Goal: Obtain resource: Download file/media

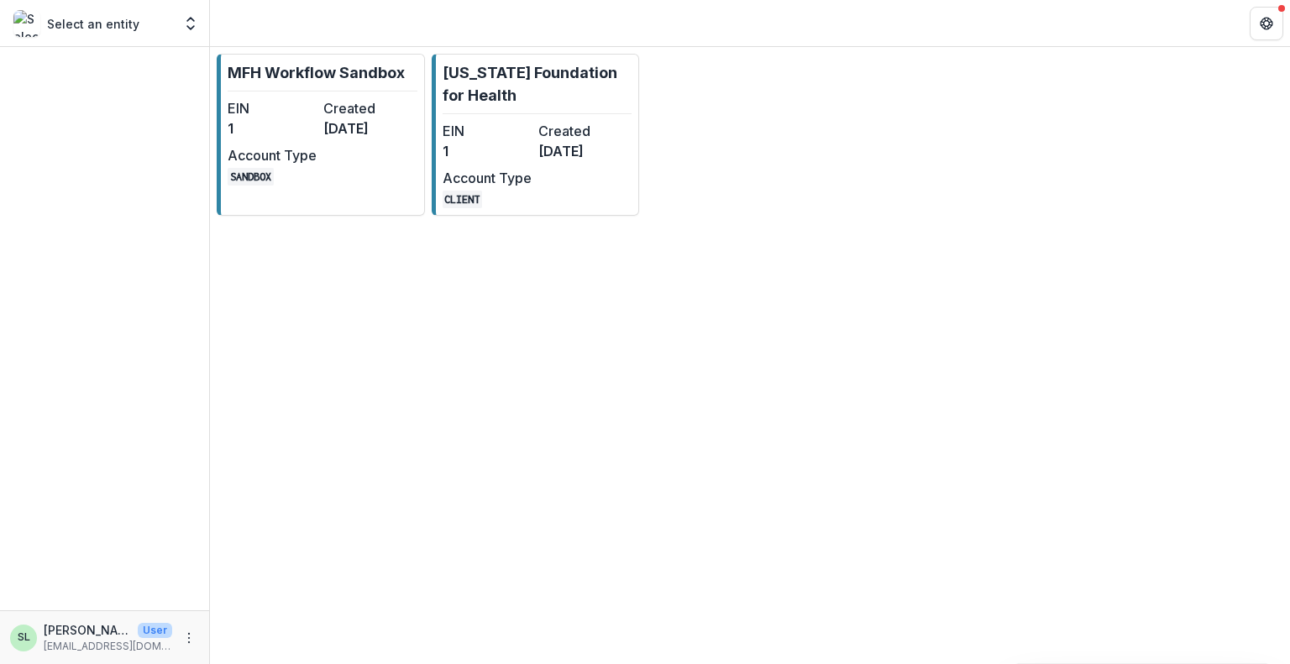
click at [657, 110] on div "MFH Workflow Sandbox EIN 1 Created [DATE] Account Type SANDBOX [US_STATE] Found…" at bounding box center [750, 134] width 1080 height 175
click at [503, 146] on dd "1" at bounding box center [486, 151] width 89 height 20
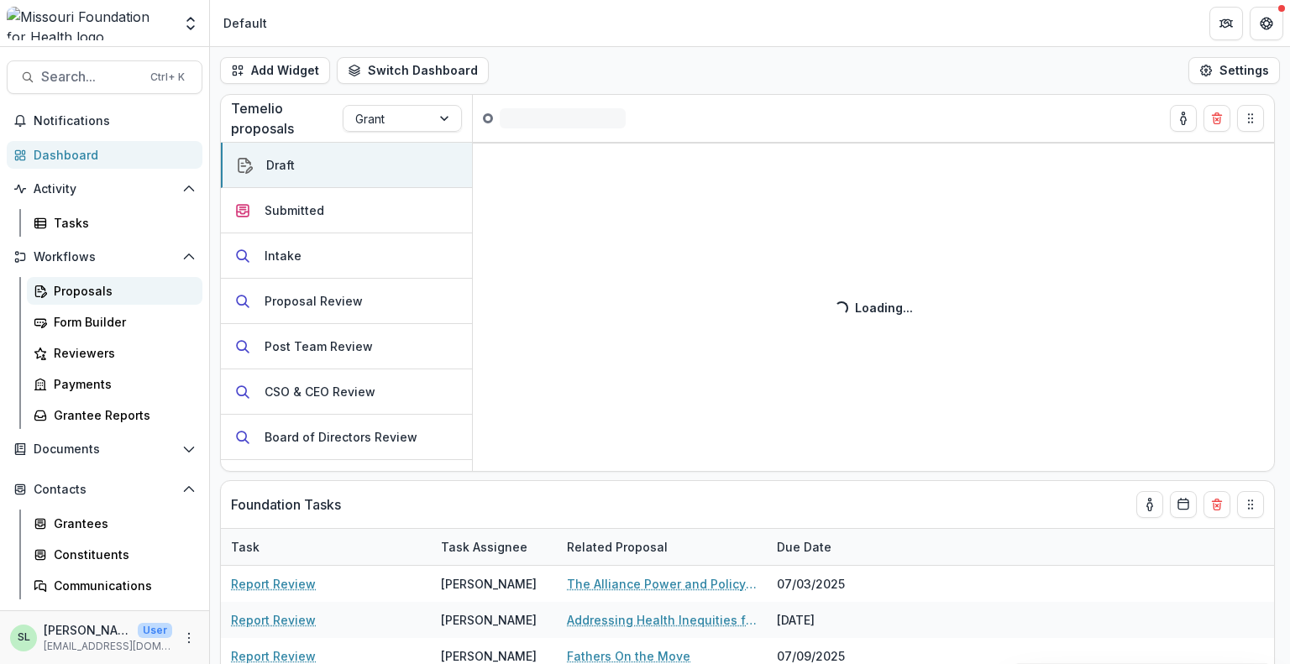
click at [83, 294] on div "Proposals" at bounding box center [121, 291] width 135 height 18
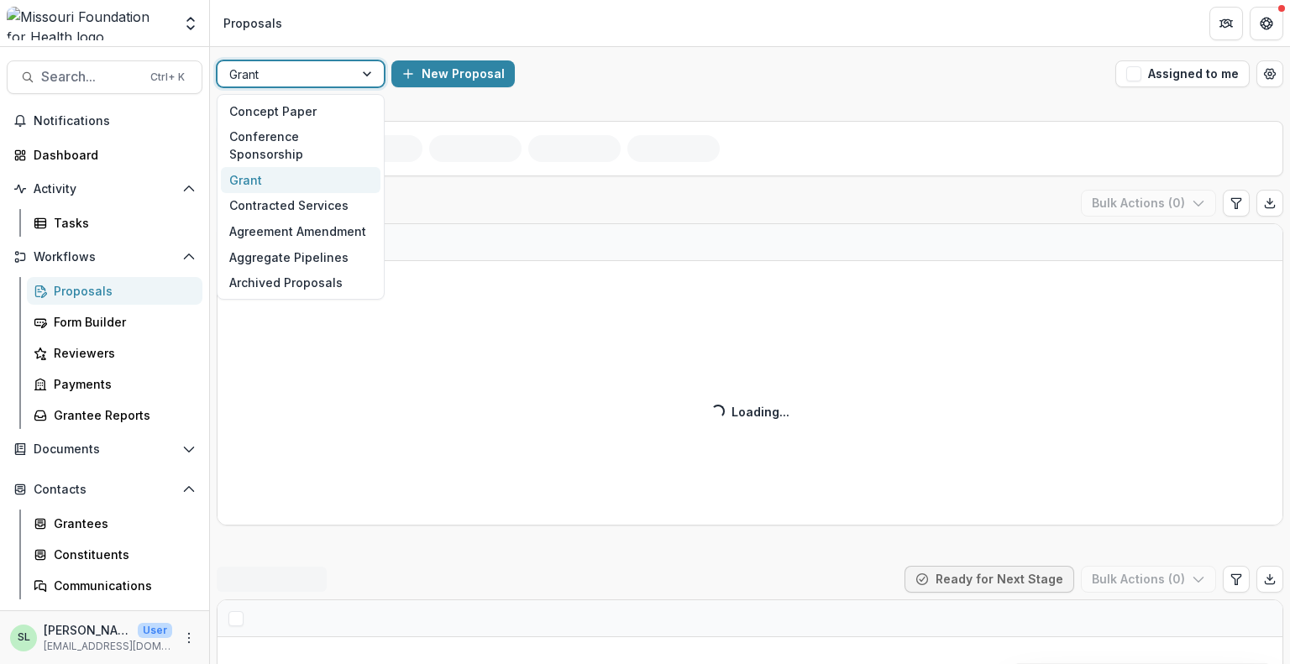
drag, startPoint x: 296, startPoint y: 75, endPoint x: 289, endPoint y: 124, distance: 50.0
click at [296, 73] on div at bounding box center [285, 74] width 112 height 21
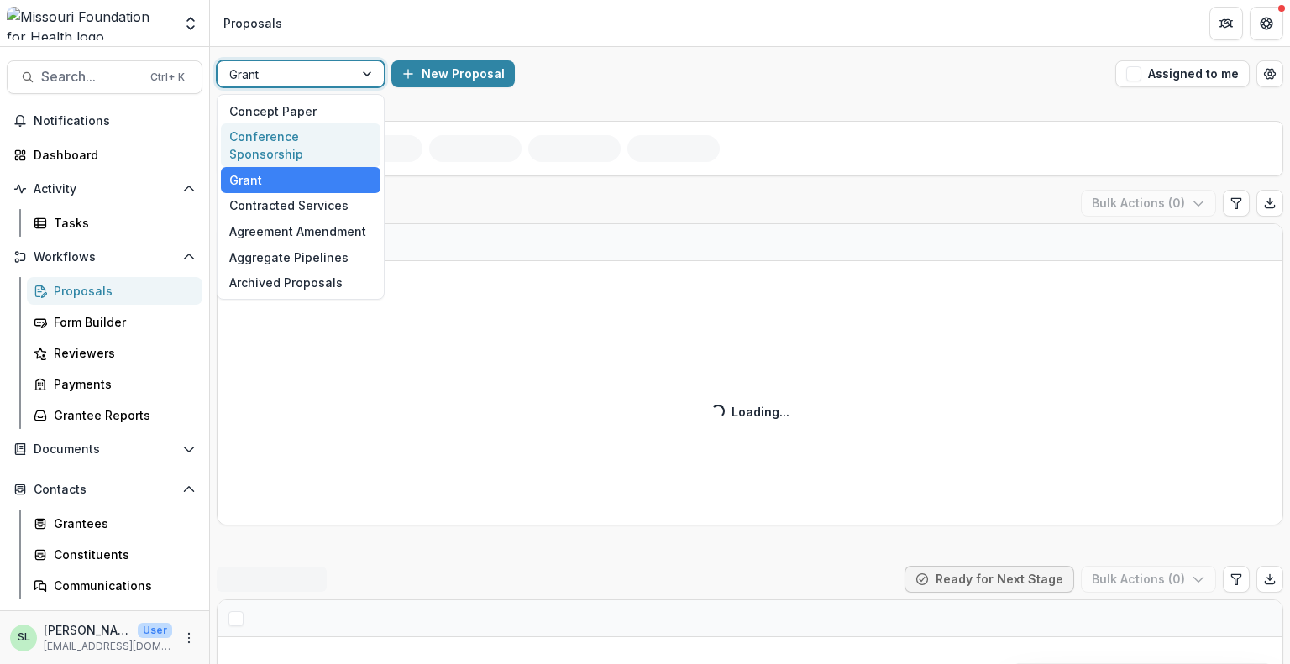
click at [290, 128] on div "Conference Sponsorship" at bounding box center [301, 145] width 160 height 44
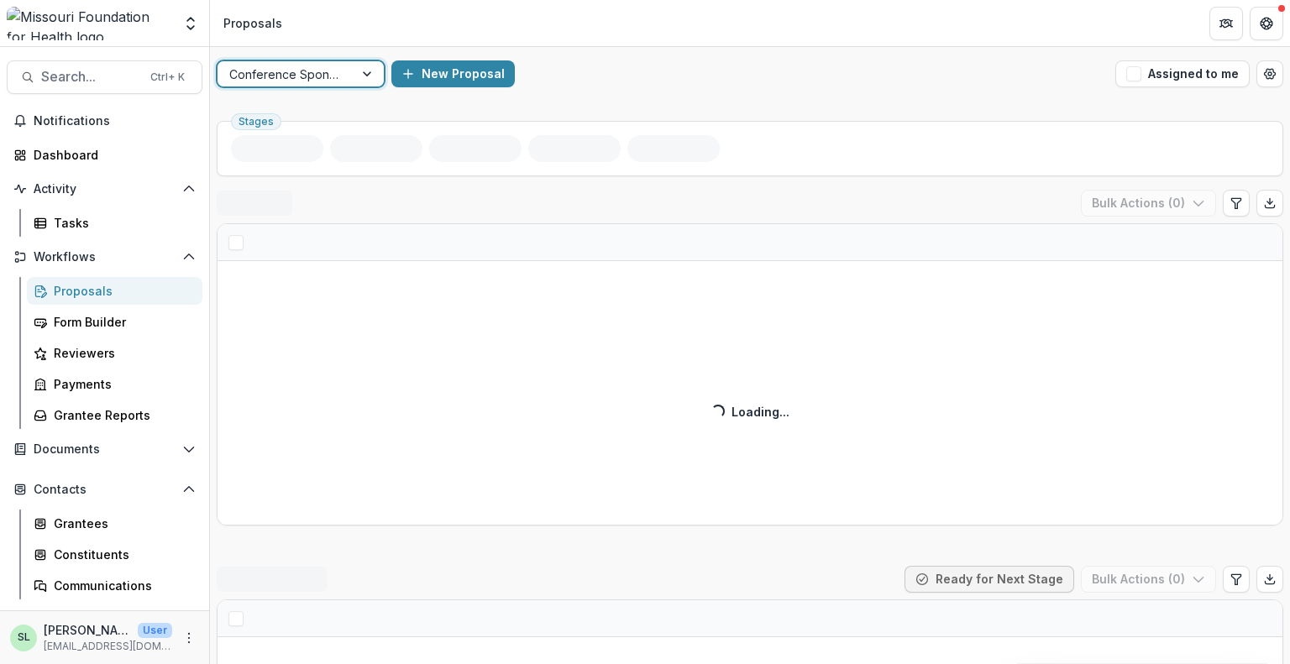
click at [306, 71] on div at bounding box center [285, 74] width 112 height 21
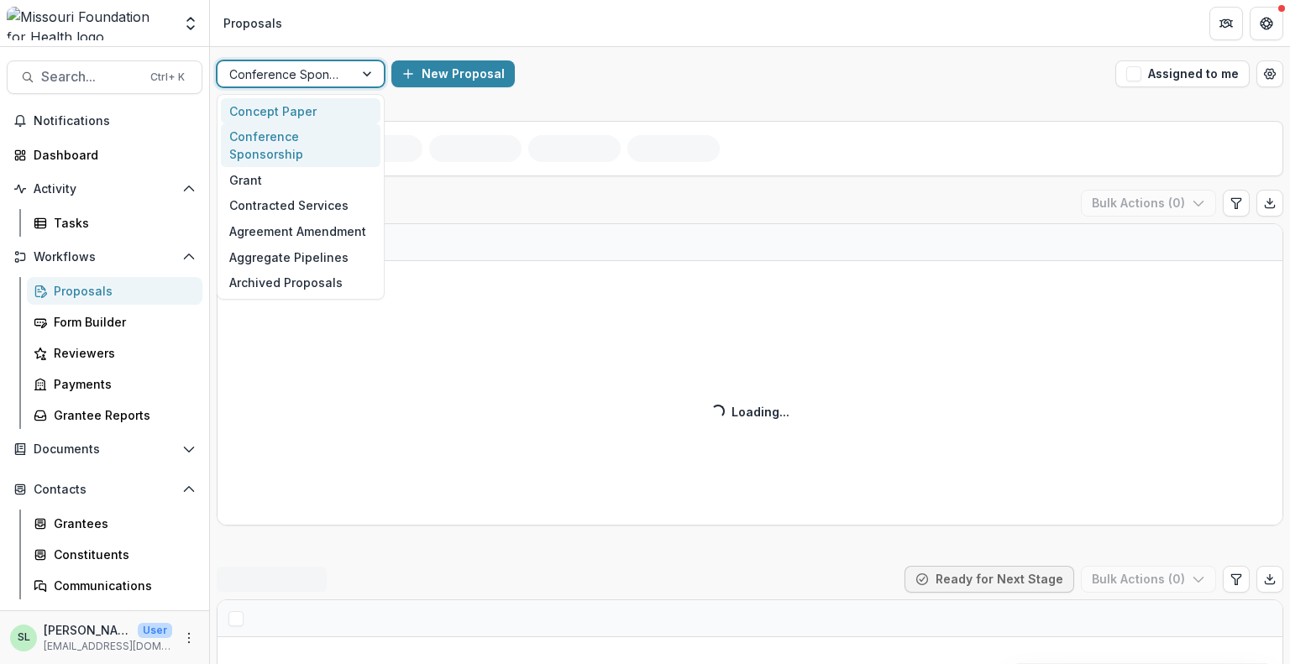
click at [302, 107] on div "Concept Paper" at bounding box center [301, 111] width 160 height 26
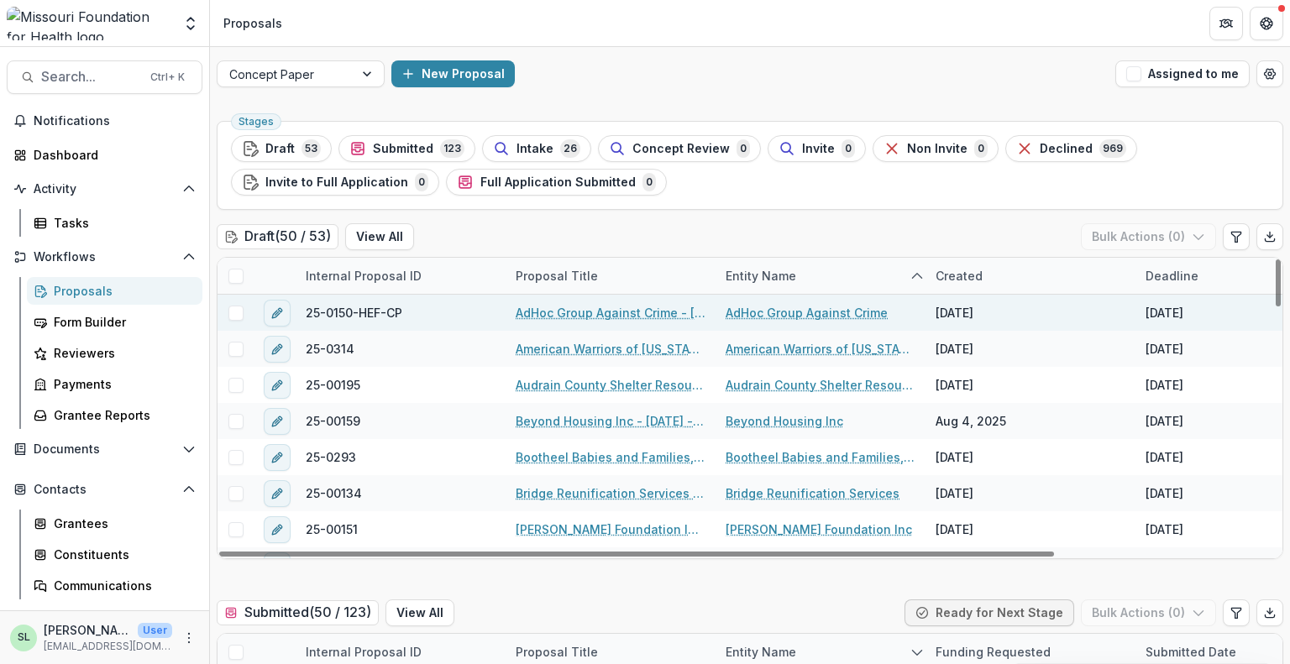
click at [591, 319] on link "AdHoc Group Against Crime - [DATE] - [DATE] Request for Concept Papers" at bounding box center [610, 313] width 190 height 18
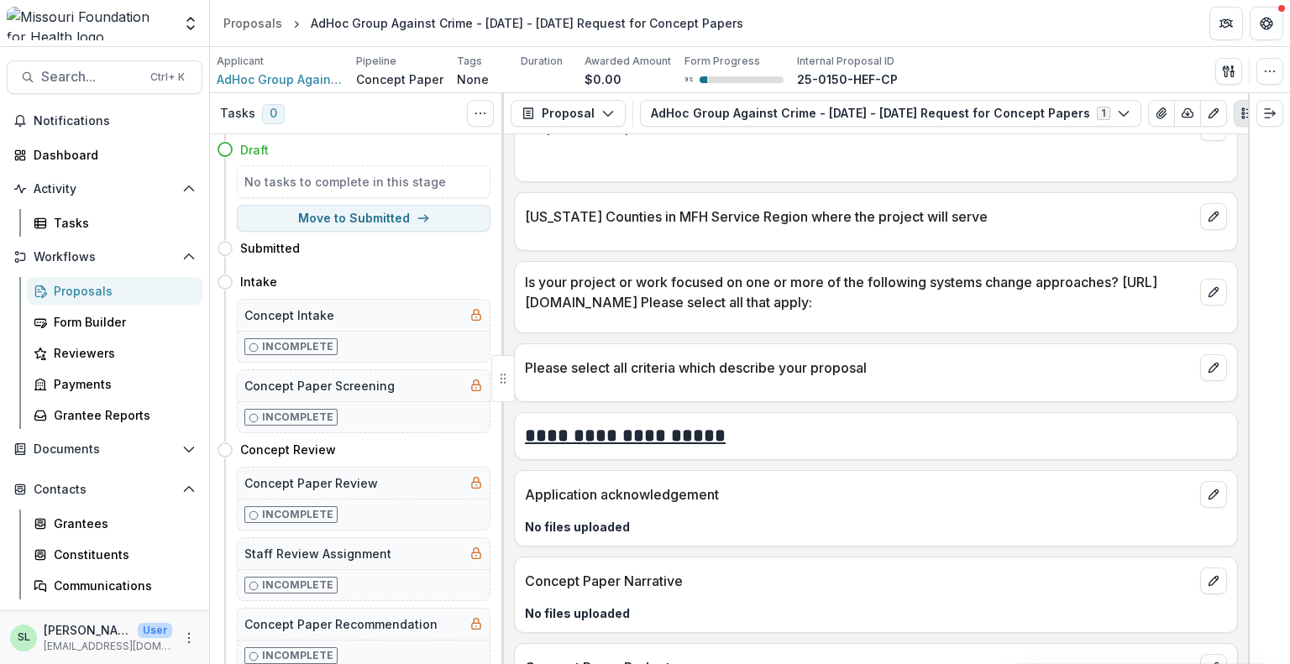
scroll to position [3332, 0]
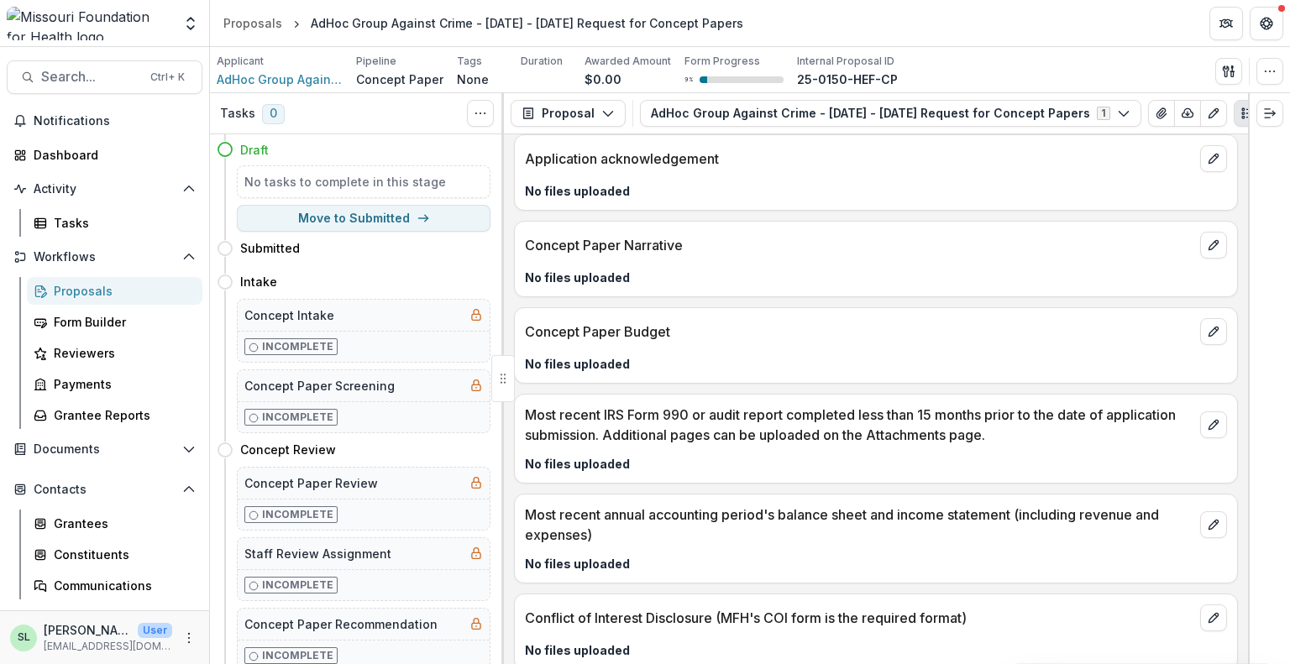
click at [79, 288] on div "Proposals" at bounding box center [121, 291] width 135 height 18
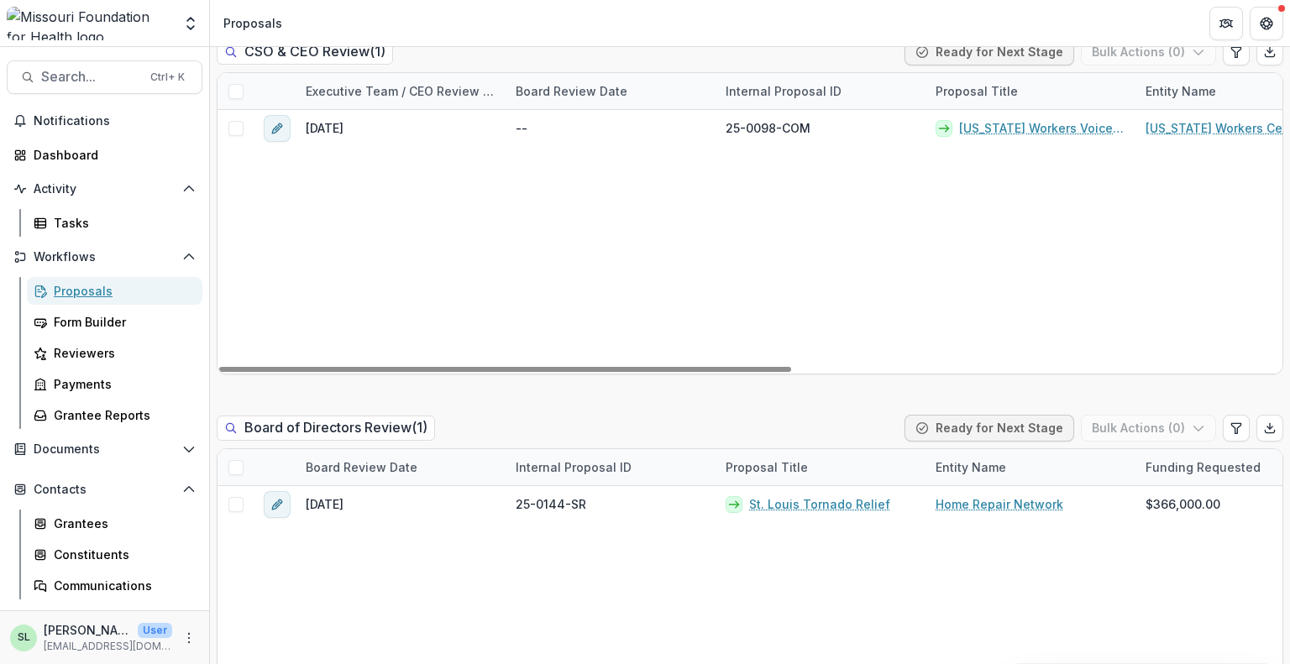
scroll to position [2771, 0]
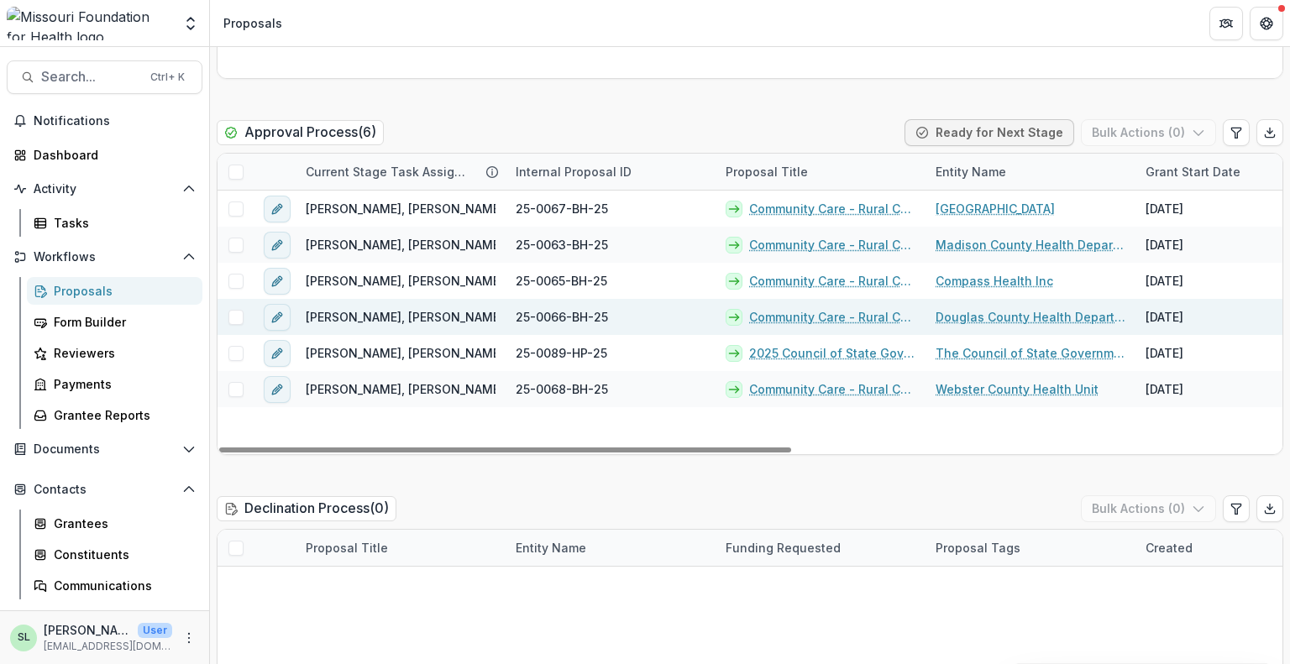
click at [802, 314] on link "Community Care - Rural Cohort Implementation Grant" at bounding box center [832, 317] width 166 height 18
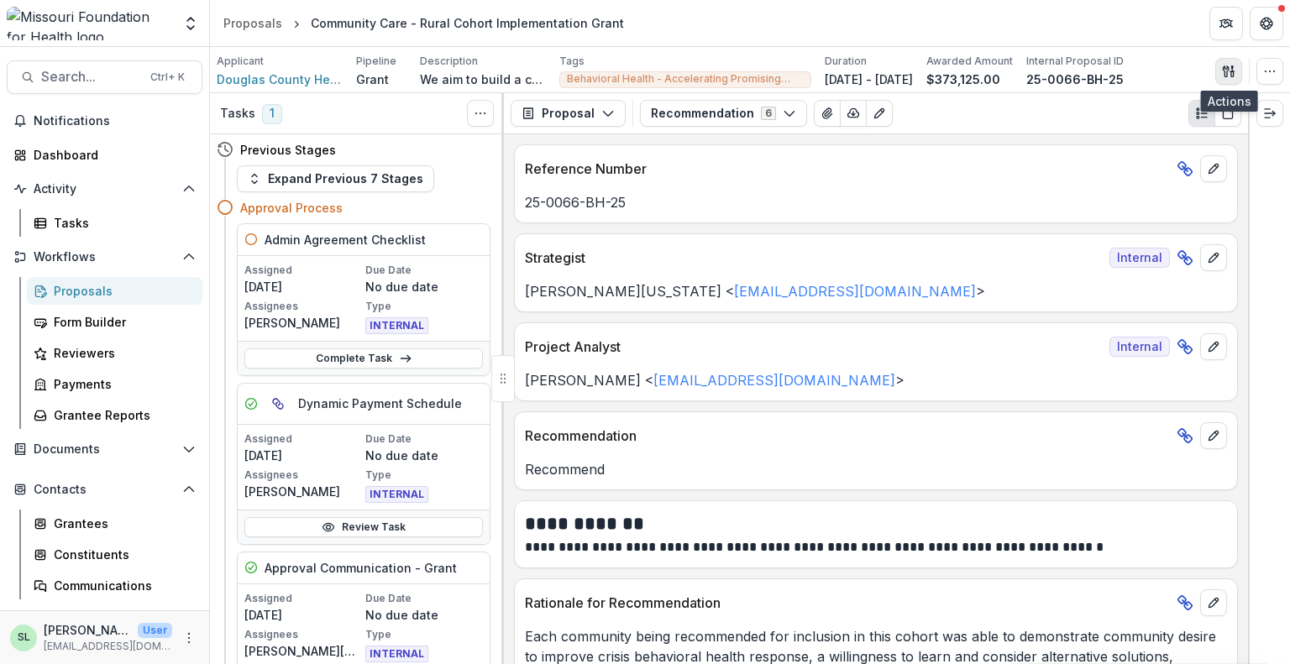
click at [1227, 63] on button "button" at bounding box center [1228, 71] width 27 height 27
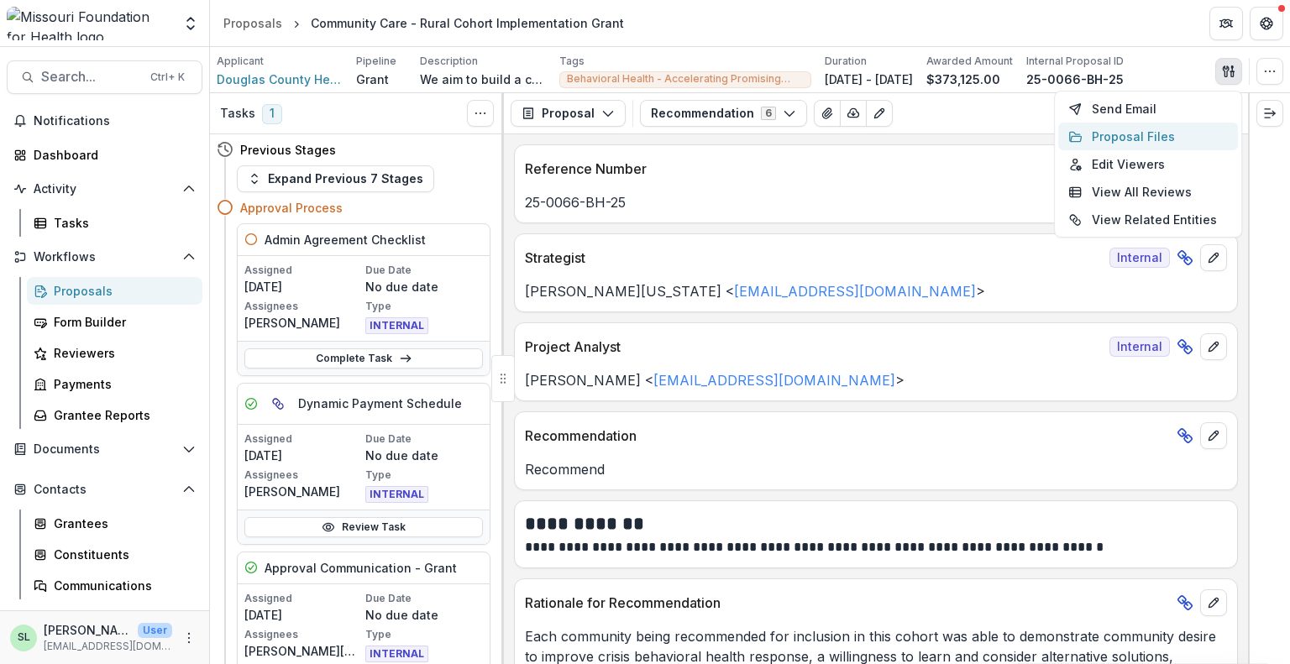
click at [1154, 128] on button "Proposal Files" at bounding box center [1148, 137] width 180 height 28
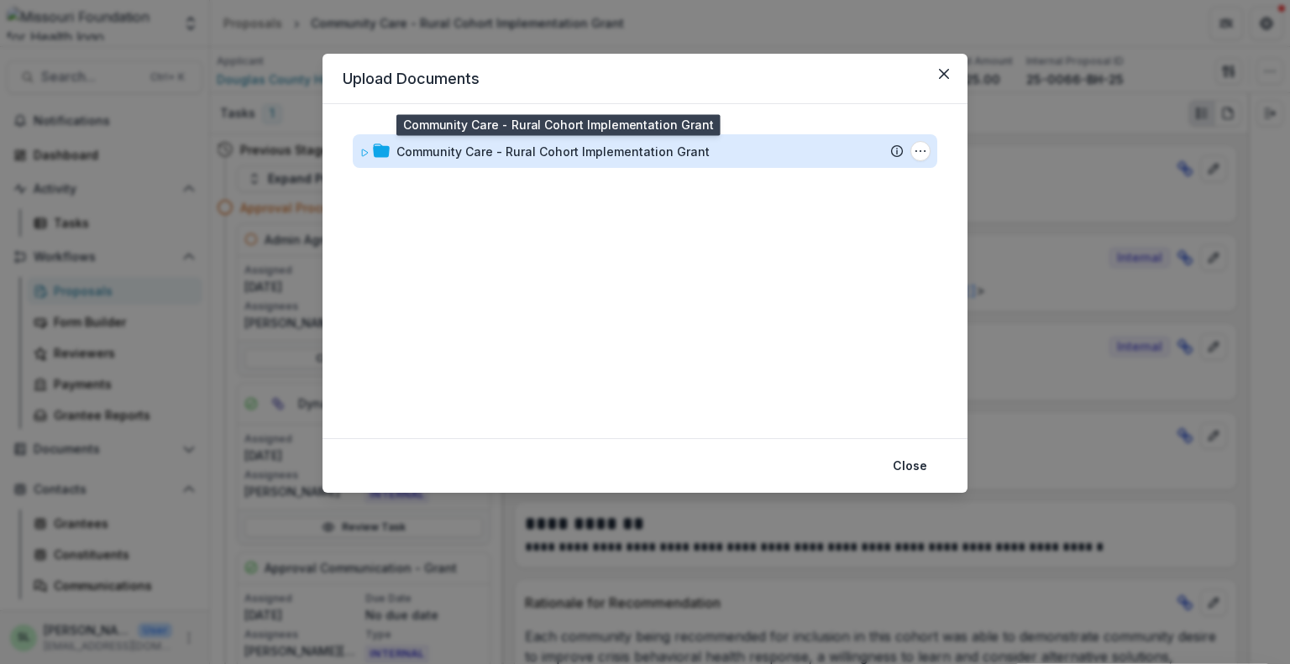
click at [578, 151] on div "Community Care - Rural Cohort Implementation Grant" at bounding box center [552, 152] width 313 height 18
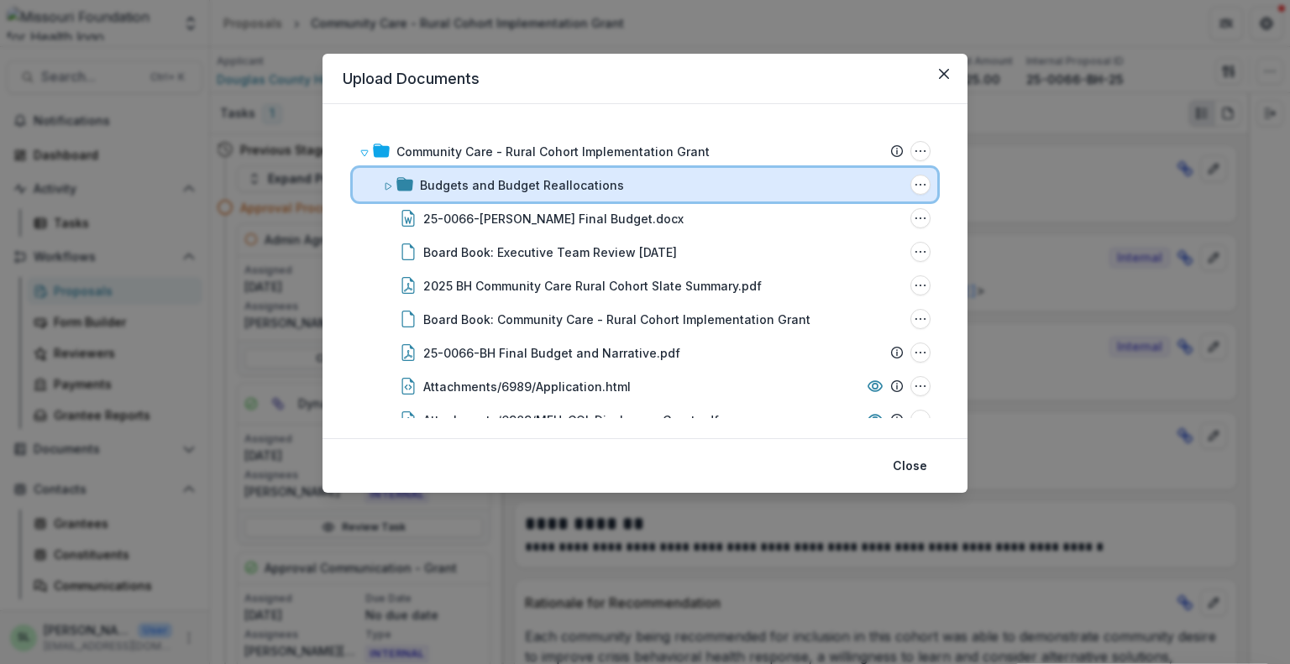
click at [388, 187] on icon at bounding box center [388, 186] width 6 height 7
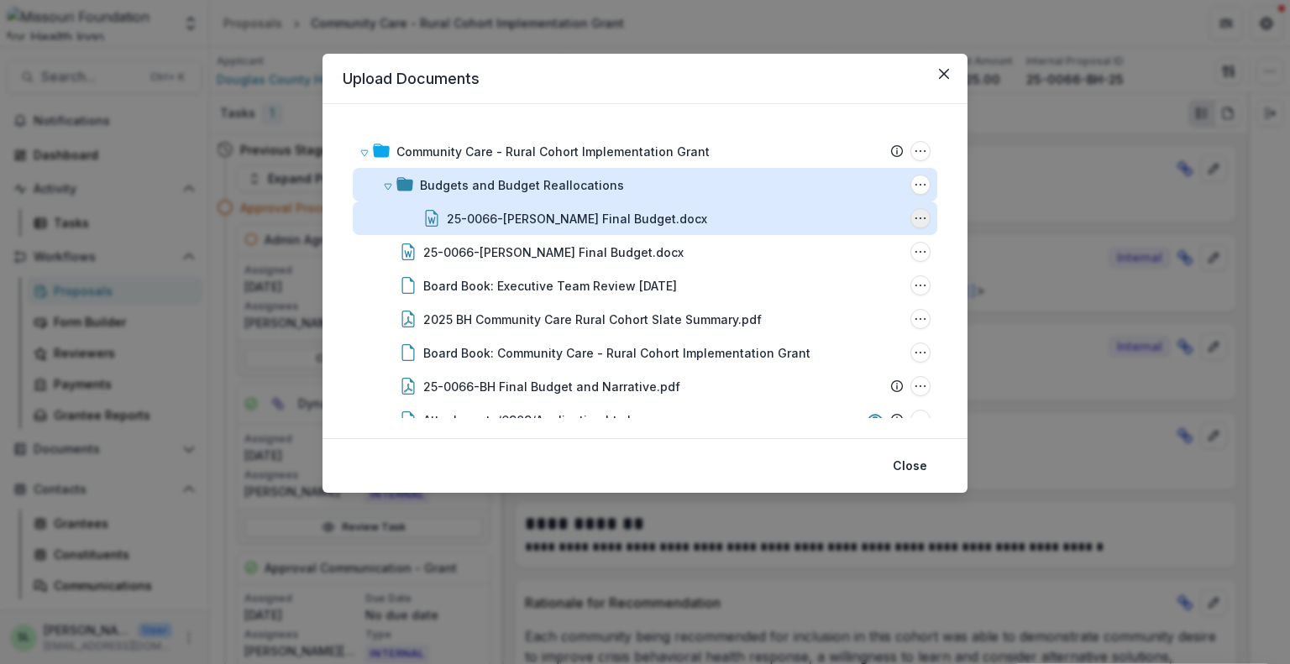
click at [913, 217] on icon "25-0066-BH Douglas Final Budget.docx Options" at bounding box center [919, 218] width 13 height 13
click at [796, 329] on button "Delete" at bounding box center [837, 334] width 180 height 28
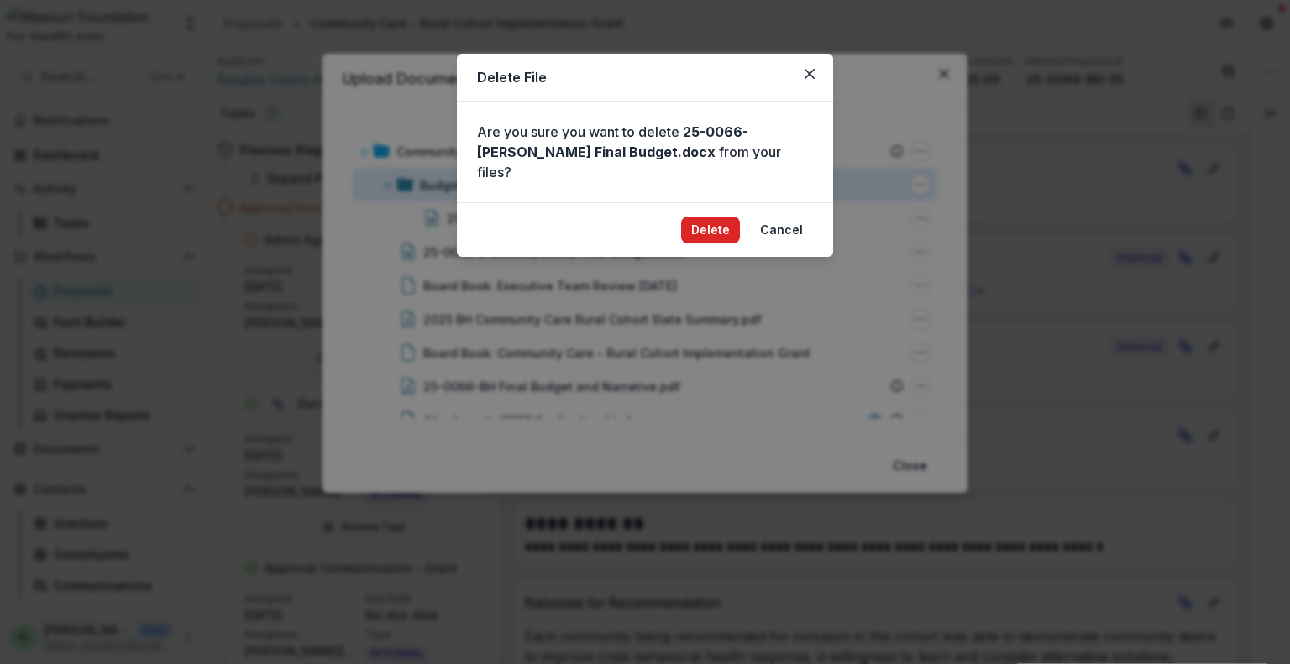
click at [715, 217] on button "Delete" at bounding box center [710, 230] width 59 height 27
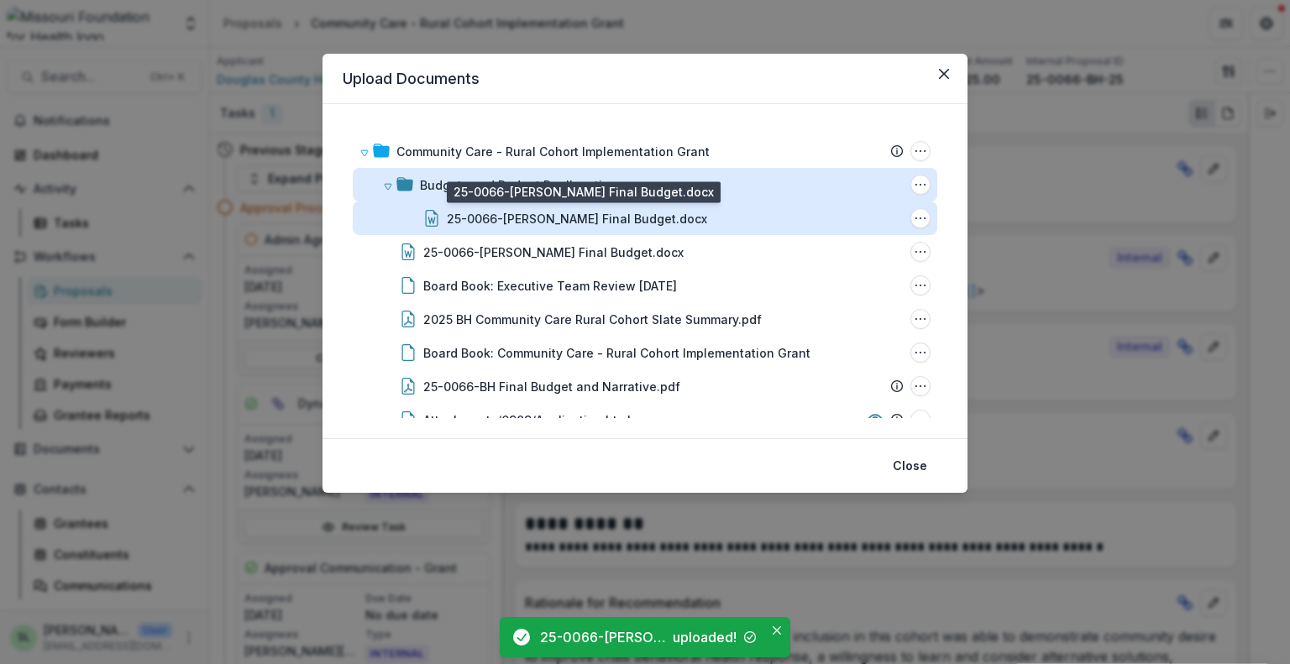
click at [599, 214] on div "25-0066-[PERSON_NAME] Final Budget.docx" at bounding box center [577, 219] width 260 height 18
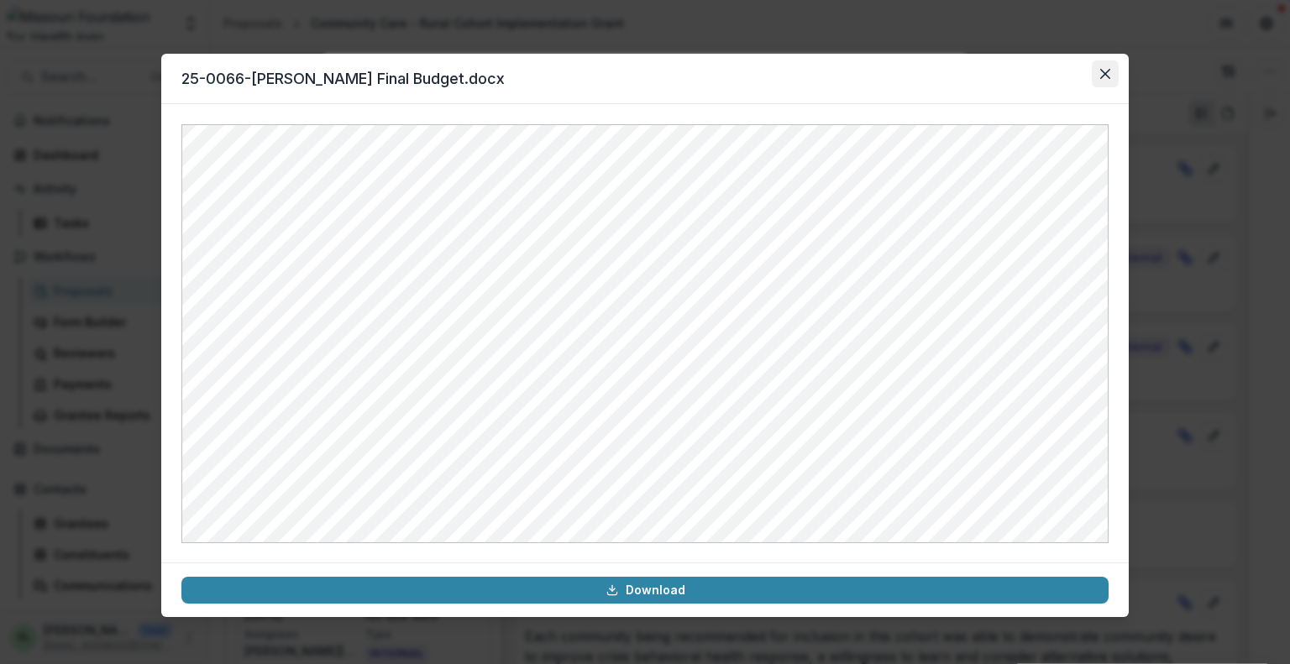
click at [1098, 80] on button "Close" at bounding box center [1104, 73] width 27 height 27
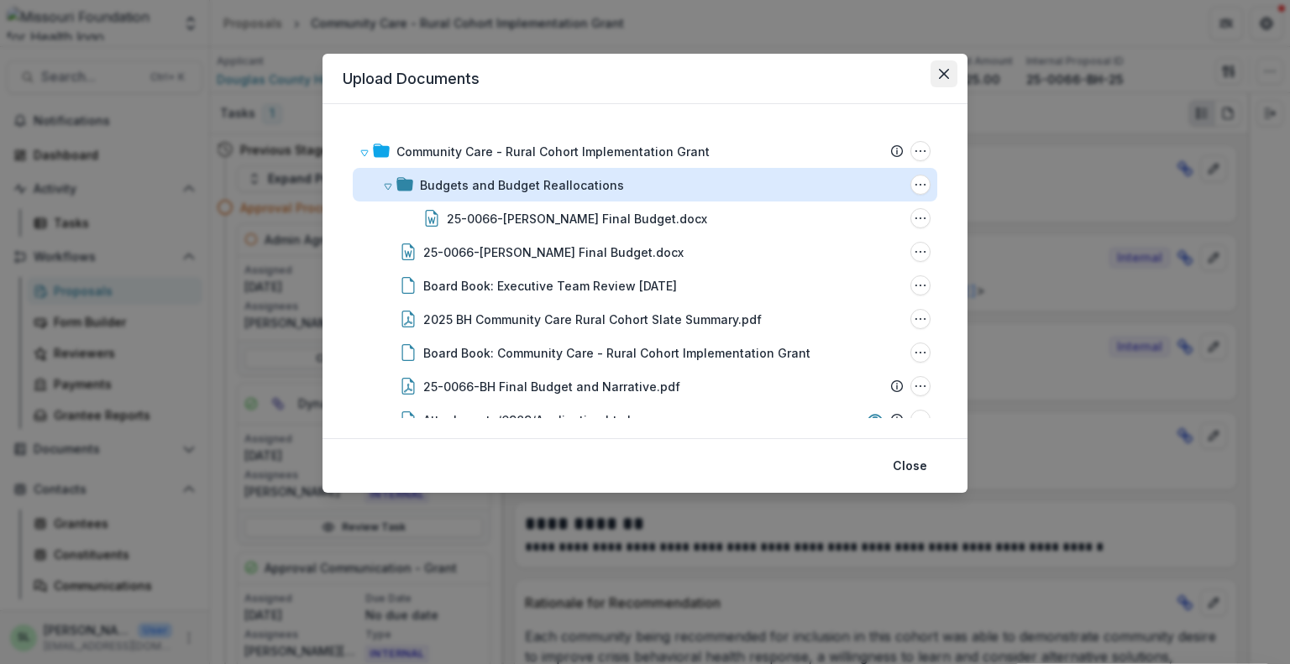
click at [943, 79] on button "Close" at bounding box center [943, 73] width 27 height 27
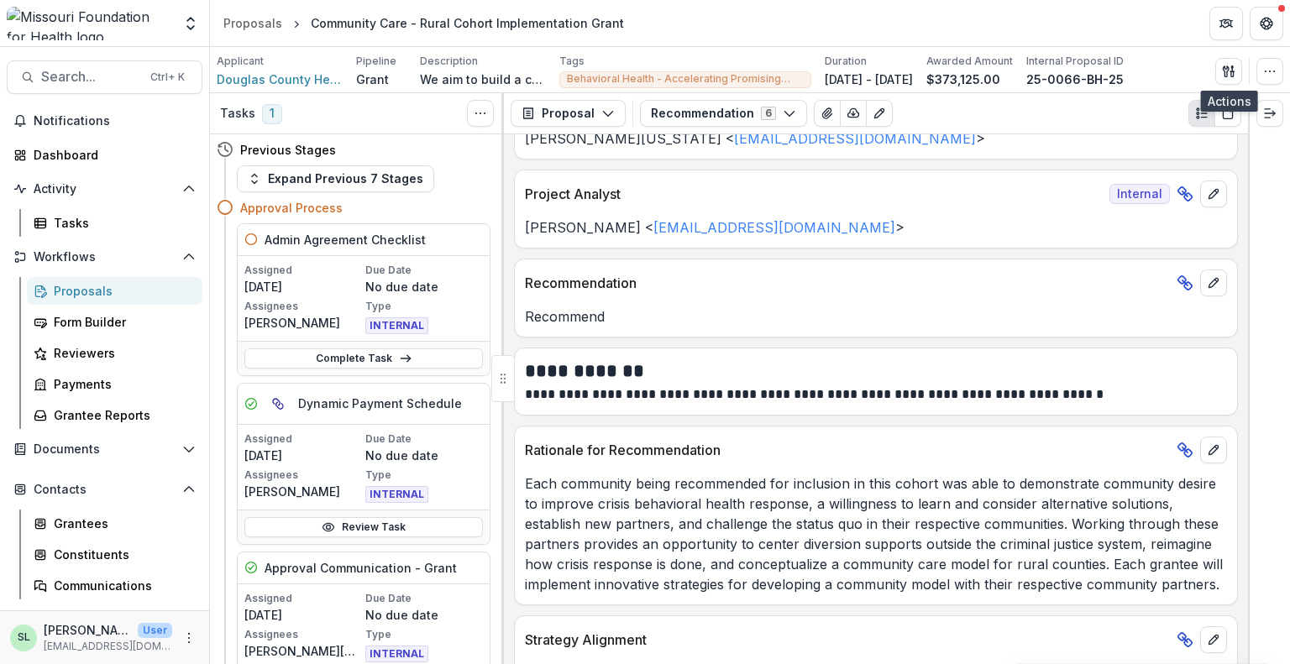
scroll to position [250, 0]
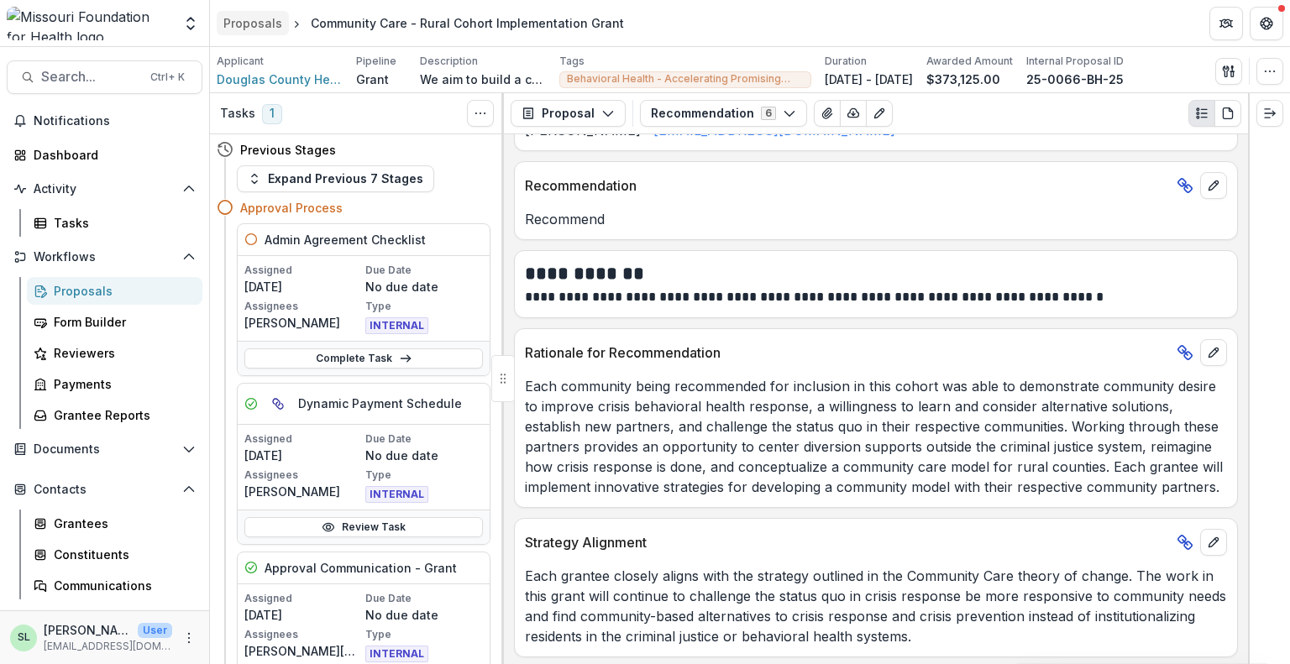
click at [259, 26] on div "Proposals" at bounding box center [252, 23] width 59 height 18
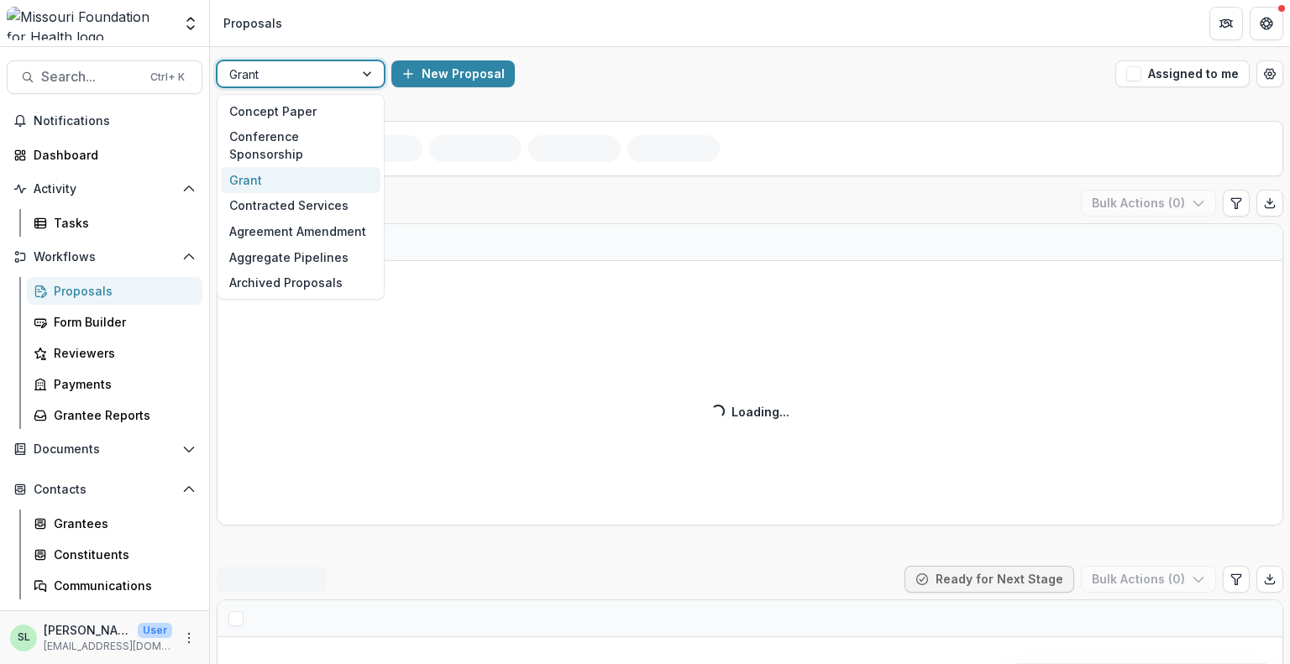
click at [332, 80] on div at bounding box center [285, 74] width 112 height 21
click at [339, 110] on div "Concept Paper" at bounding box center [301, 111] width 160 height 26
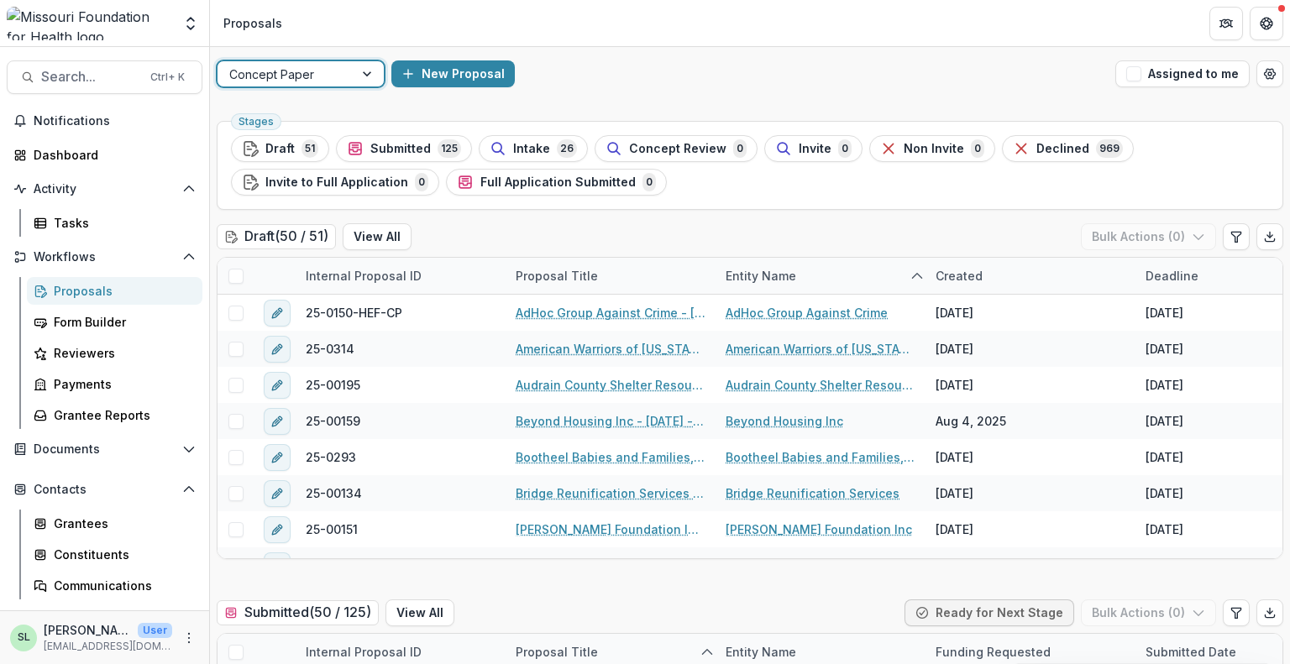
click at [329, 70] on div at bounding box center [285, 74] width 112 height 21
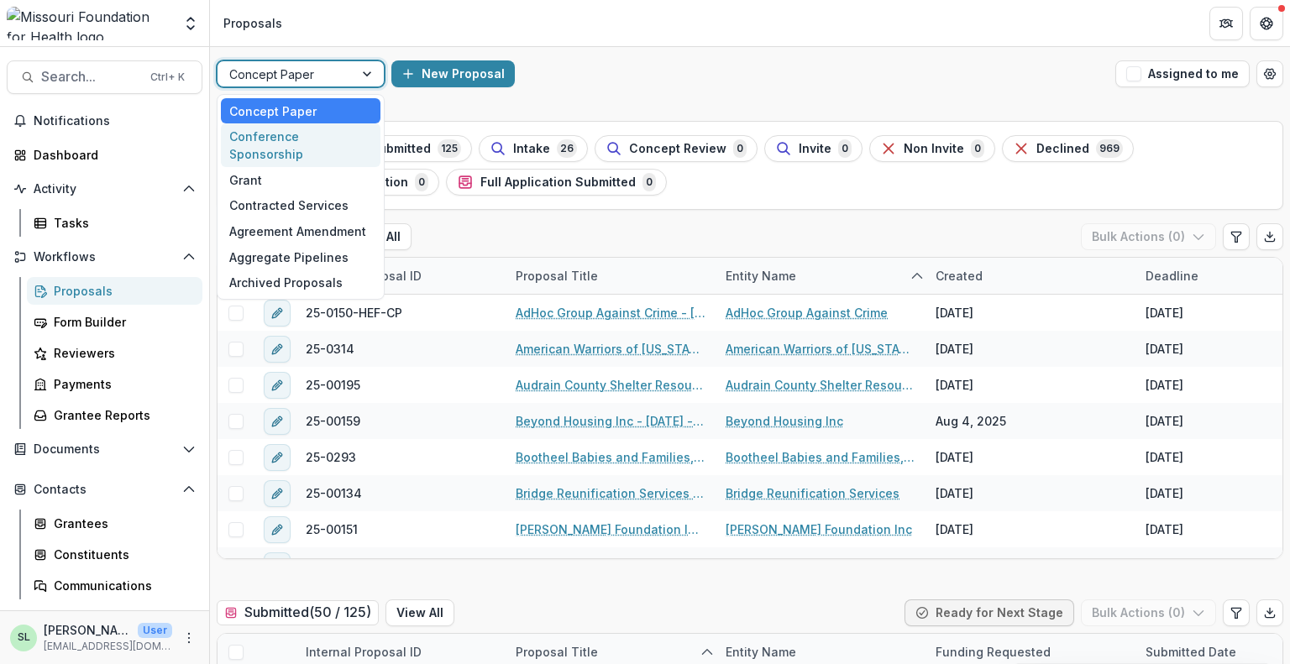
click at [325, 140] on div "Conference Sponsorship" at bounding box center [301, 145] width 160 height 44
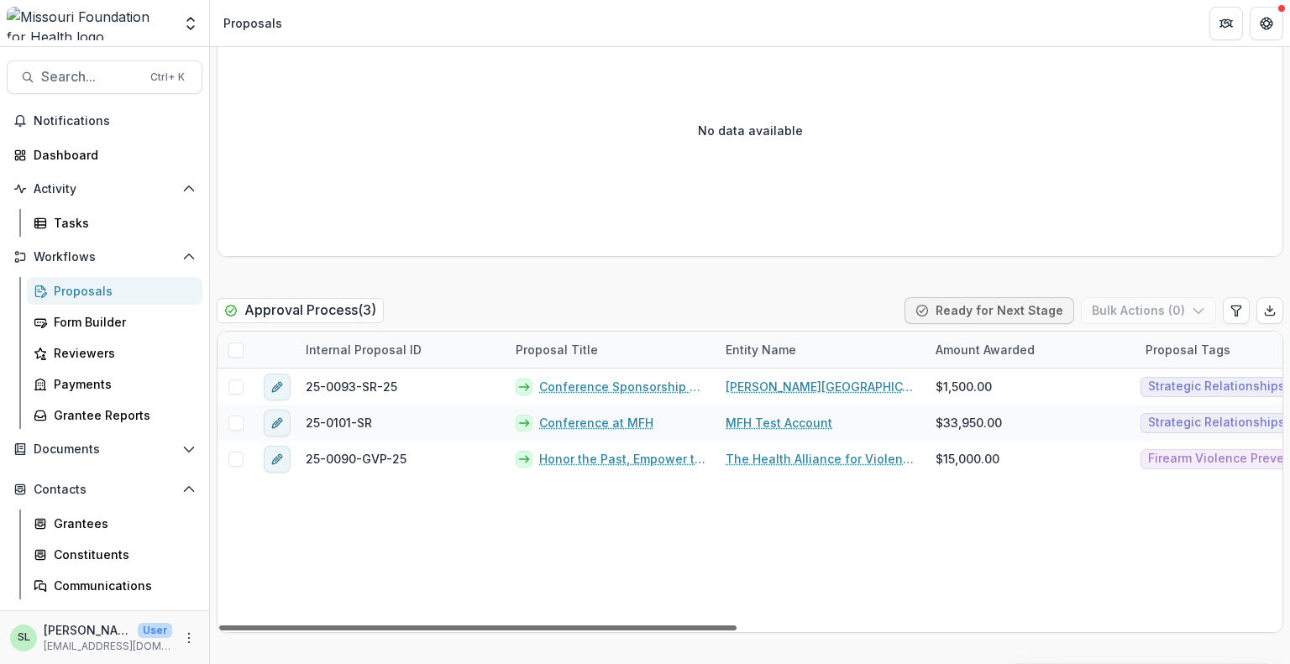
drag, startPoint x: 693, startPoint y: 623, endPoint x: 646, endPoint y: 612, distance: 48.3
click at [646, 625] on div at bounding box center [477, 627] width 517 height 5
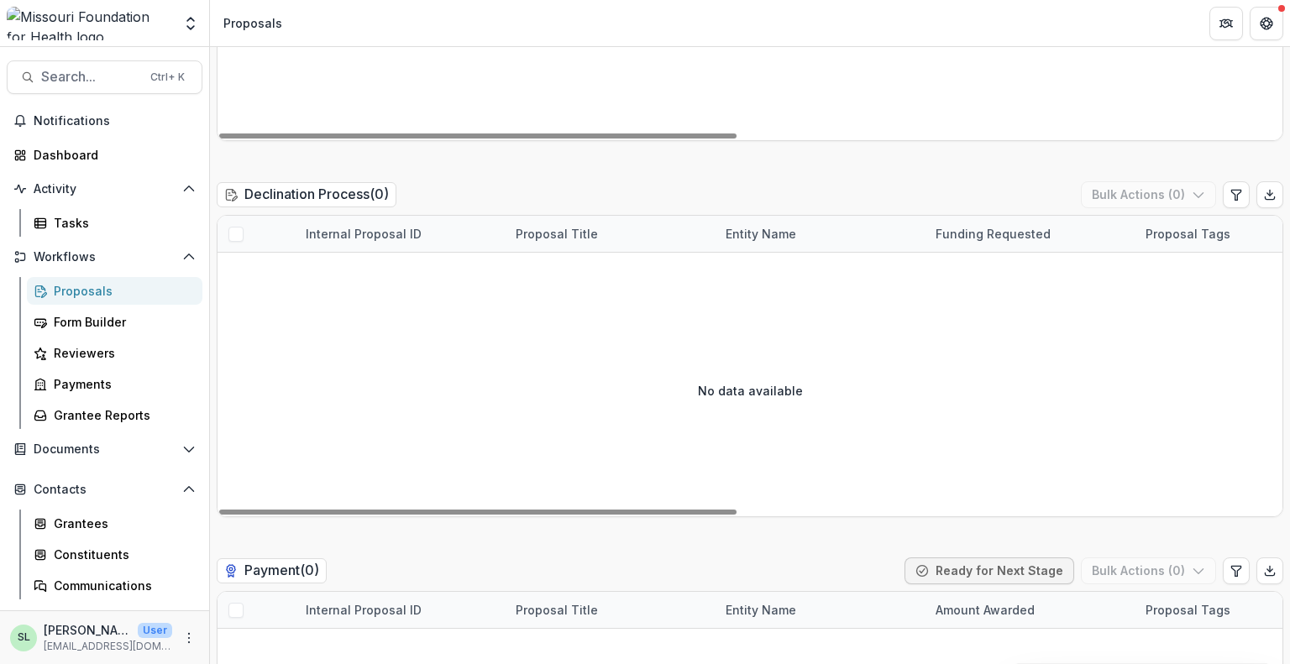
scroll to position [2687, 0]
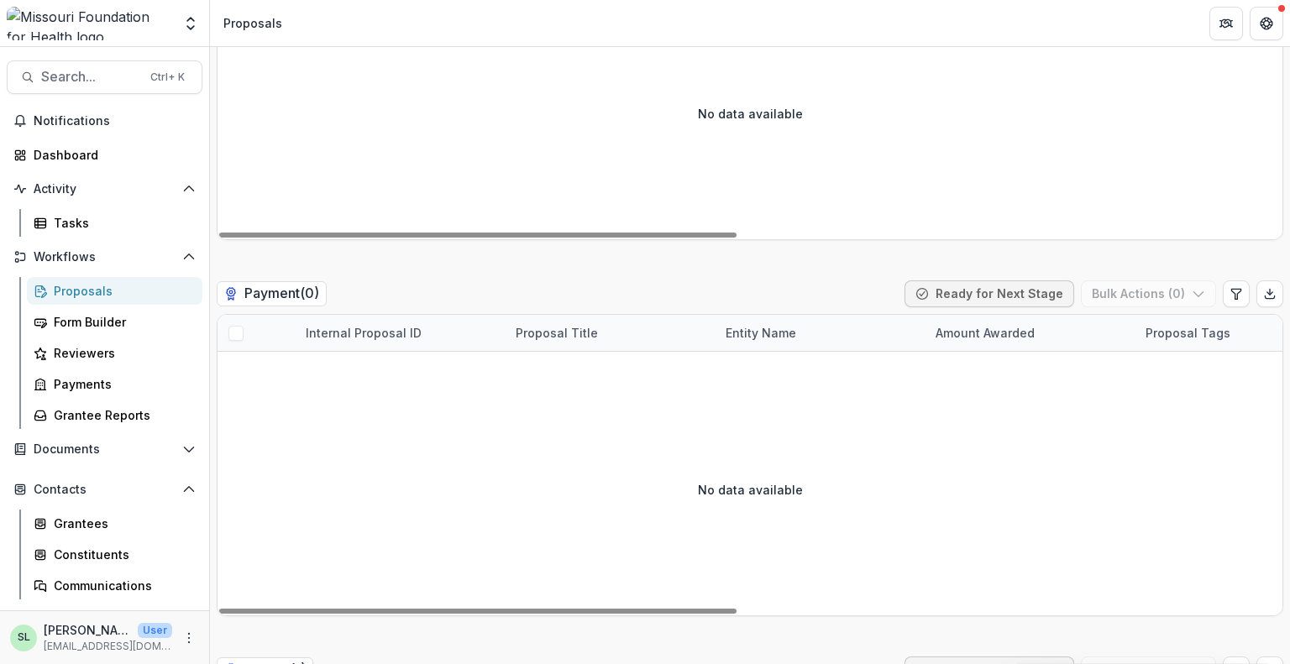
scroll to position [3022, 0]
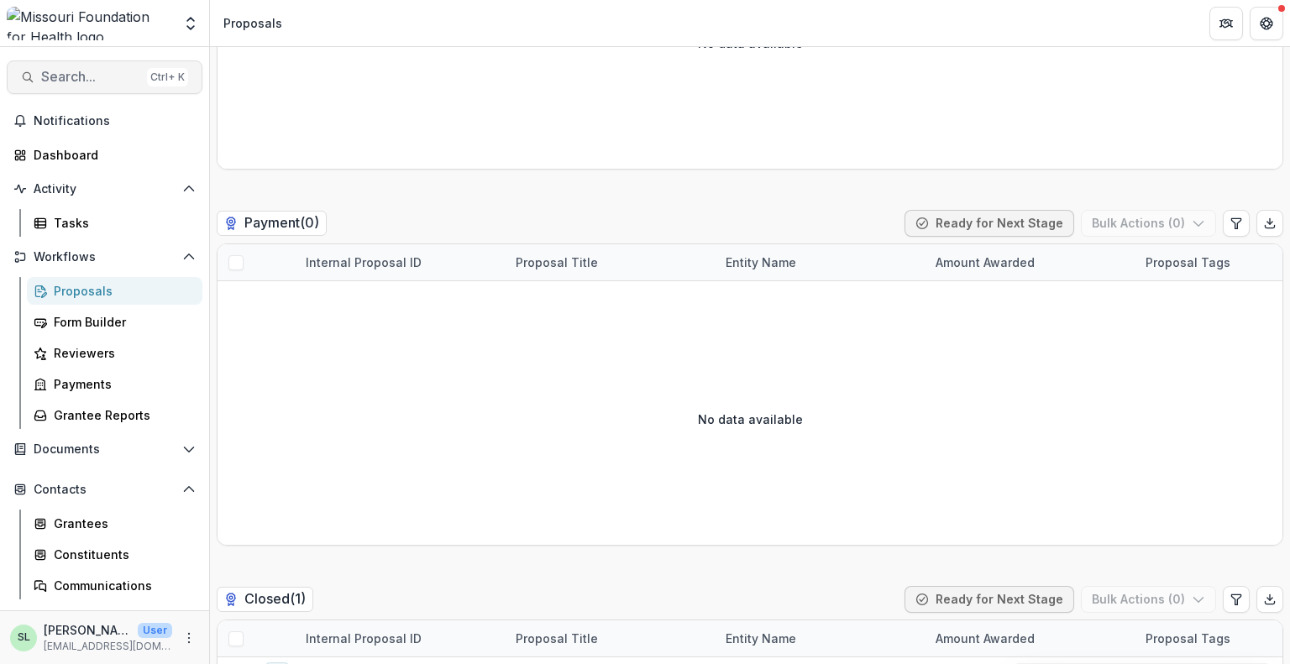
click at [90, 80] on span "Search..." at bounding box center [90, 77] width 99 height 16
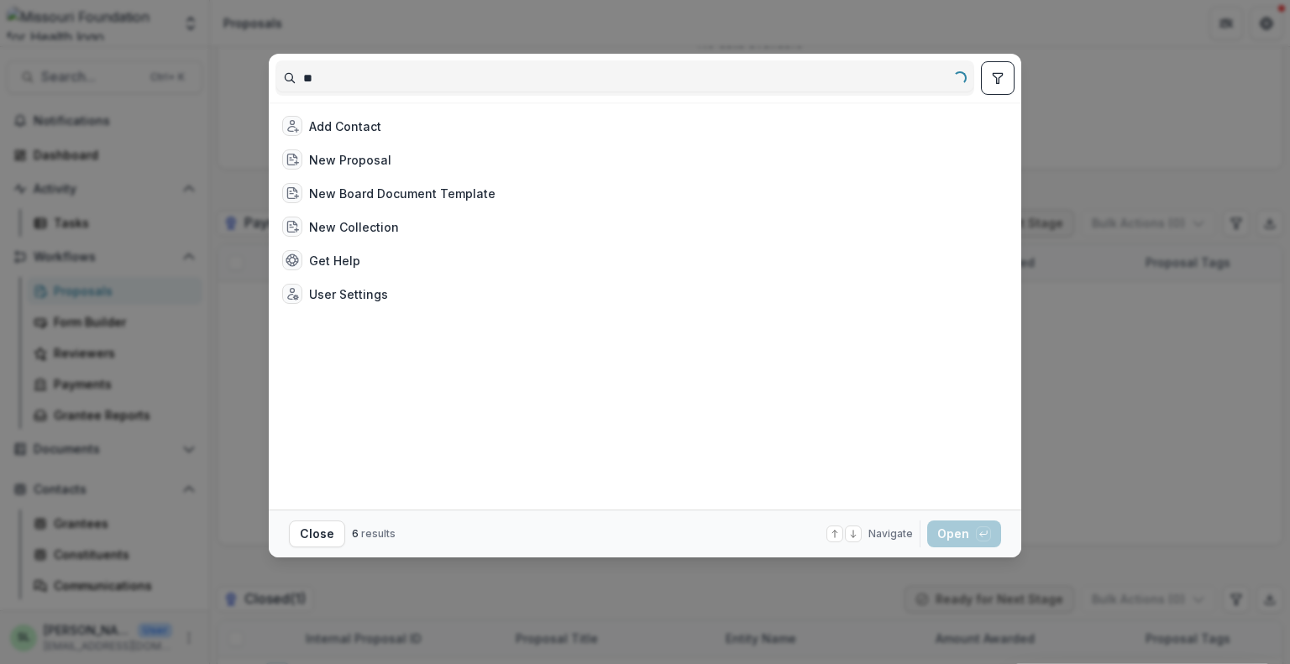
type input "*"
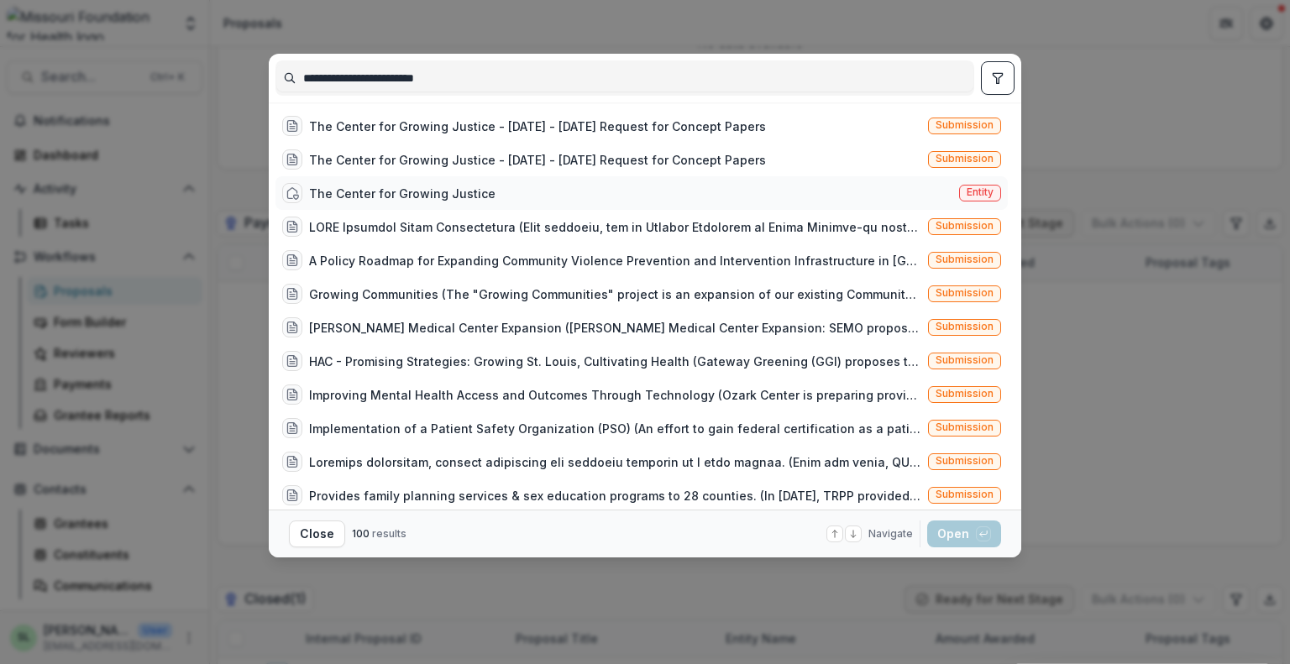
type input "**********"
click at [460, 198] on div "The Center for Growing Justice" at bounding box center [402, 194] width 186 height 18
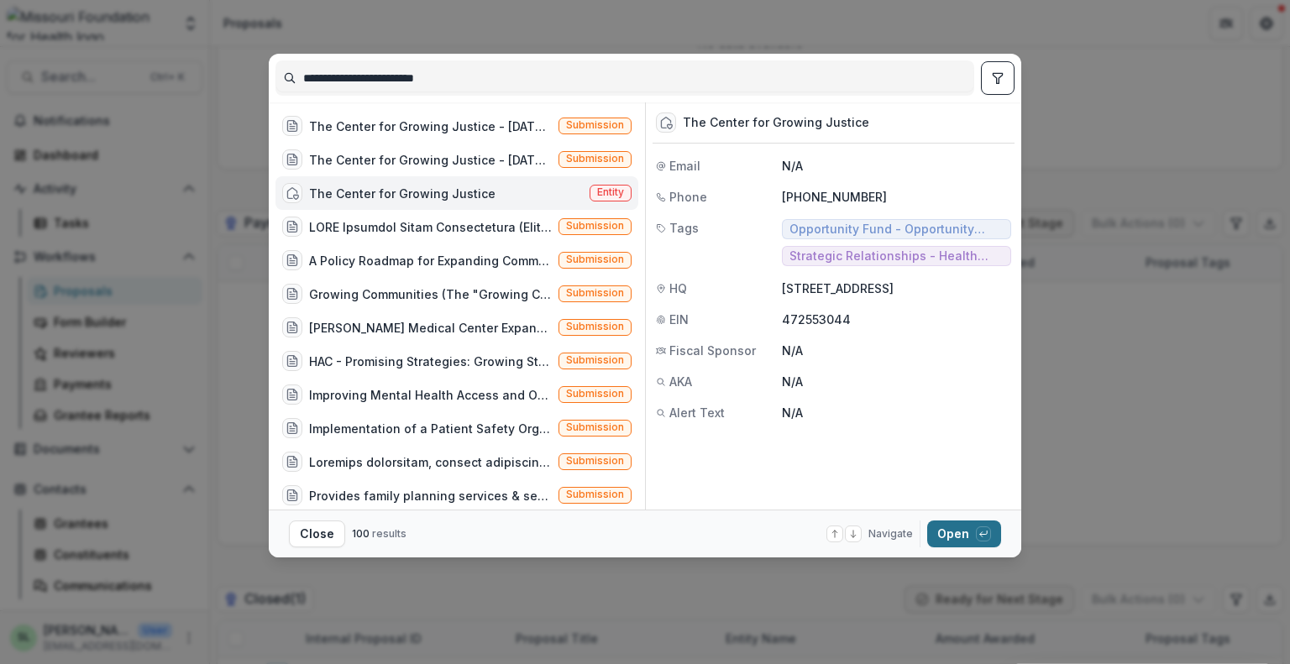
click at [965, 533] on button "Open with enter key" at bounding box center [964, 534] width 74 height 27
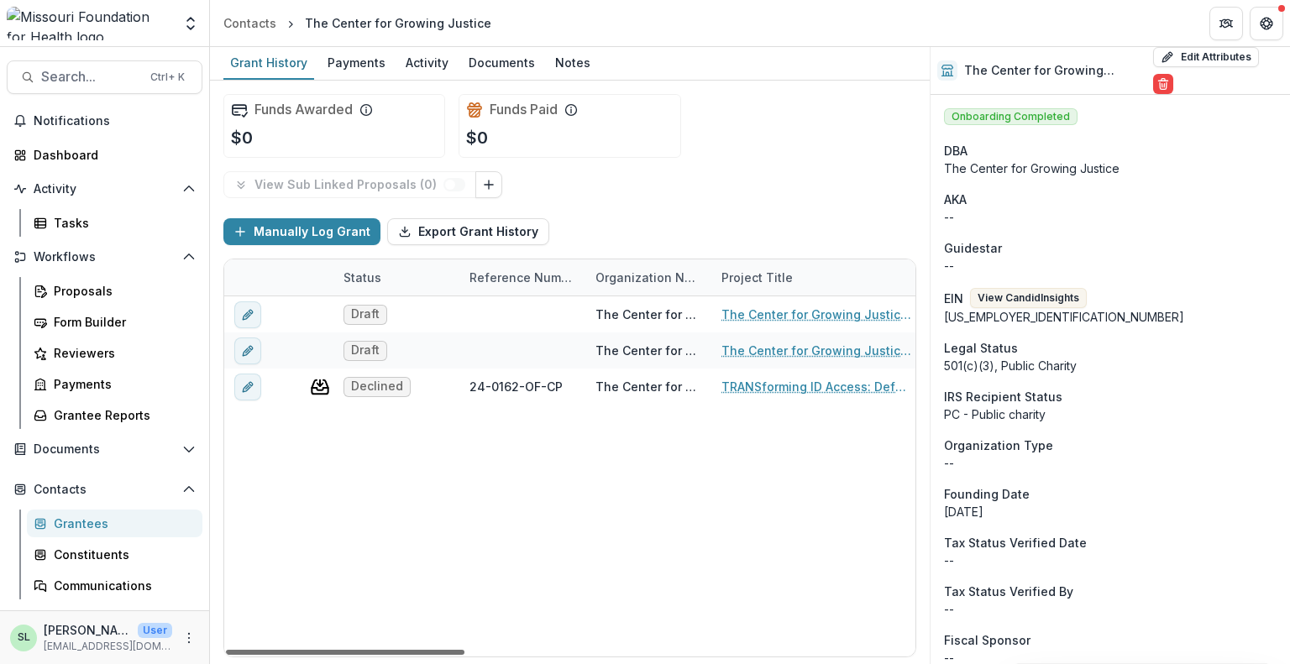
drag, startPoint x: 437, startPoint y: 650, endPoint x: 374, endPoint y: 666, distance: 65.0
click at [374, 655] on div at bounding box center [345, 652] width 238 height 5
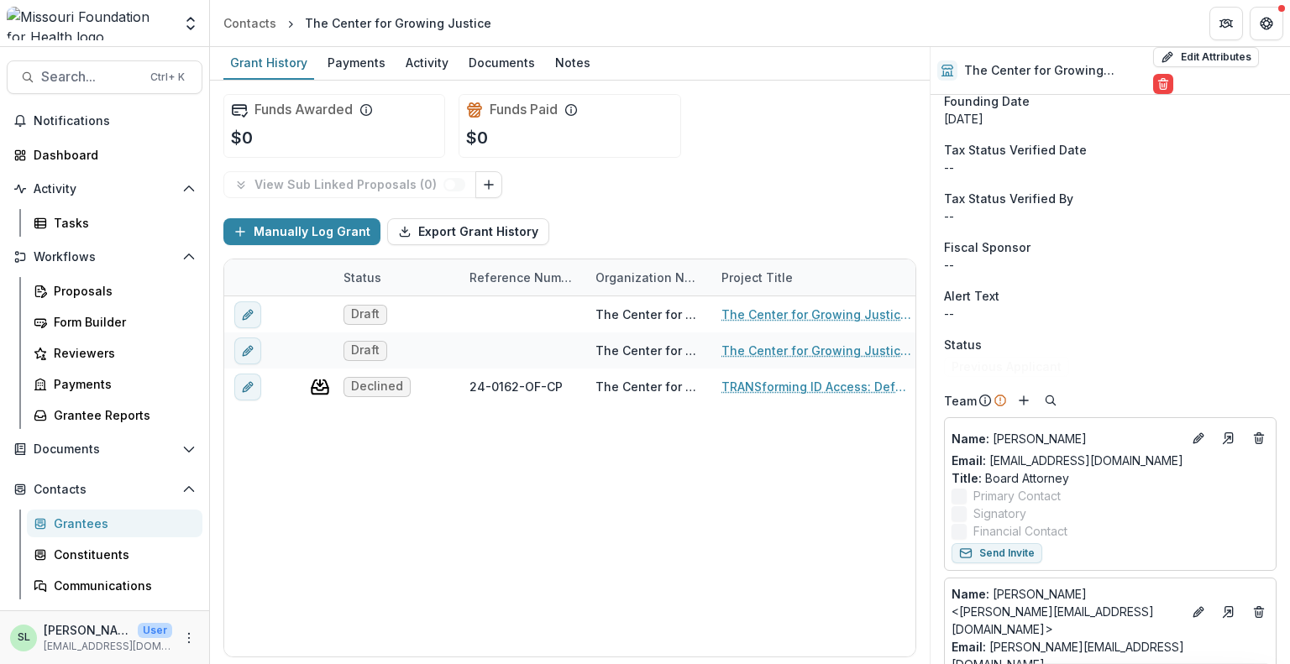
scroll to position [420, 0]
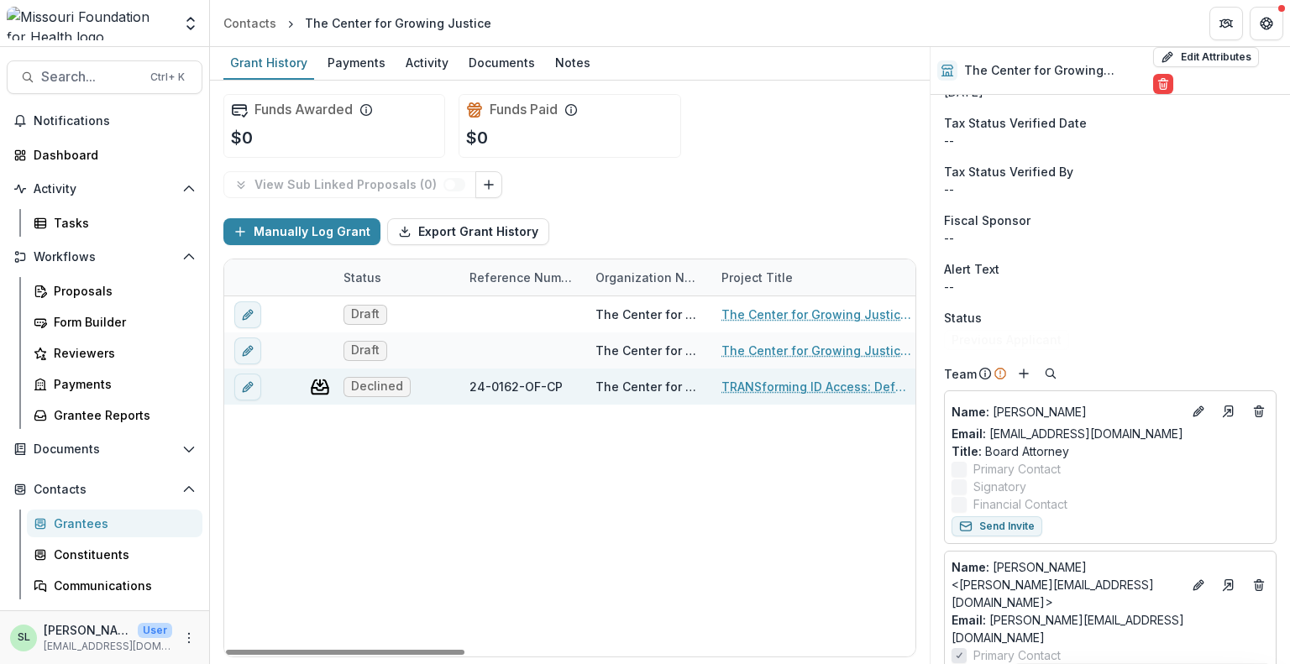
click at [782, 387] on link "TRANSforming ID Access: Defending & Expanding Access to Gender Marker Changes o…" at bounding box center [816, 387] width 190 height 18
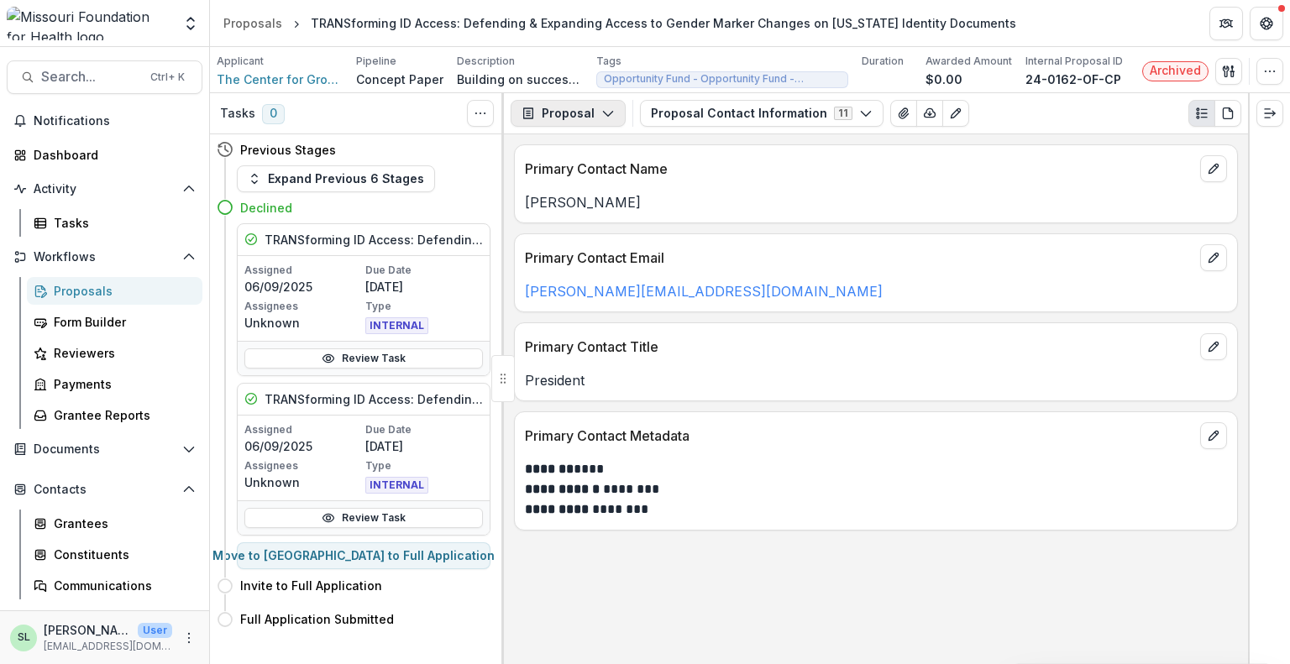
click at [593, 107] on button "Proposal" at bounding box center [567, 113] width 115 height 27
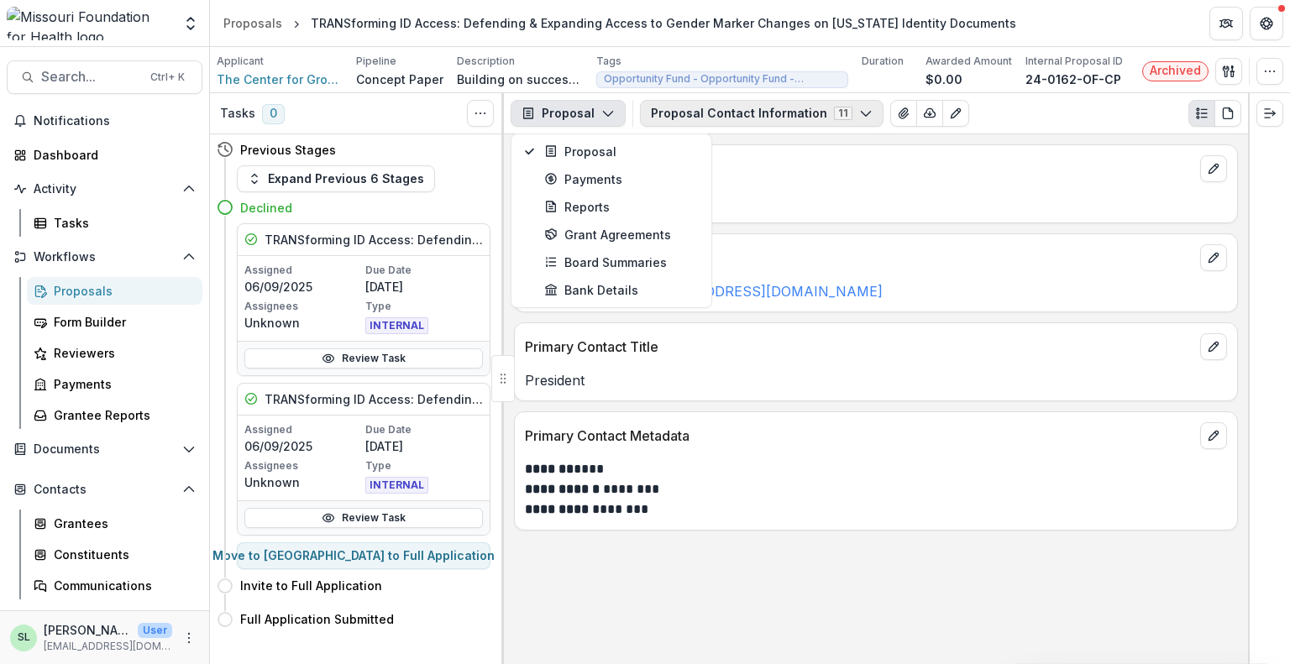
click at [697, 103] on button "Proposal Contact Information 11" at bounding box center [761, 113] width 243 height 27
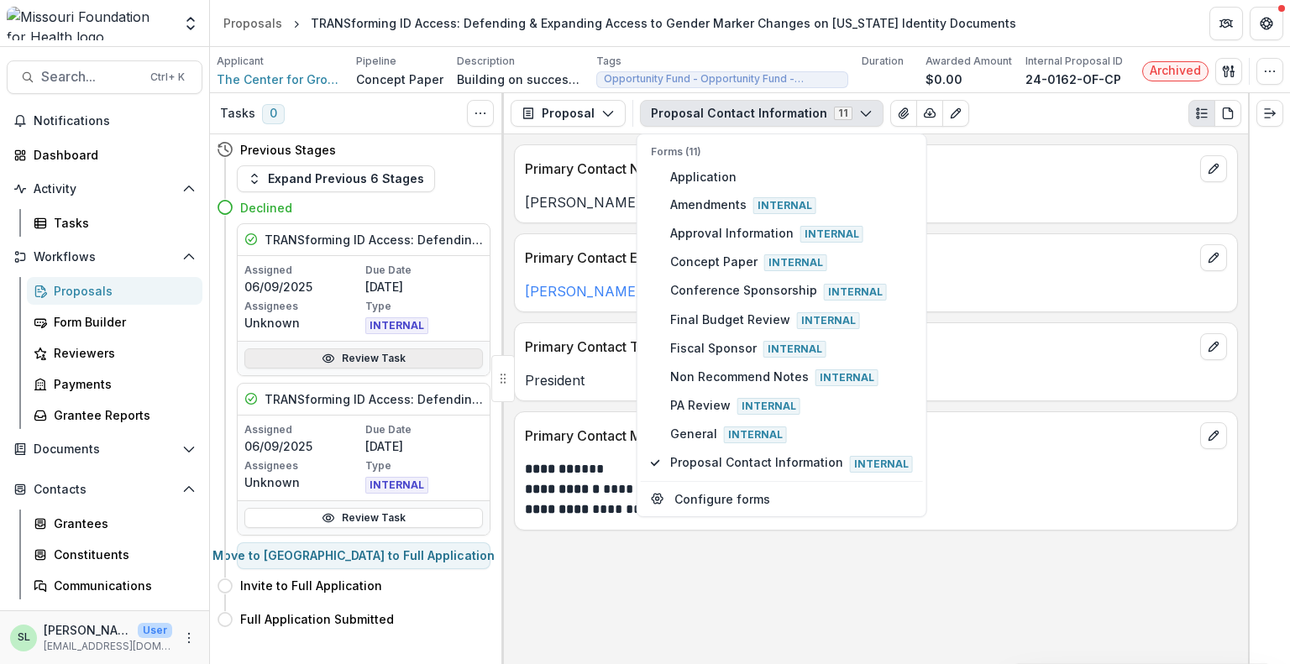
click at [331, 355] on icon at bounding box center [328, 358] width 13 height 13
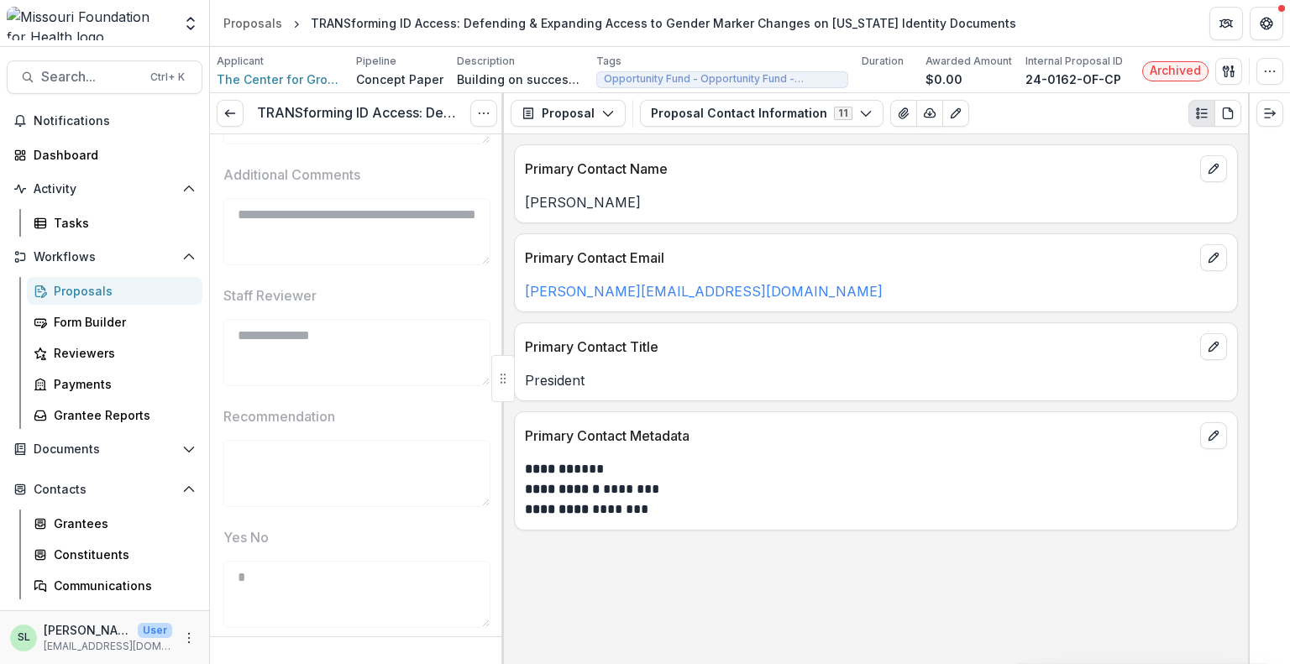
scroll to position [638, 0]
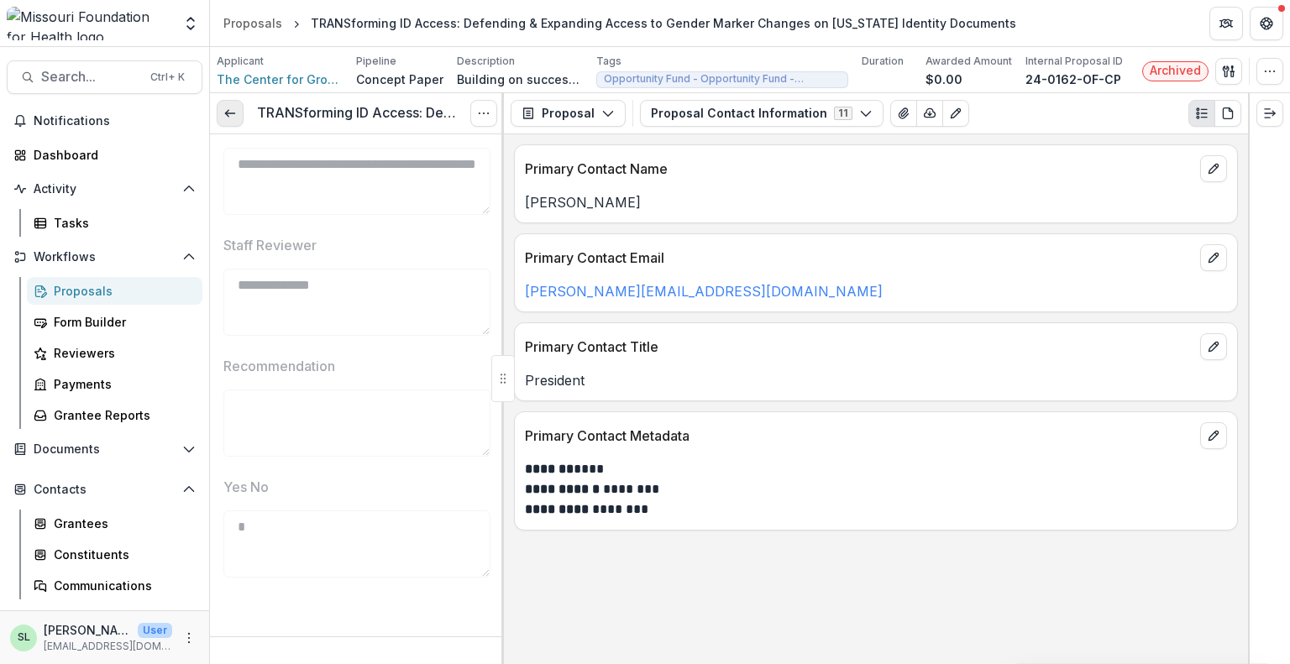
click at [228, 113] on icon at bounding box center [229, 113] width 13 height 13
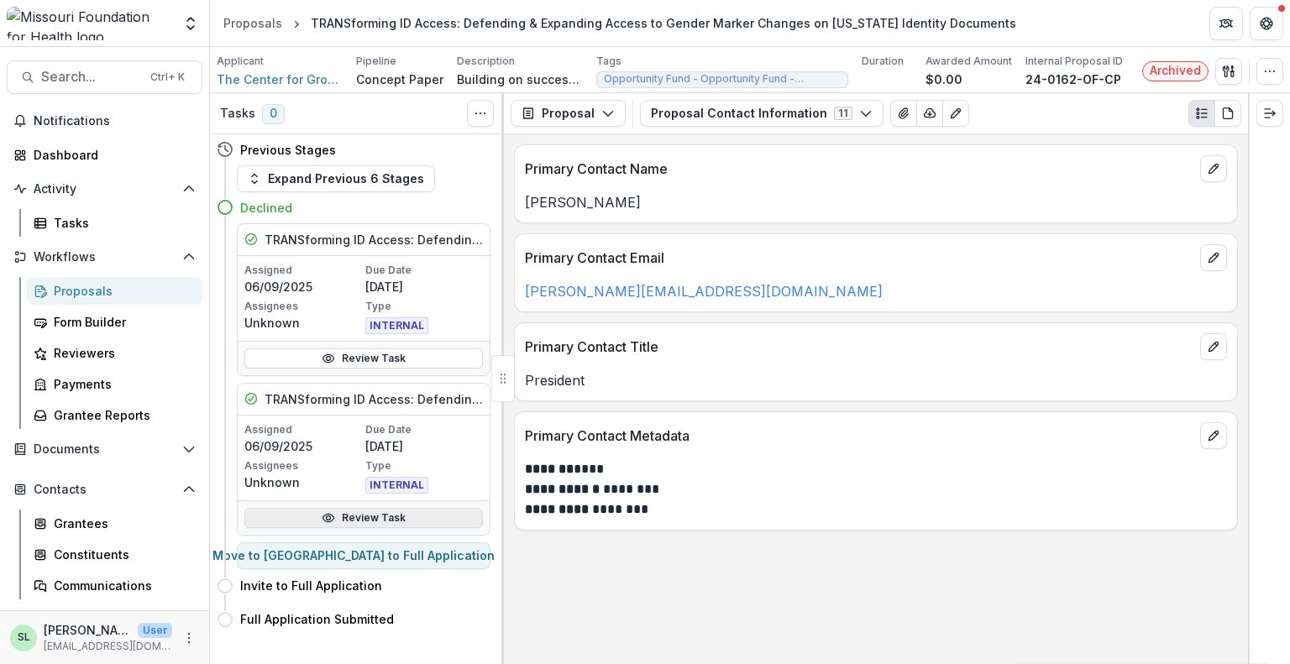
click at [363, 516] on link "Review Task" at bounding box center [363, 518] width 238 height 20
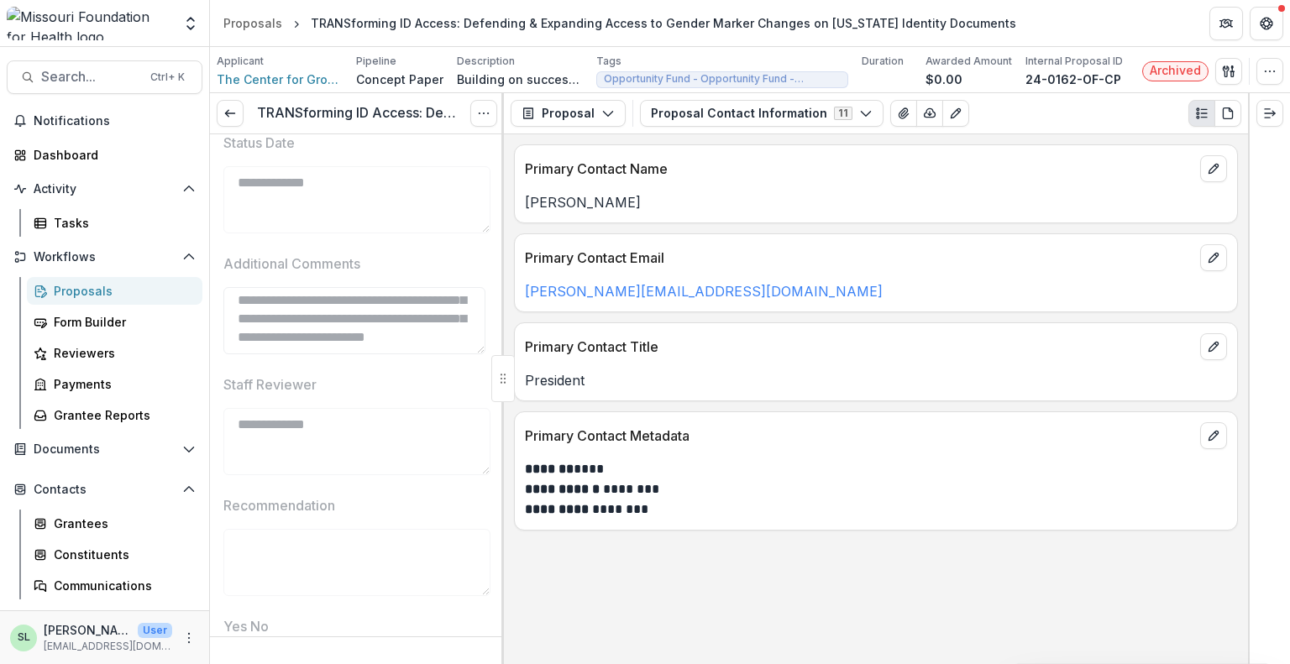
scroll to position [588, 0]
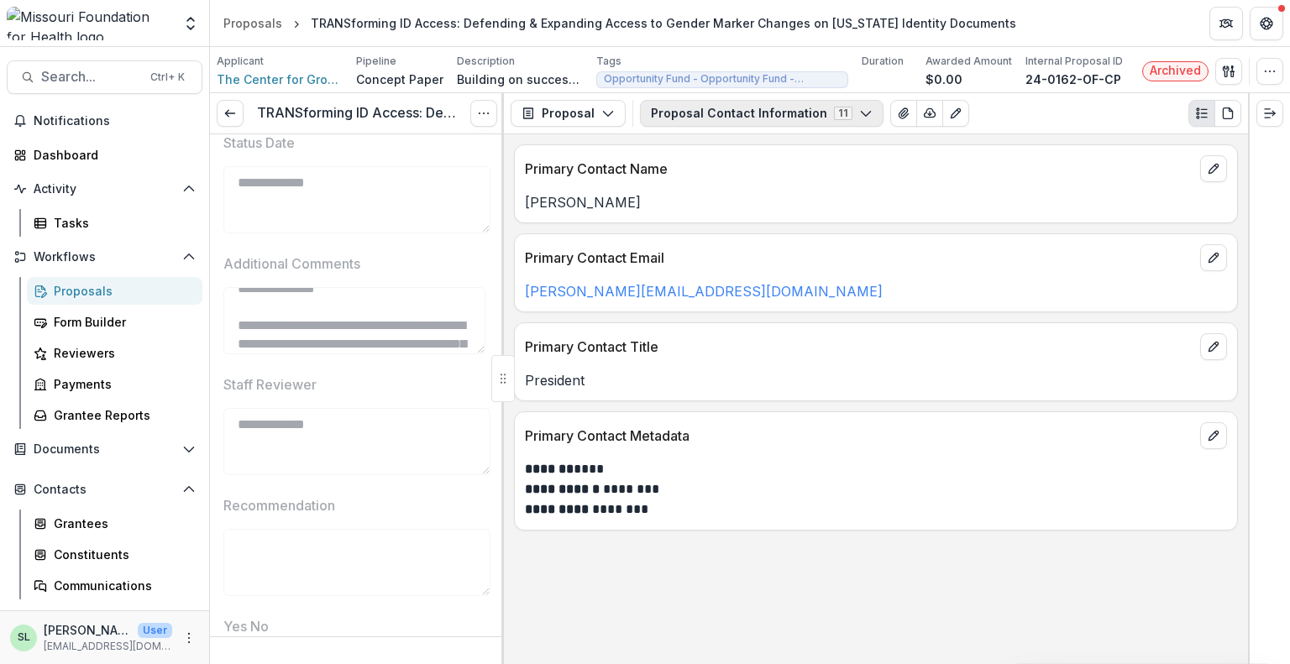
click at [789, 112] on button "Proposal Contact Information 11" at bounding box center [761, 113] width 243 height 27
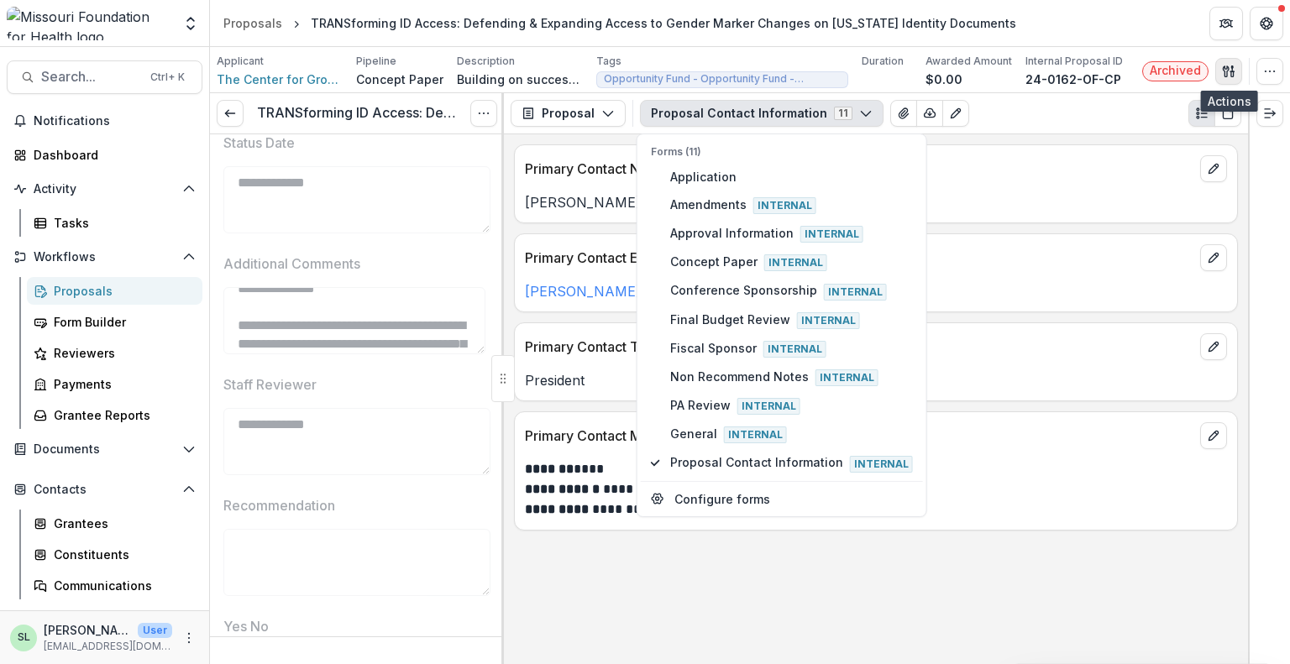
click at [1231, 73] on icon "button" at bounding box center [1232, 73] width 3 height 5
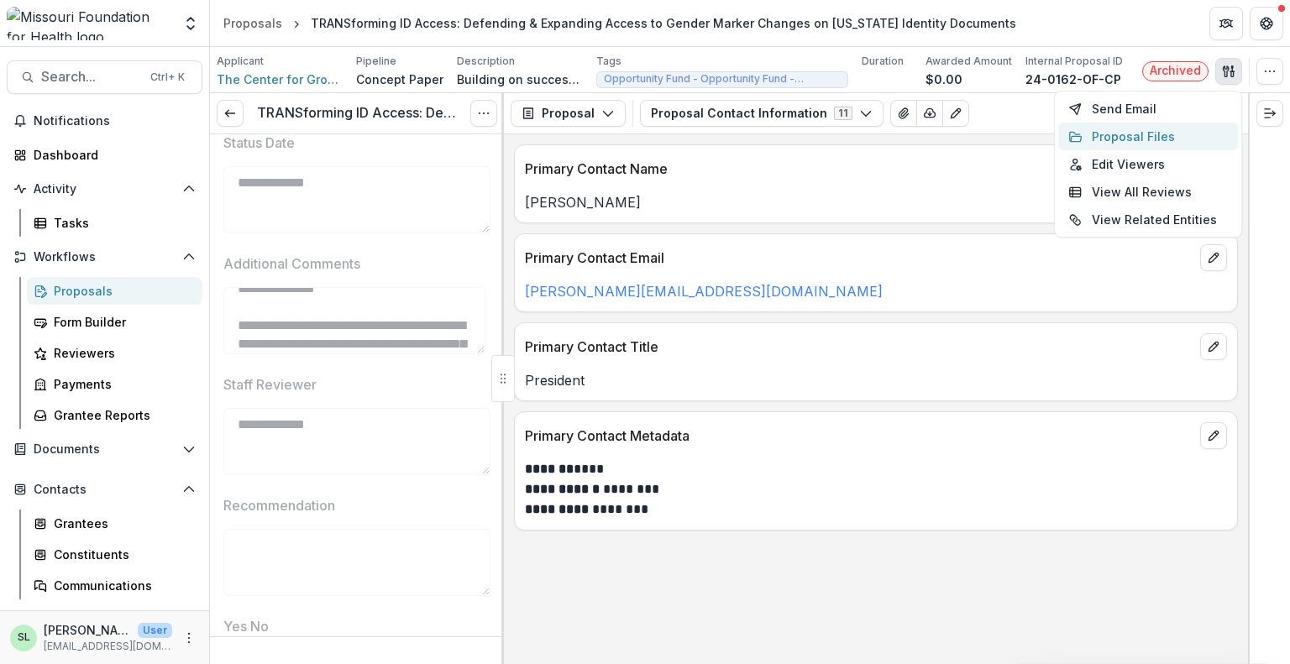
click at [1152, 131] on button "Proposal Files" at bounding box center [1148, 137] width 180 height 28
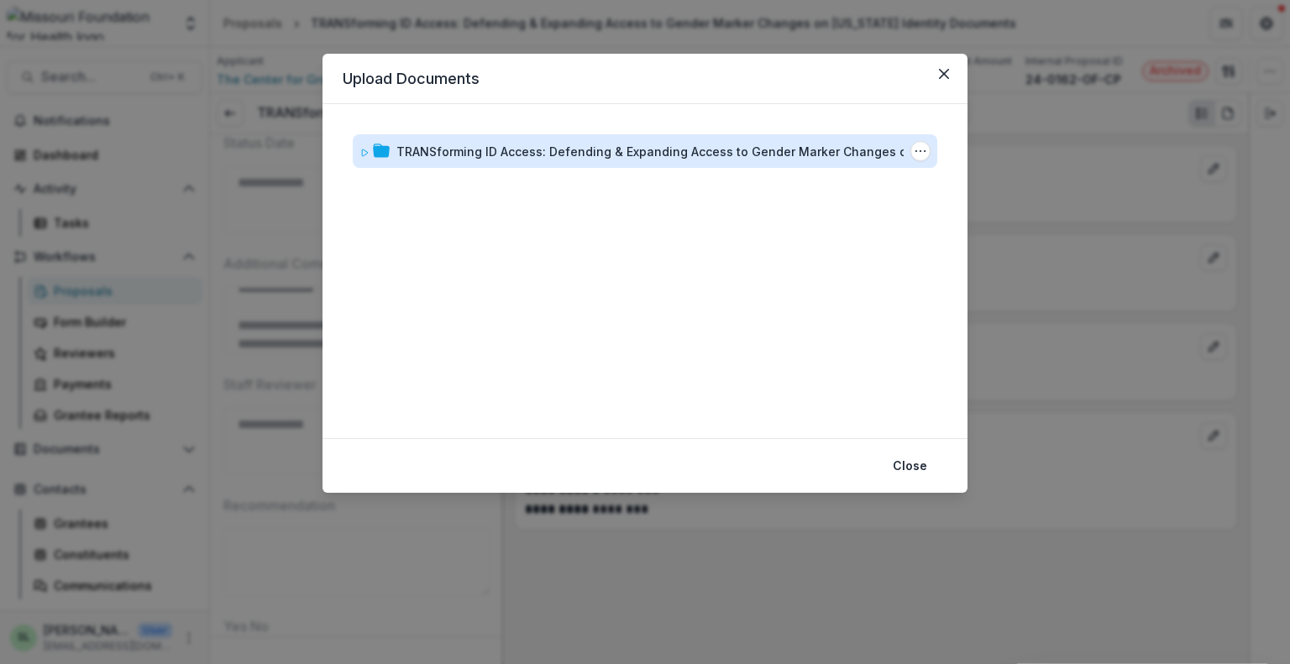
click at [573, 154] on div "TRANSforming ID Access: Defending & Expanding Access to Gender Marker Changes o…" at bounding box center [673, 152] width 554 height 18
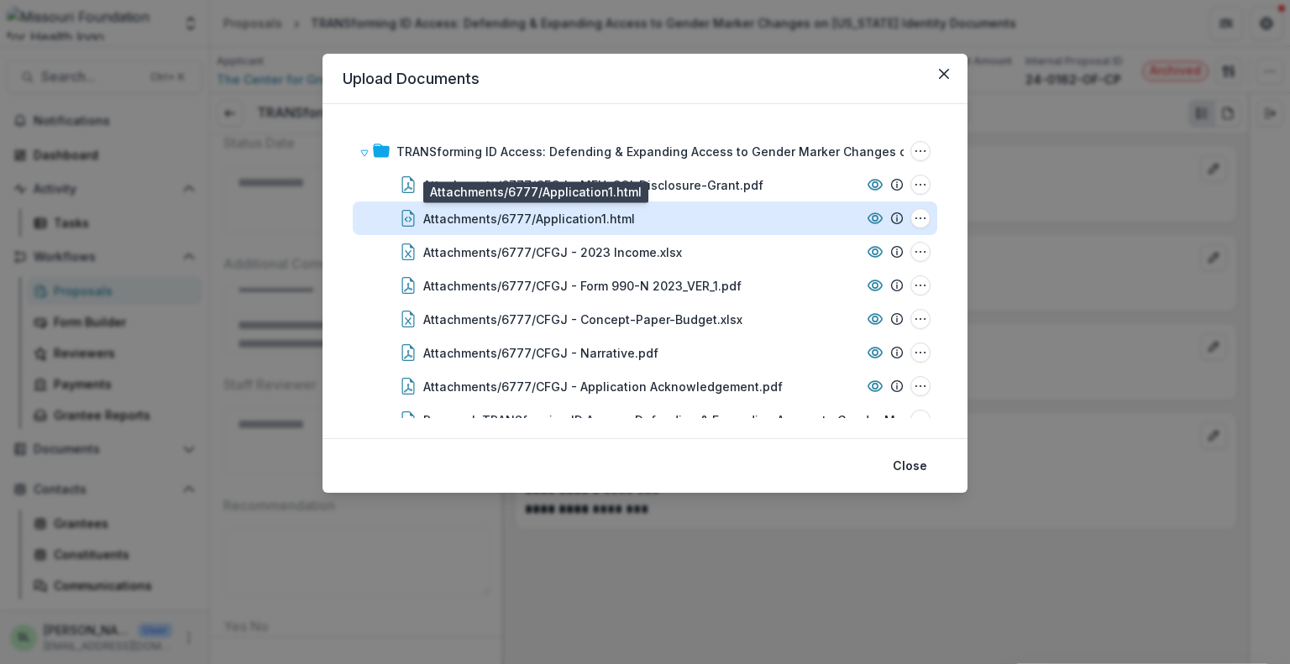
click at [605, 222] on div "Attachments/6777/Application1.html" at bounding box center [529, 219] width 212 height 18
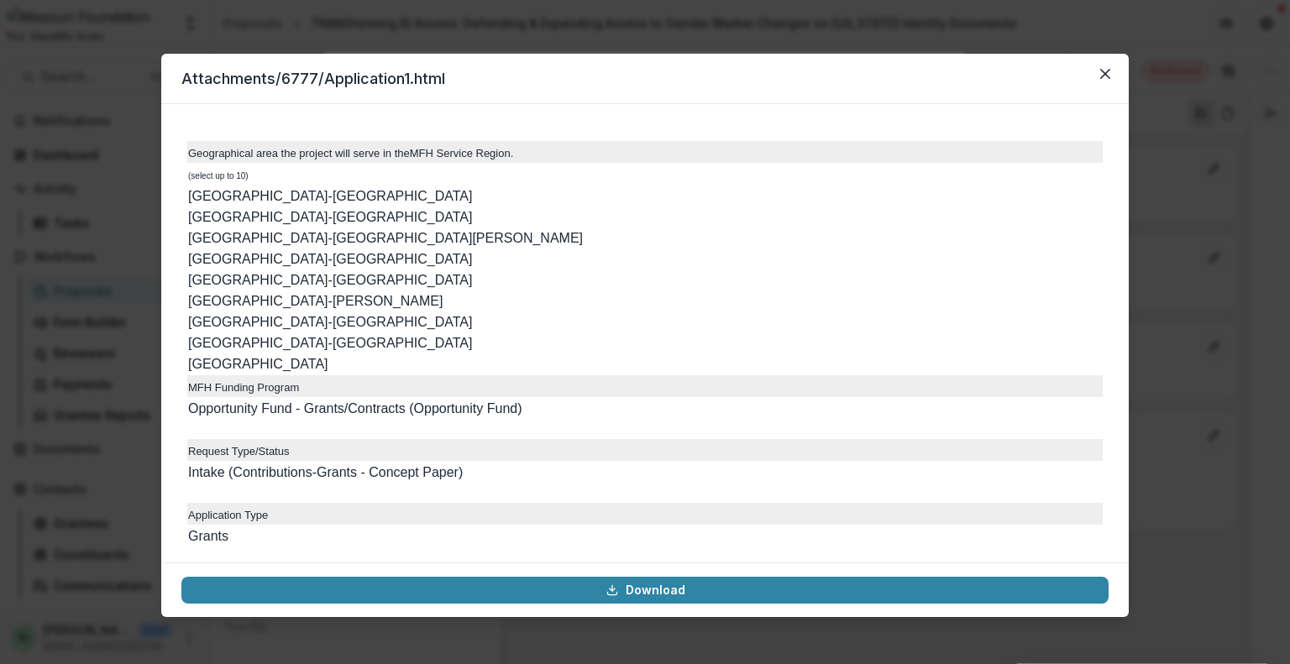
scroll to position [4282, 0]
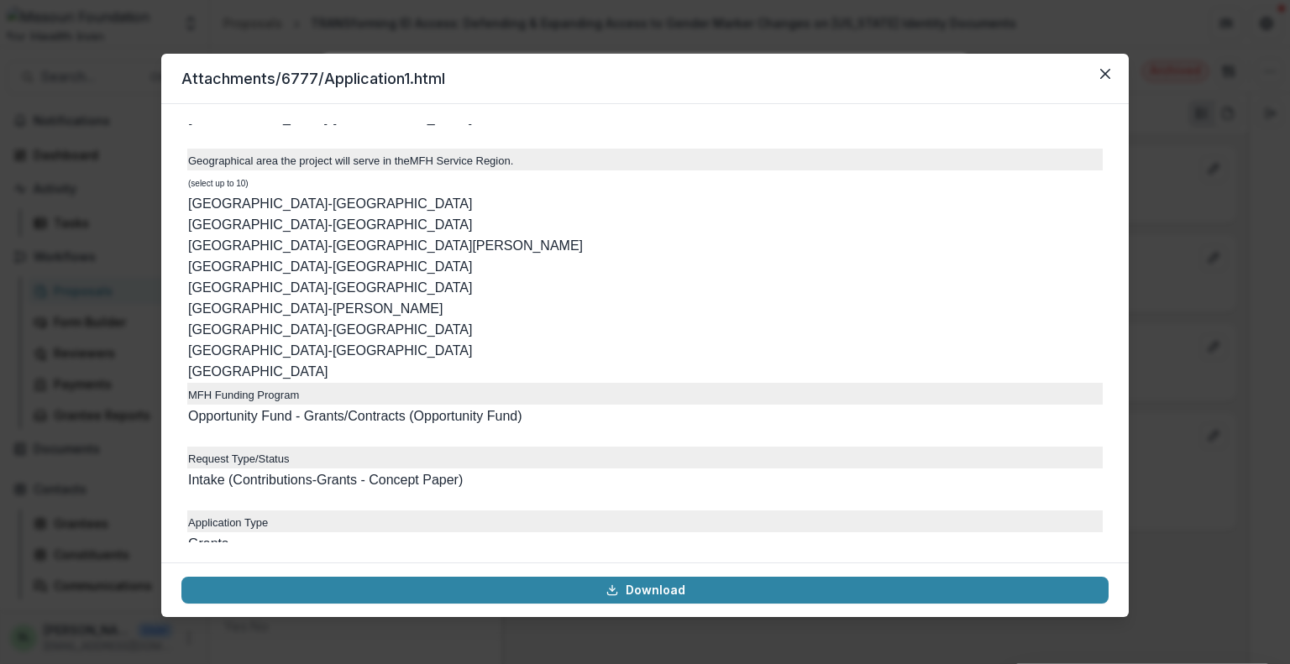
click at [1118, 70] on header "Attachments/6777/Application1.html" at bounding box center [644, 79] width 967 height 50
click at [1103, 78] on icon "Close" at bounding box center [1105, 74] width 10 height 10
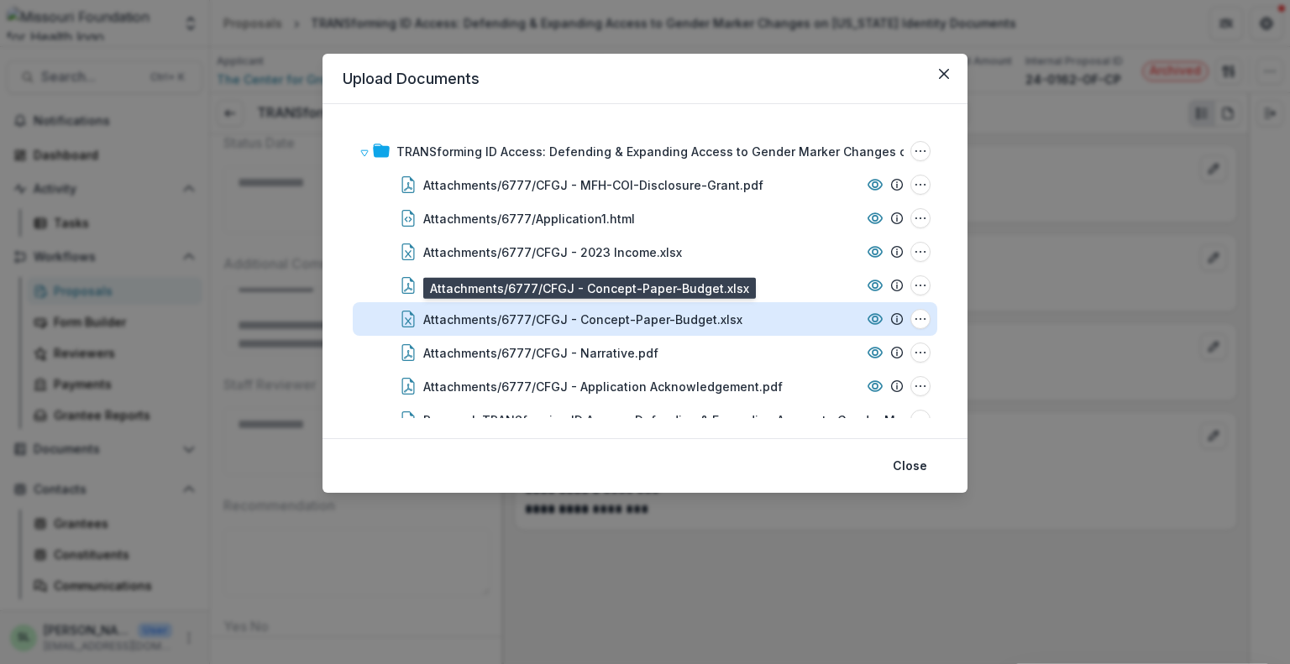
scroll to position [28, 0]
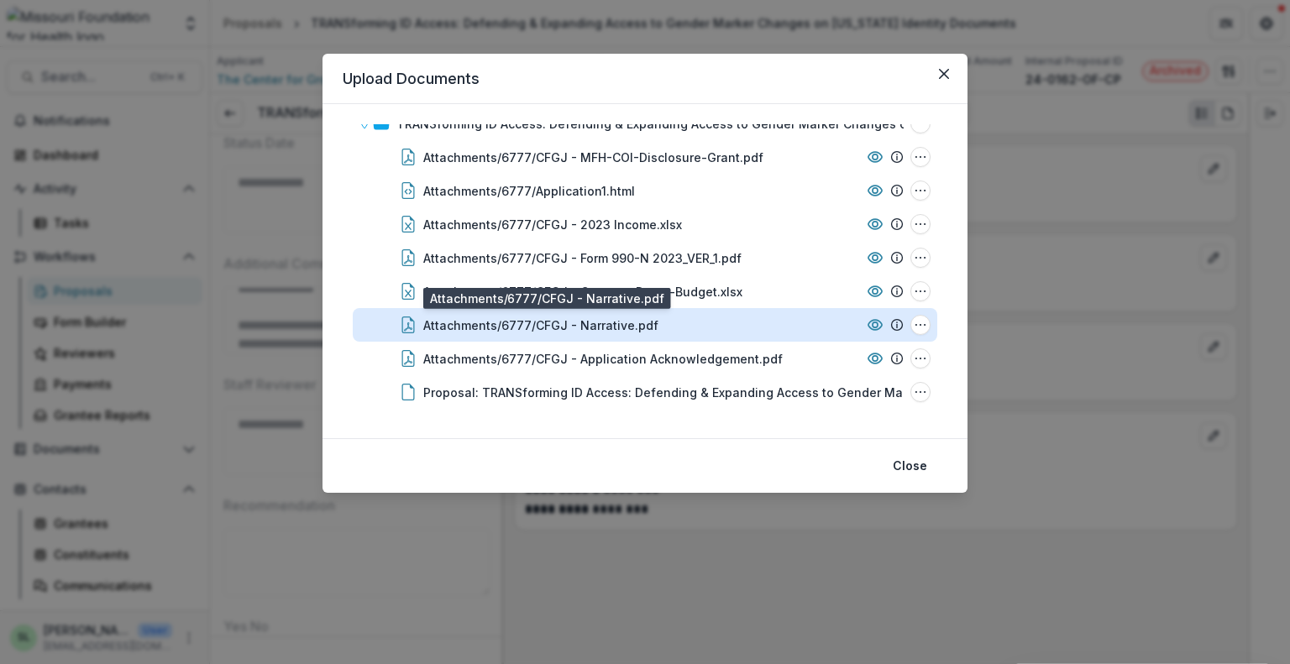
click at [591, 330] on div "Attachments/6777/CFGJ - Narrative.pdf" at bounding box center [540, 326] width 235 height 18
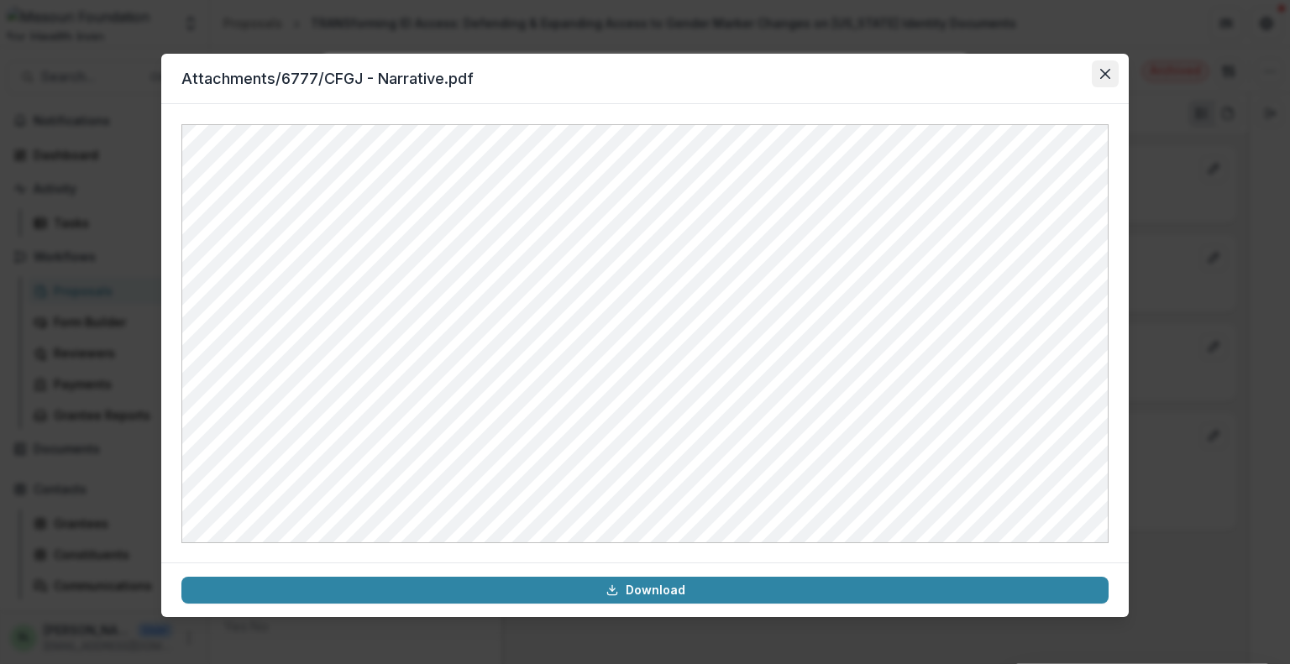
click at [1100, 73] on icon "Close" at bounding box center [1105, 74] width 10 height 10
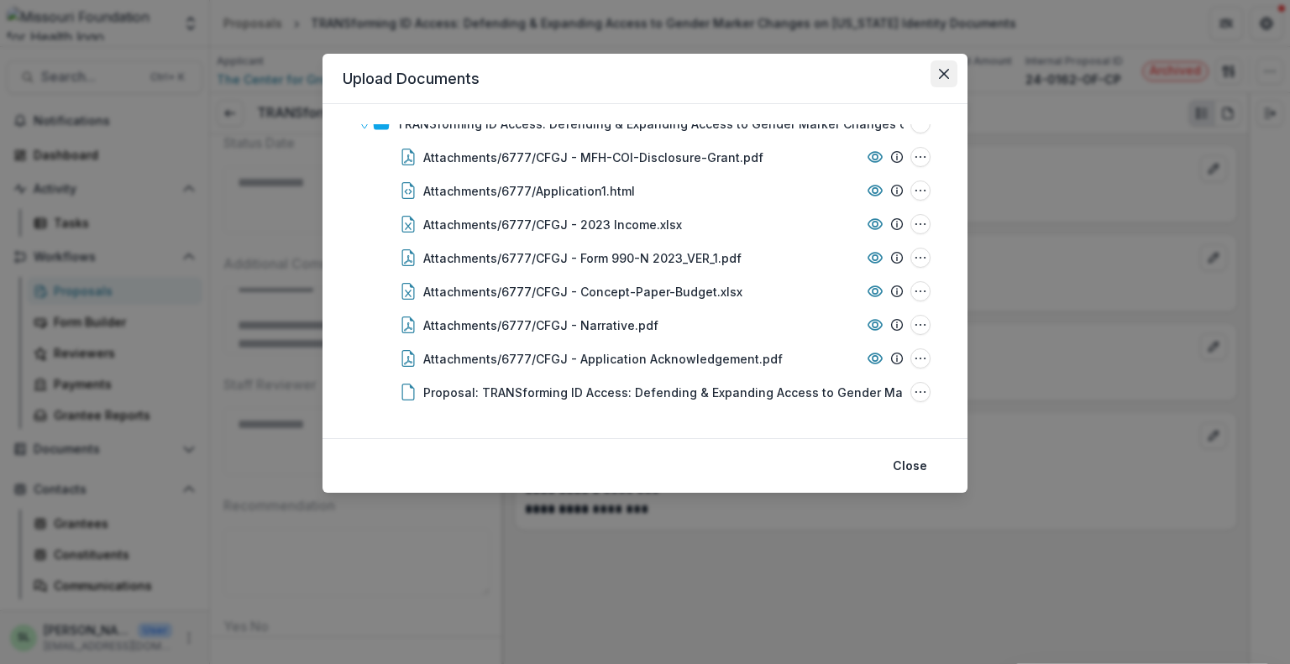
click at [946, 76] on icon "Close" at bounding box center [944, 74] width 10 height 10
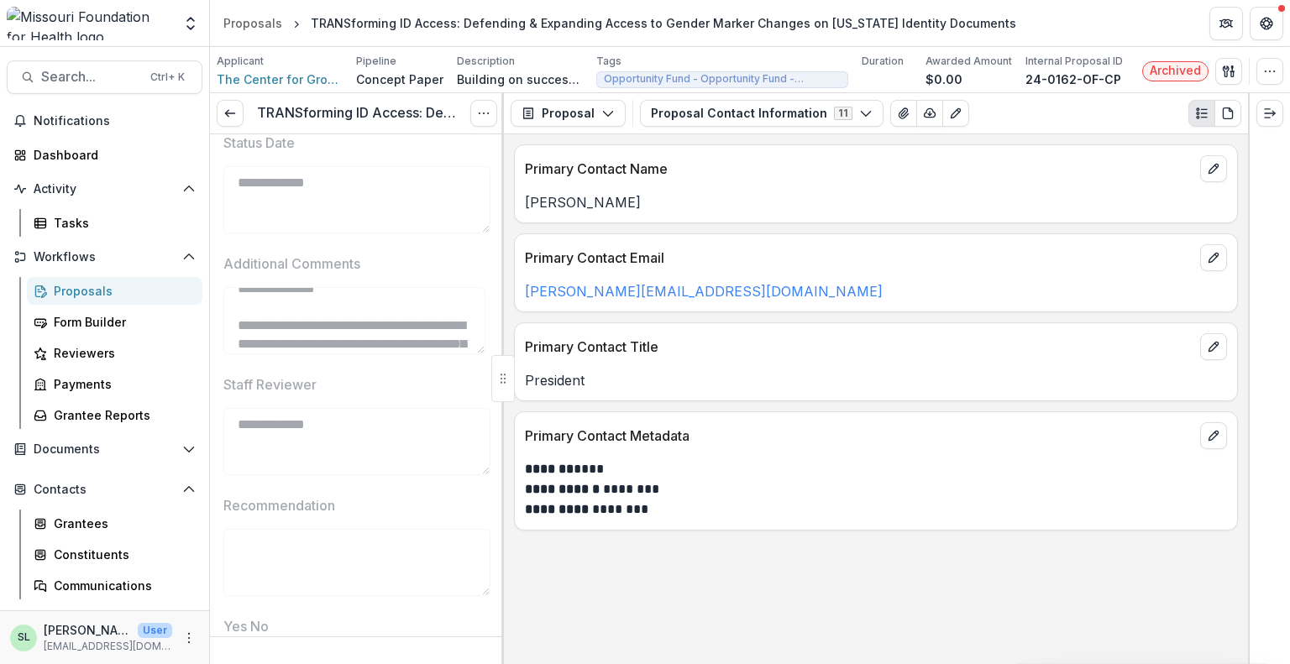
click at [102, 285] on div "Proposals" at bounding box center [121, 291] width 135 height 18
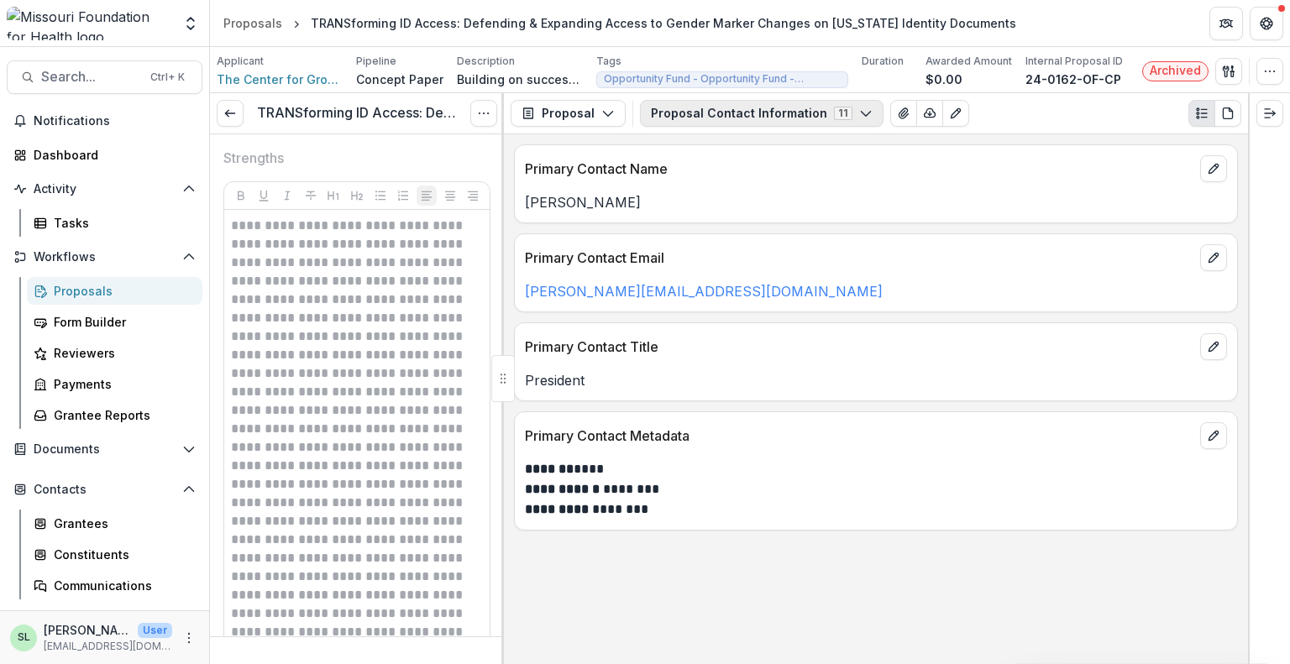
click at [717, 113] on button "Proposal Contact Information 11" at bounding box center [761, 113] width 243 height 27
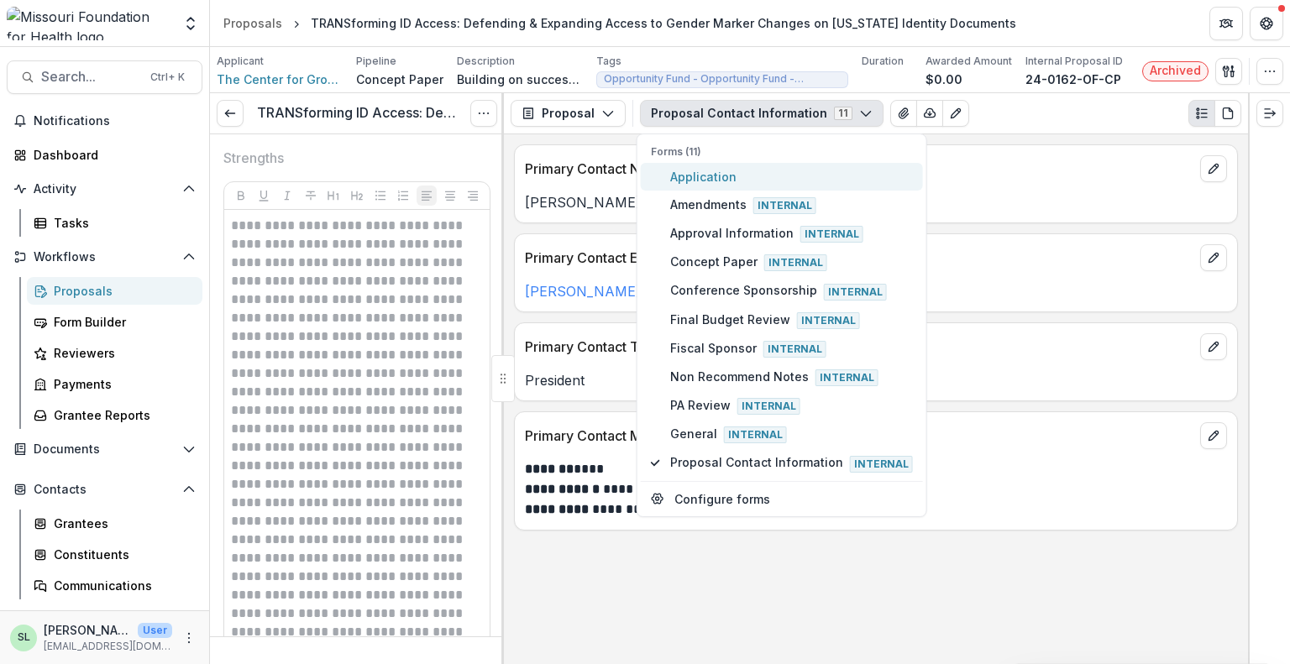
click at [713, 183] on span "Application" at bounding box center [791, 177] width 243 height 18
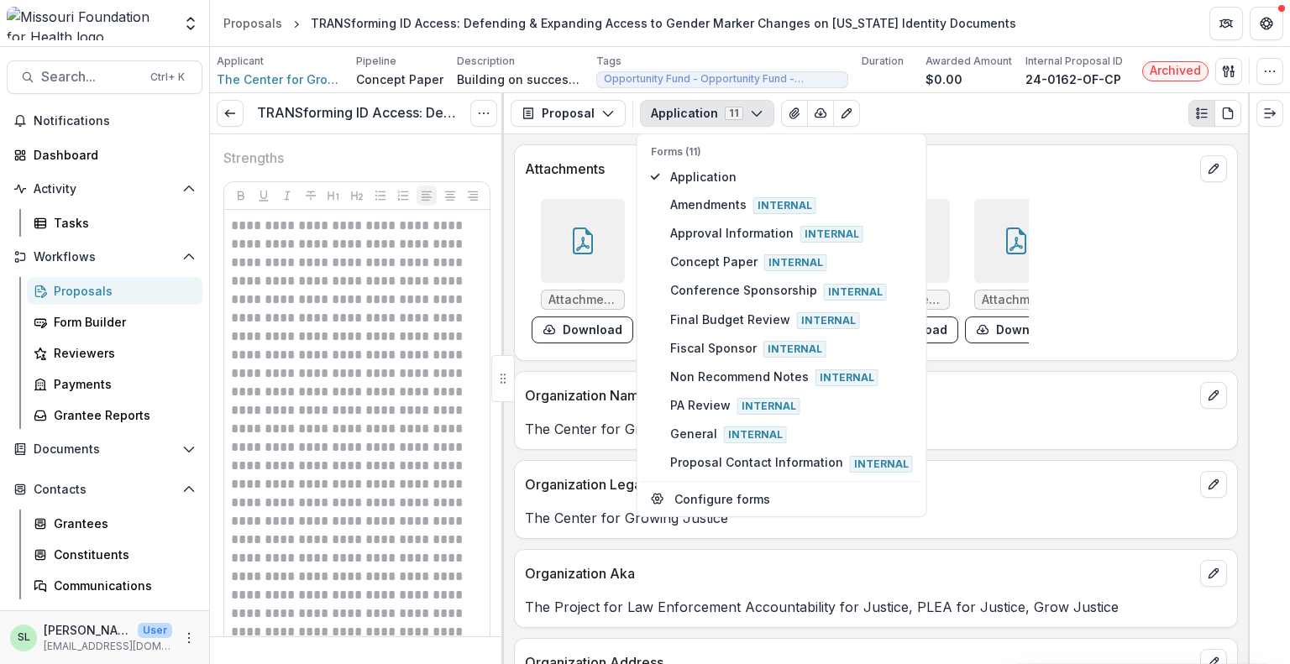
click at [1068, 436] on p "The Center for Growing Justice" at bounding box center [876, 429] width 702 height 20
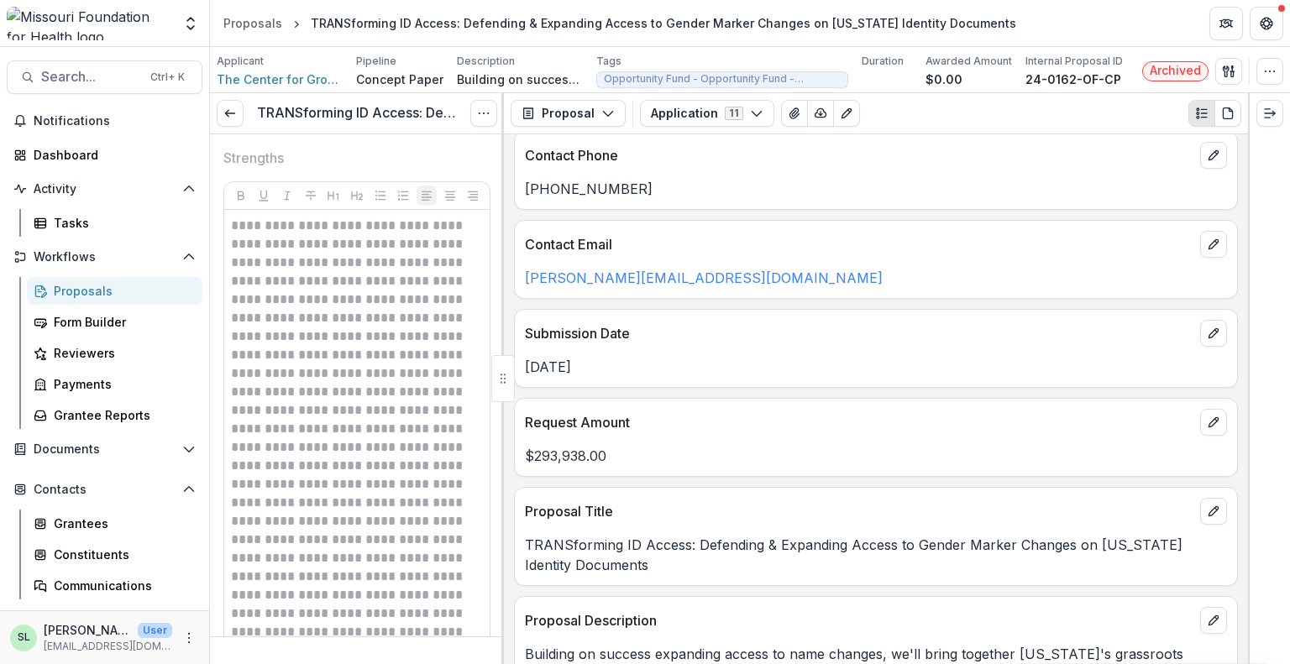
scroll to position [1763, 0]
click at [272, 73] on span "The Center for Growing Justice" at bounding box center [280, 80] width 126 height 18
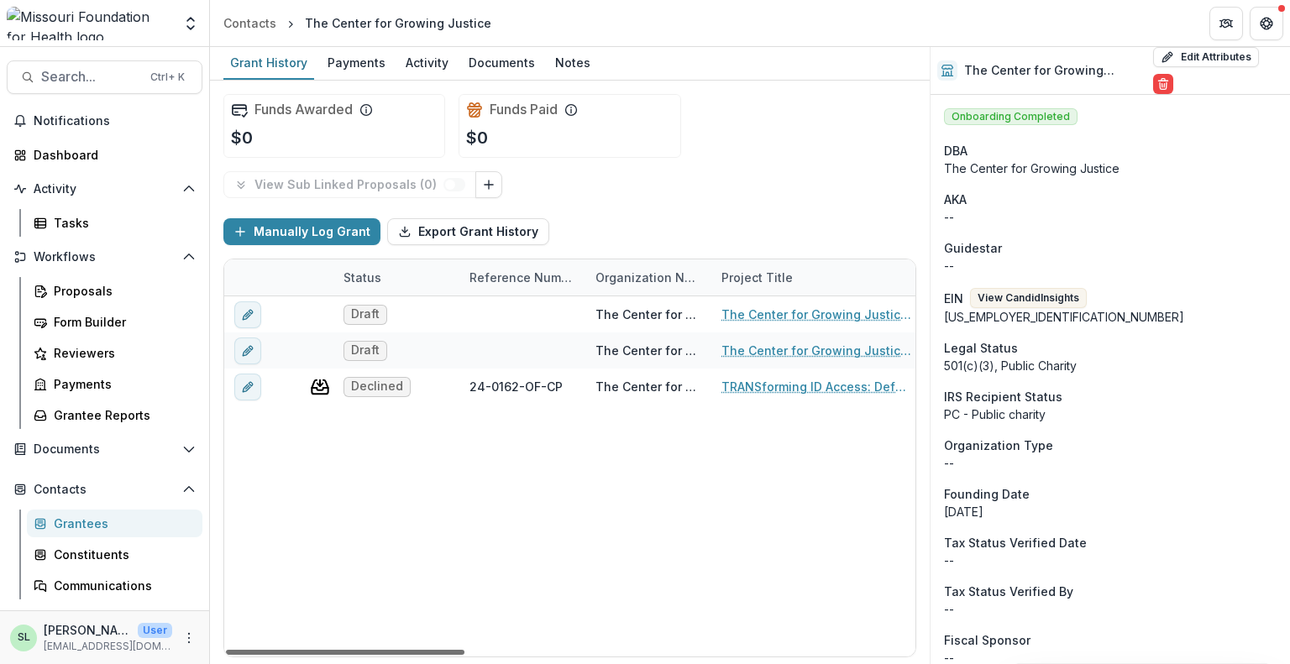
drag, startPoint x: 454, startPoint y: 654, endPoint x: 367, endPoint y: 641, distance: 88.3
click at [367, 650] on div at bounding box center [345, 652] width 238 height 5
click at [79, 282] on div "Proposals" at bounding box center [121, 291] width 135 height 18
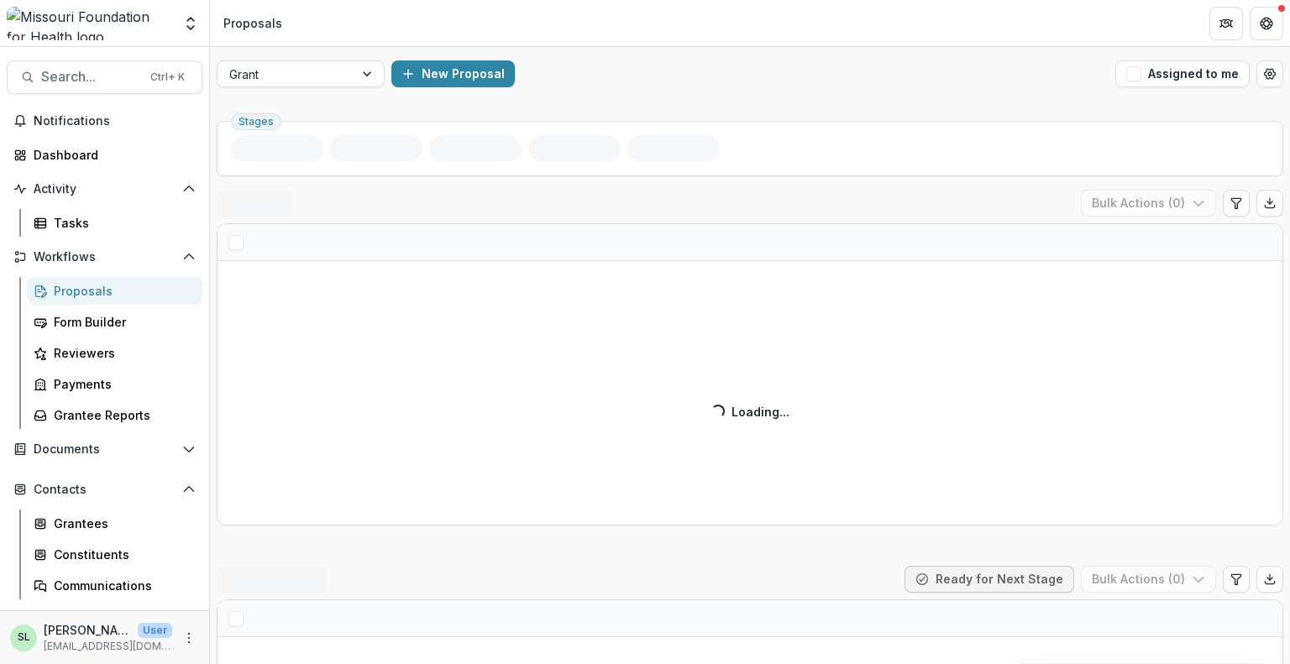
click at [326, 60] on div "Grant New Proposal Assigned to me" at bounding box center [750, 74] width 1080 height 54
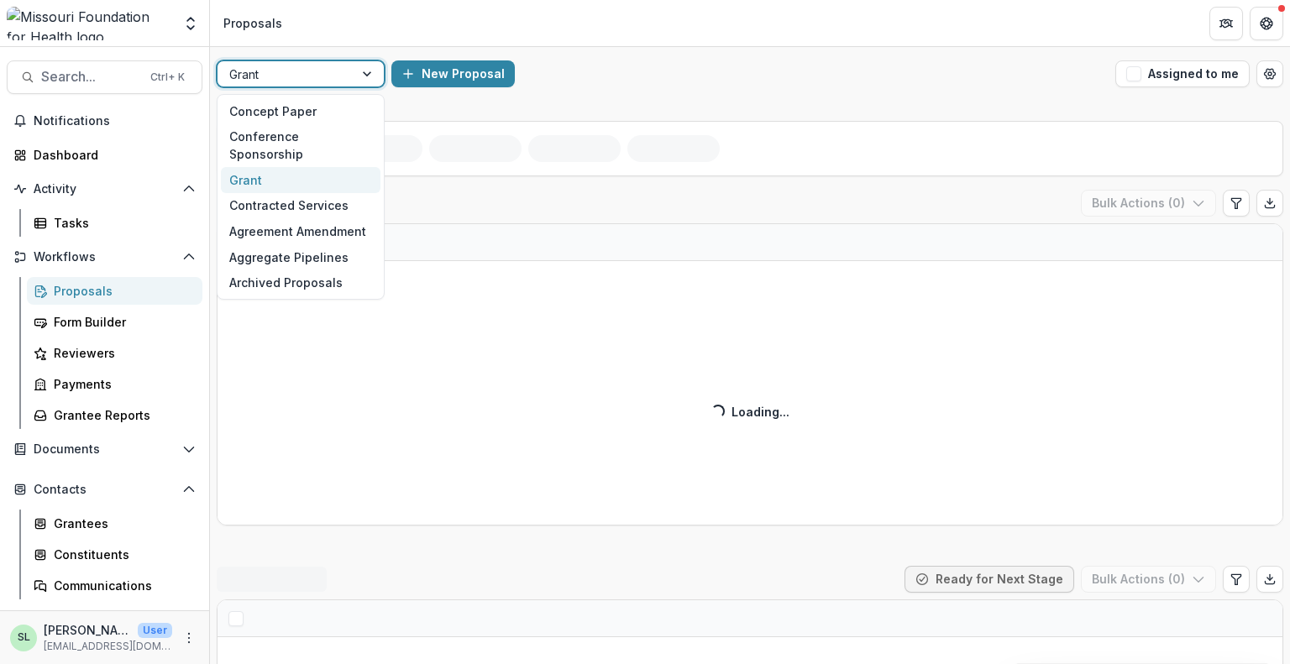
click at [326, 73] on div at bounding box center [285, 74] width 112 height 21
click at [304, 113] on div "Concept Paper" at bounding box center [301, 111] width 160 height 26
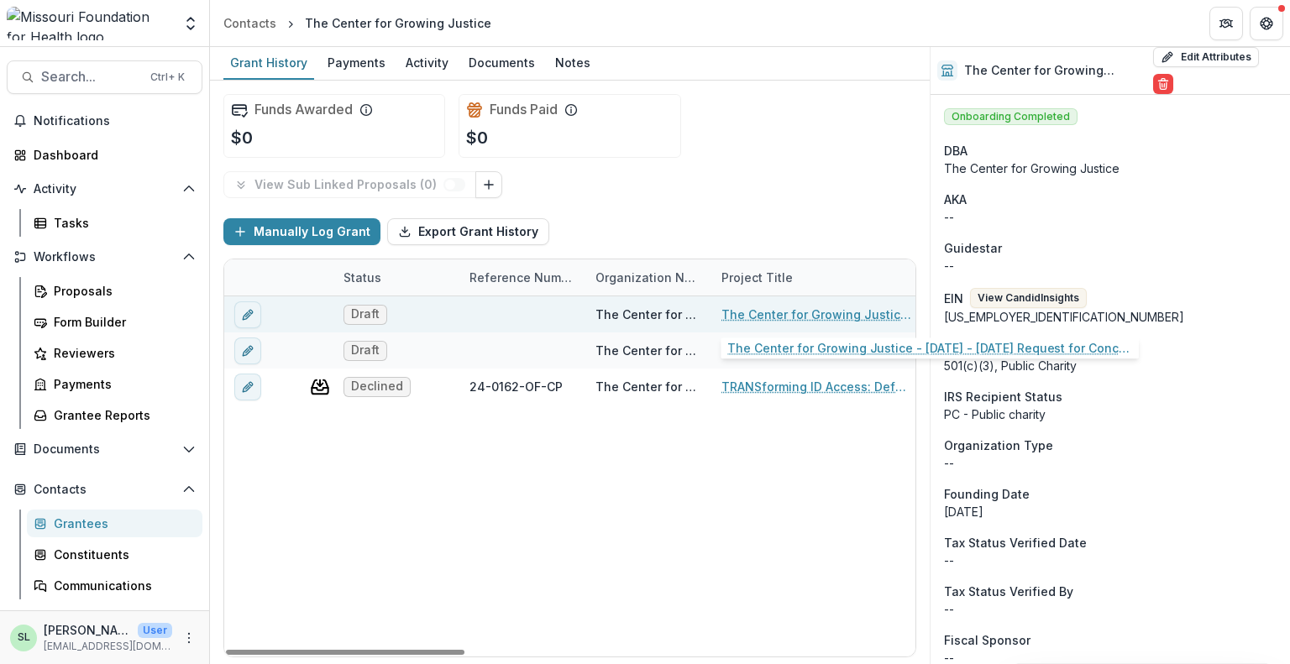
click at [772, 315] on link "The Center for Growing Justice - [DATE] - [DATE] Request for Concept Papers" at bounding box center [816, 315] width 190 height 18
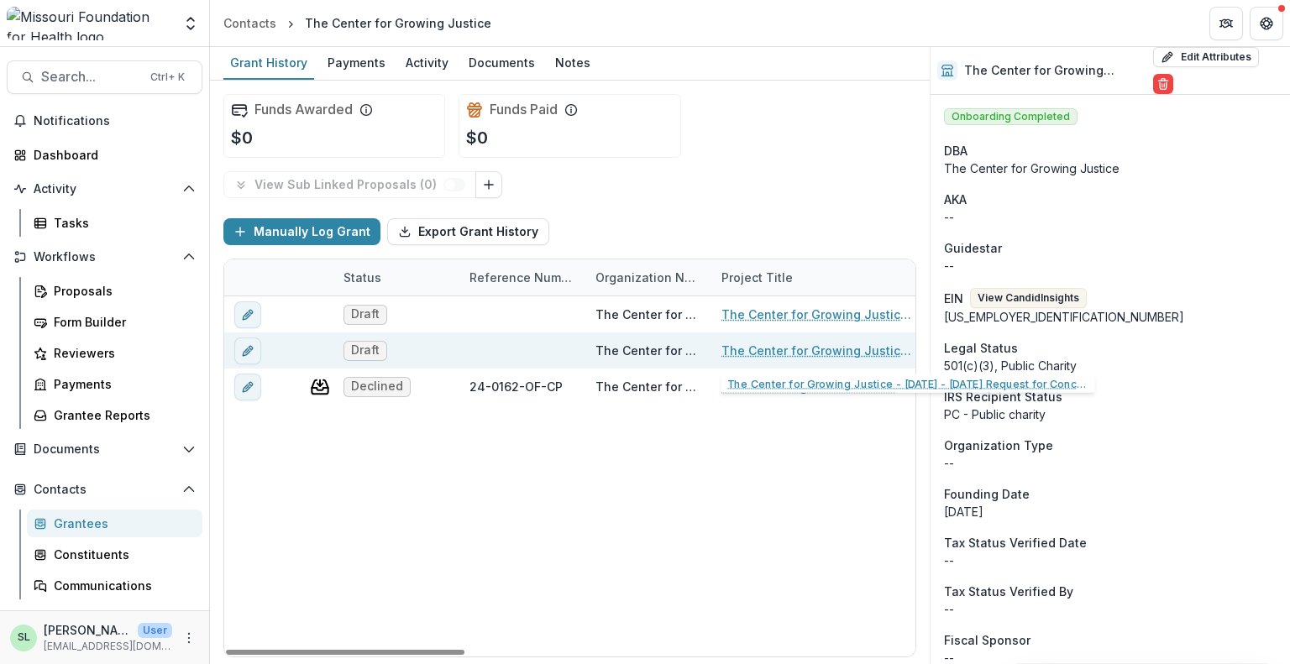
click at [777, 345] on link "The Center for Growing Justice - [DATE] - [DATE] Request for Concept Papers" at bounding box center [816, 351] width 190 height 18
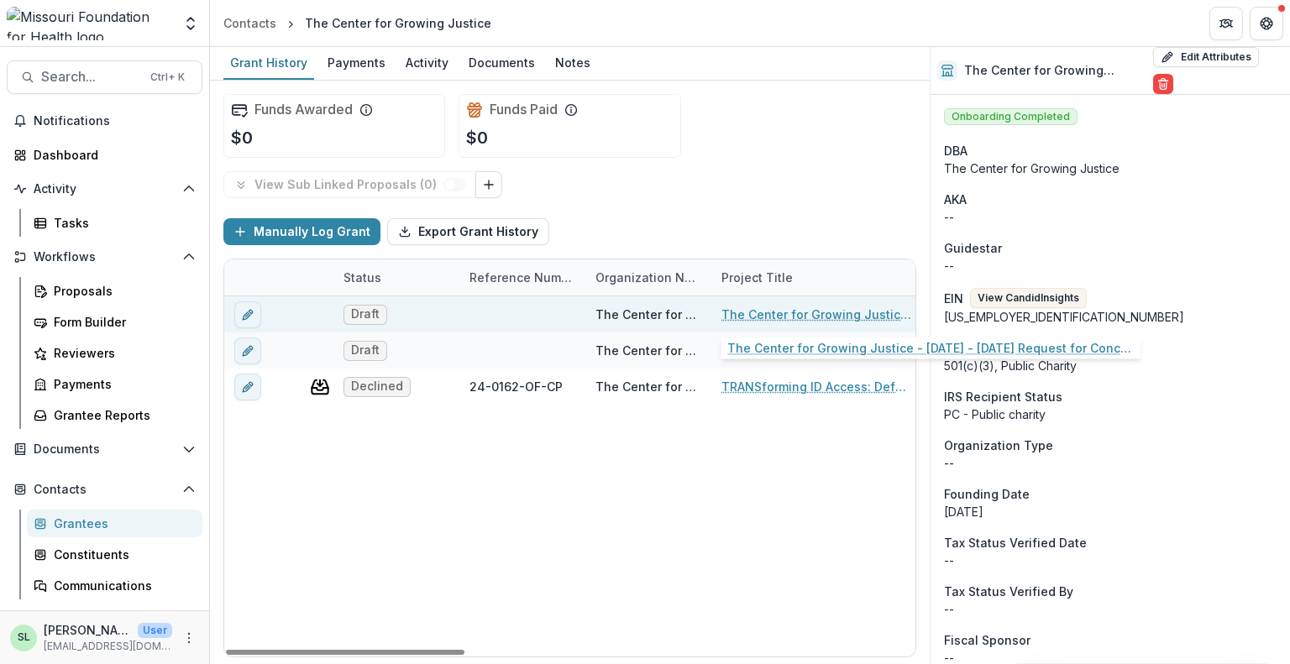
click at [787, 317] on link "The Center for Growing Justice - [DATE] - [DATE] Request for Concept Papers" at bounding box center [816, 315] width 190 height 18
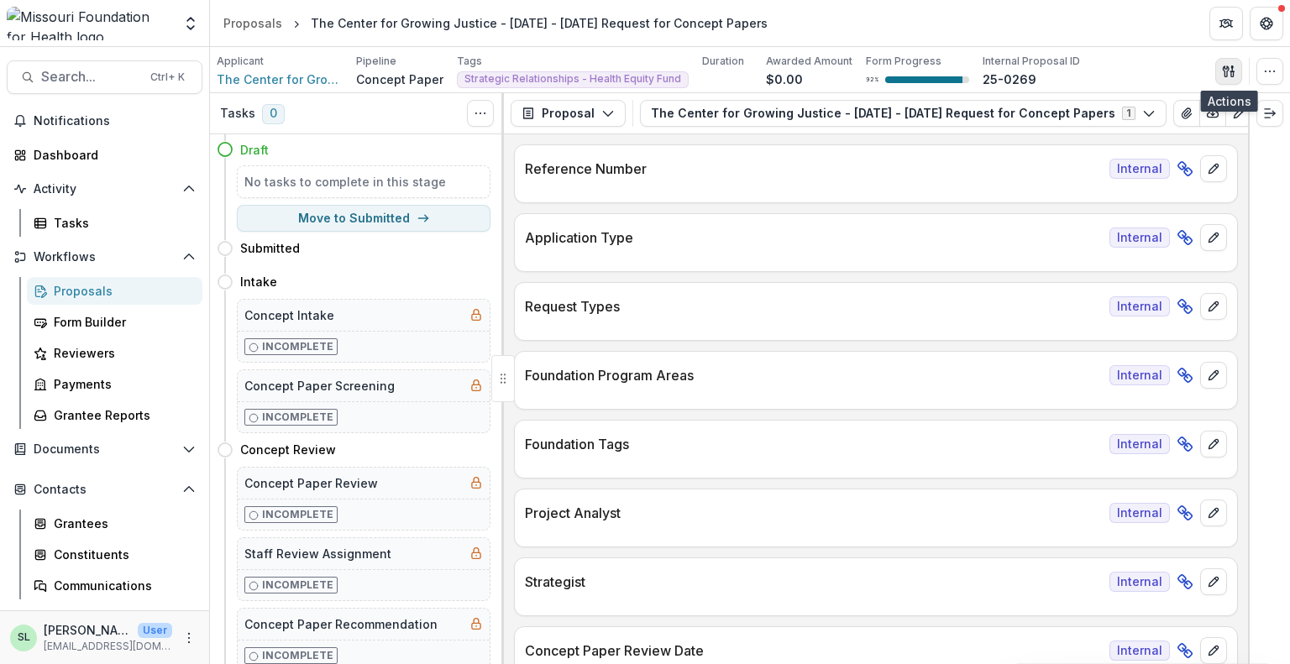
click at [1230, 65] on icon "button" at bounding box center [1228, 71] width 13 height 13
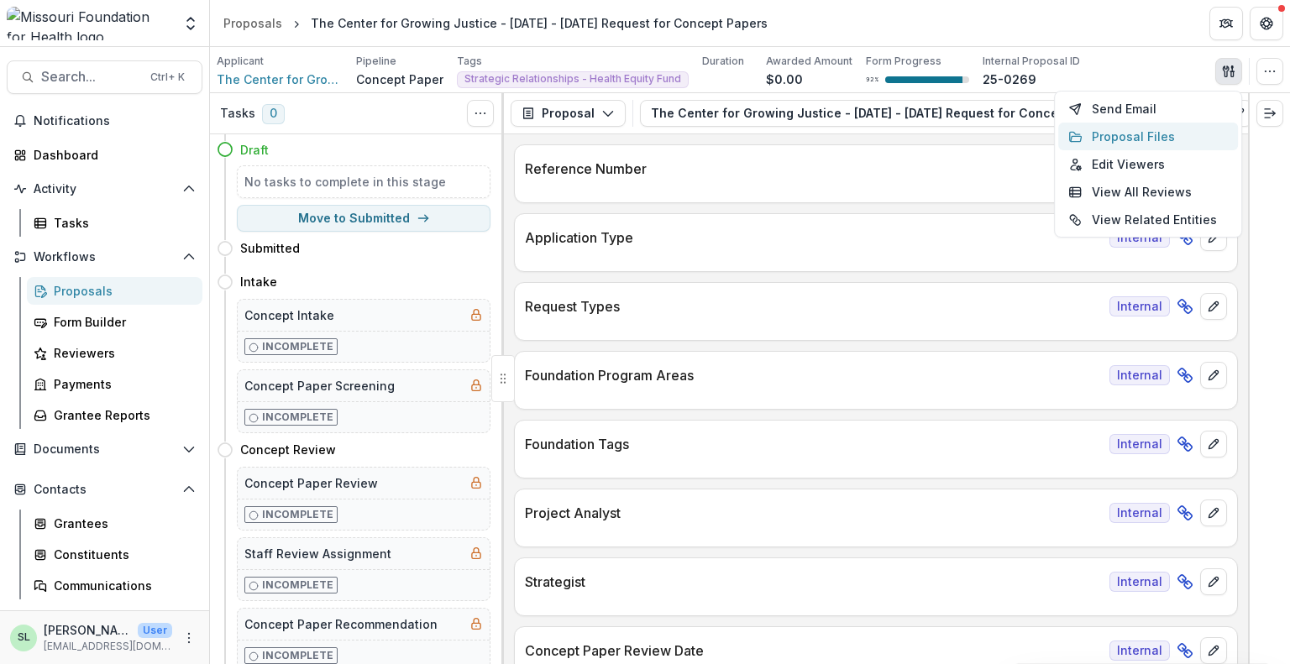
click at [1117, 131] on button "Proposal Files" at bounding box center [1148, 137] width 180 height 28
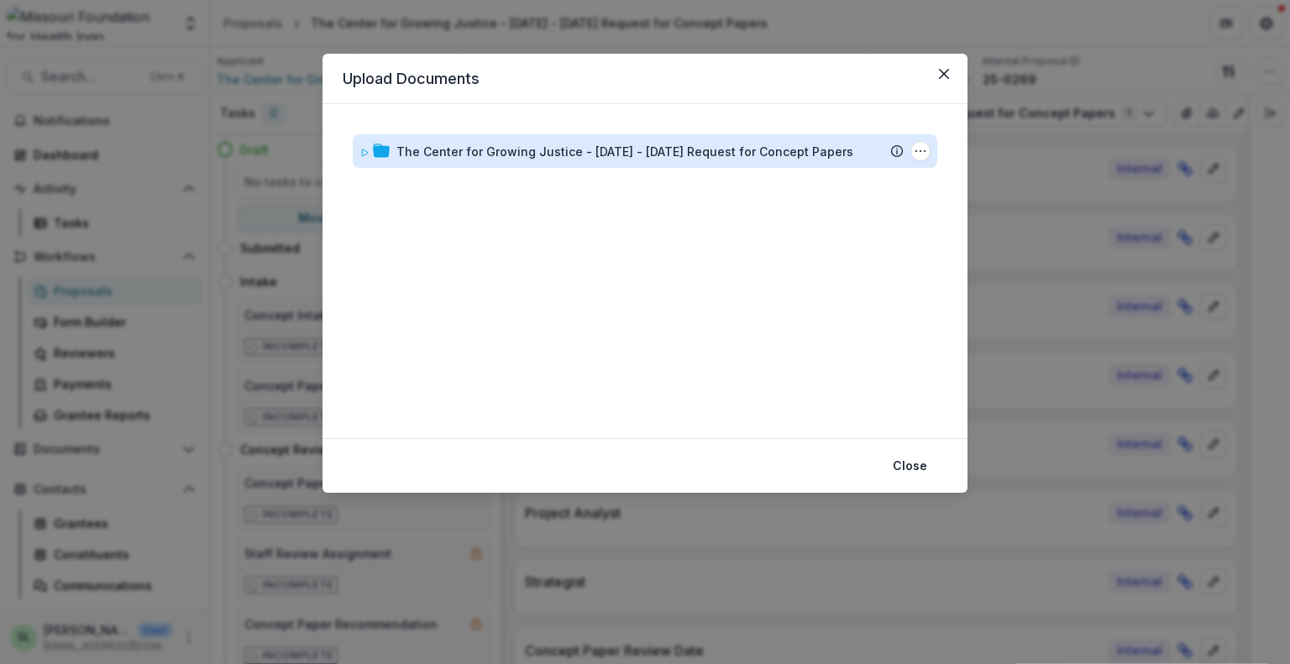
click at [621, 144] on div "The Center for Growing Justice - [DATE] - [DATE] Request for Concept Papers" at bounding box center [624, 152] width 457 height 18
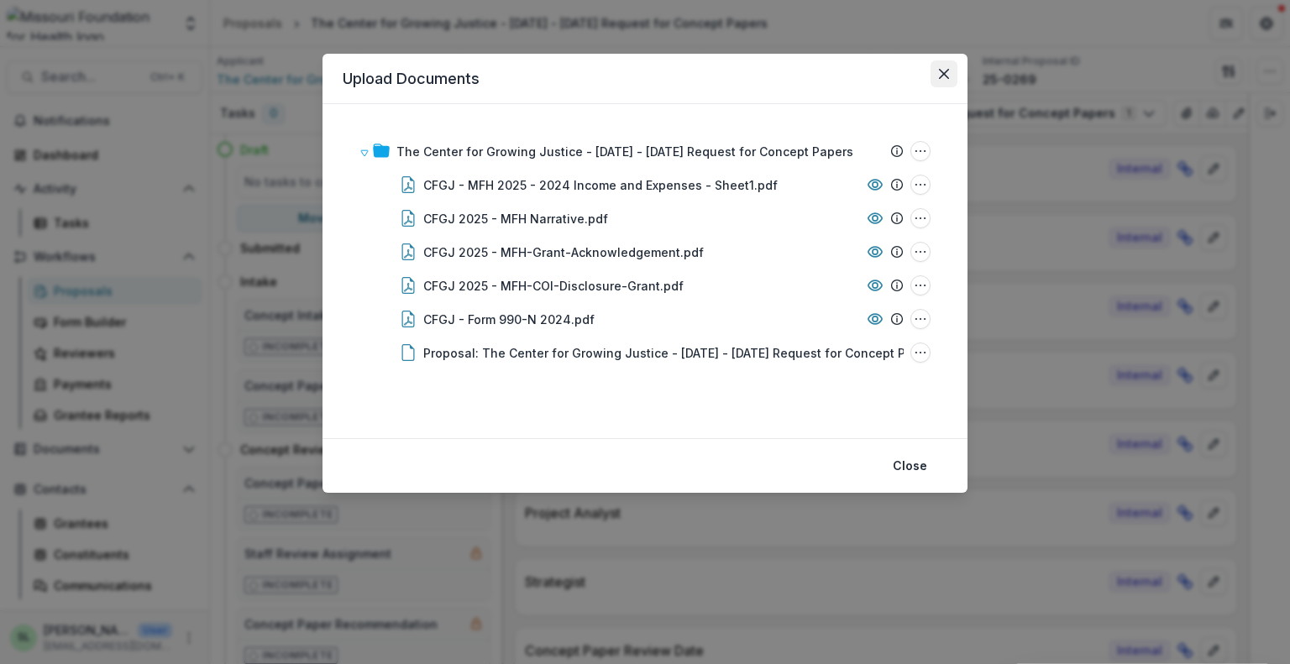
click at [952, 71] on button "Close" at bounding box center [943, 73] width 27 height 27
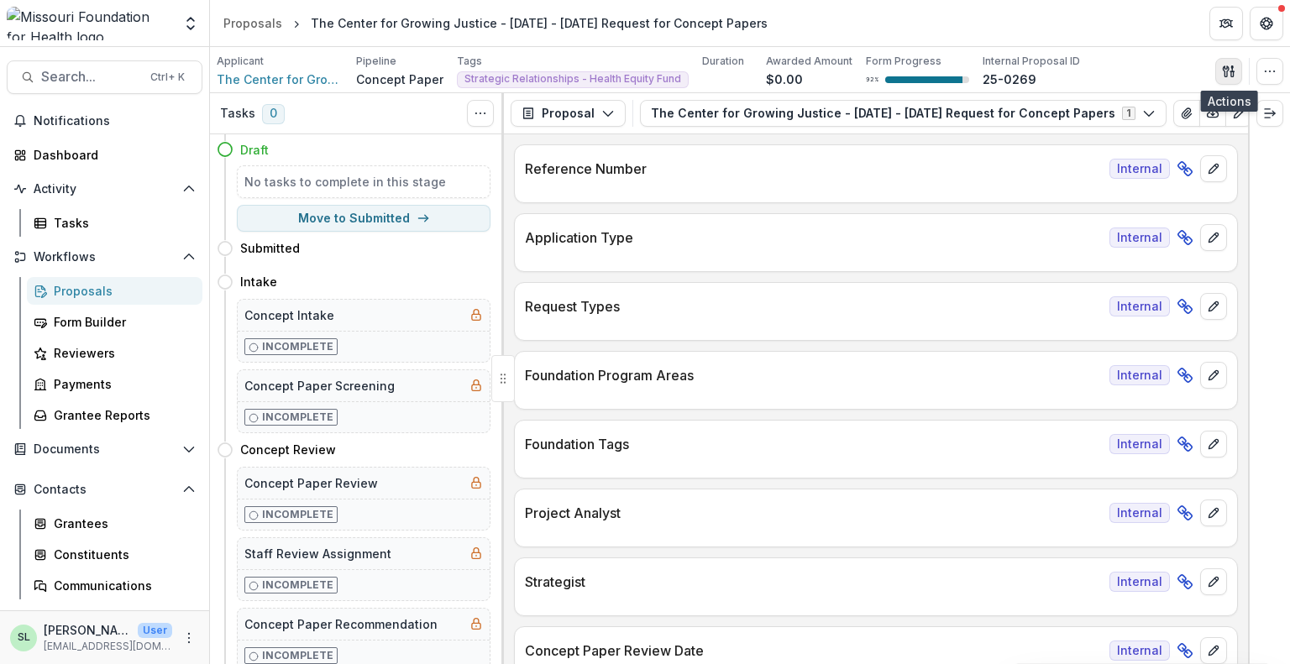
click at [1216, 71] on button "button" at bounding box center [1228, 71] width 27 height 27
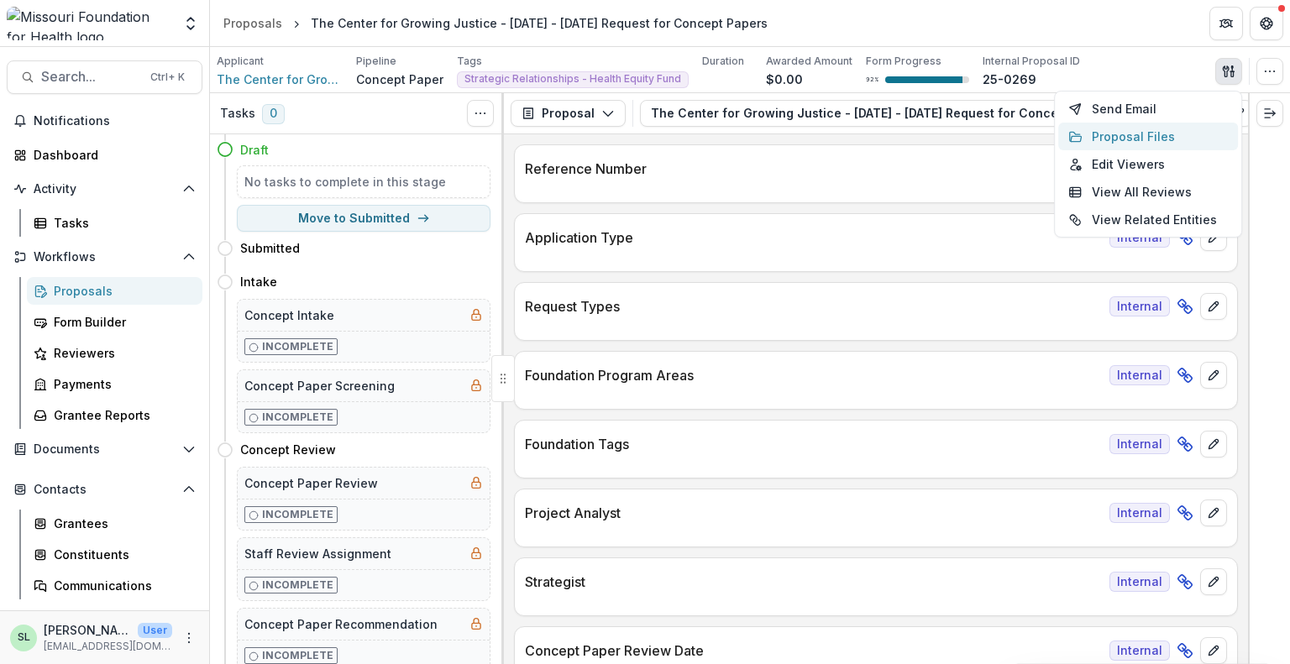
click at [1128, 128] on button "Proposal Files" at bounding box center [1148, 137] width 180 height 28
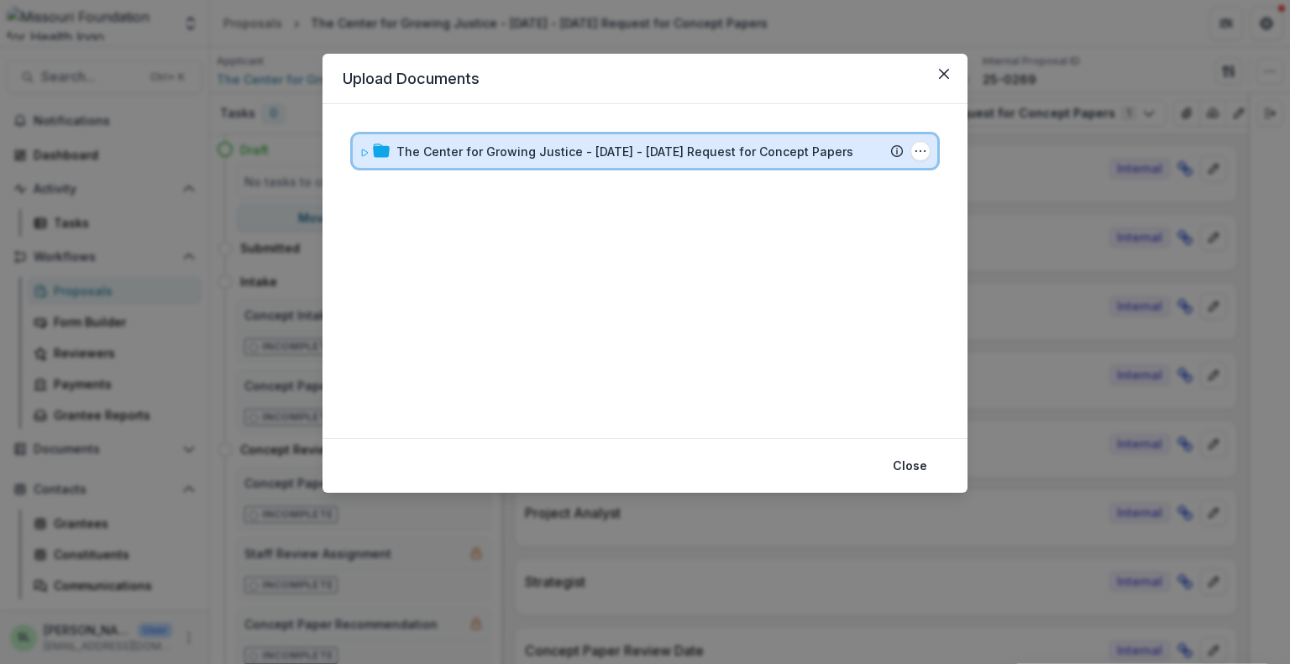
click at [532, 163] on div "The Center for Growing Justice - [DATE] - [DATE] Request for Concept Papers Sub…" at bounding box center [645, 151] width 584 height 34
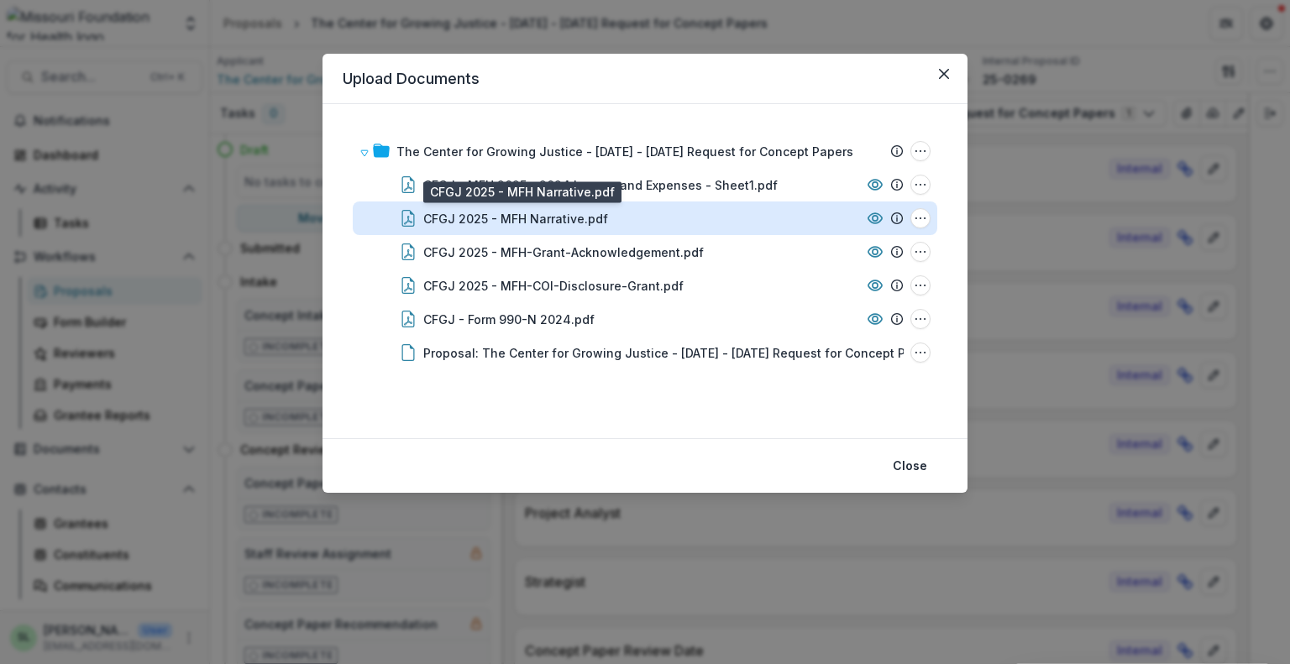
click at [551, 214] on div "CFGJ 2025 - MFH Narrative.pdf" at bounding box center [515, 219] width 185 height 18
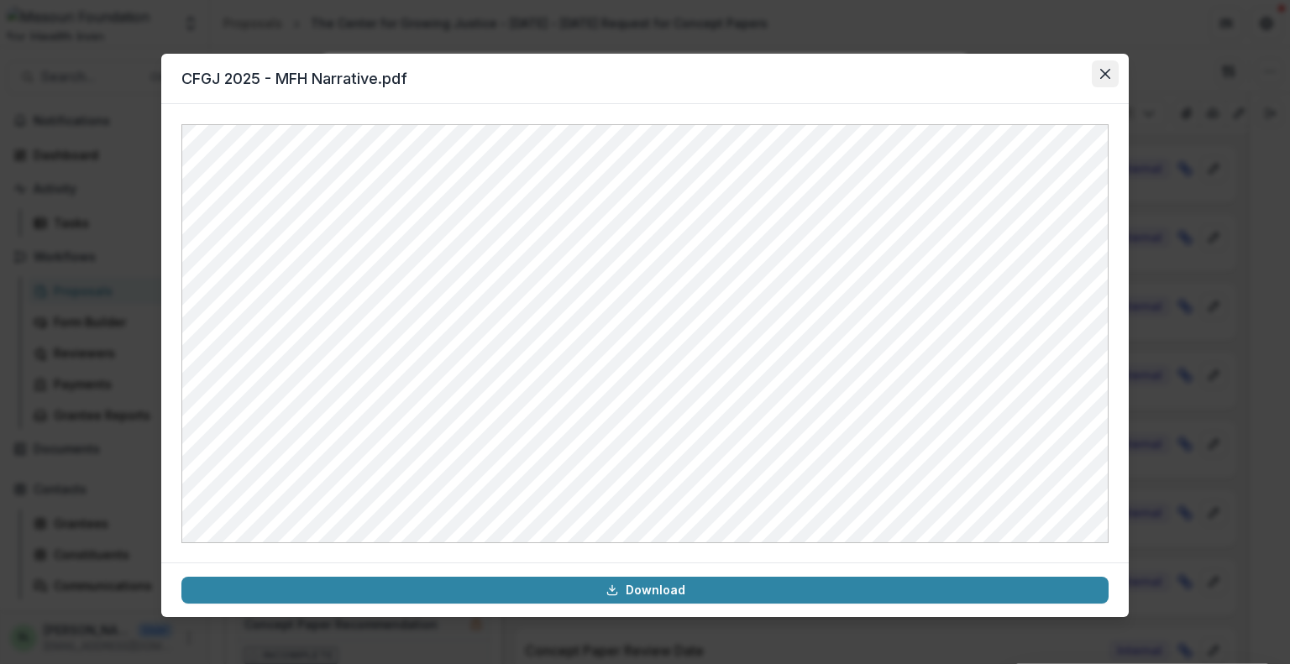
click at [1100, 73] on icon "Close" at bounding box center [1105, 74] width 10 height 10
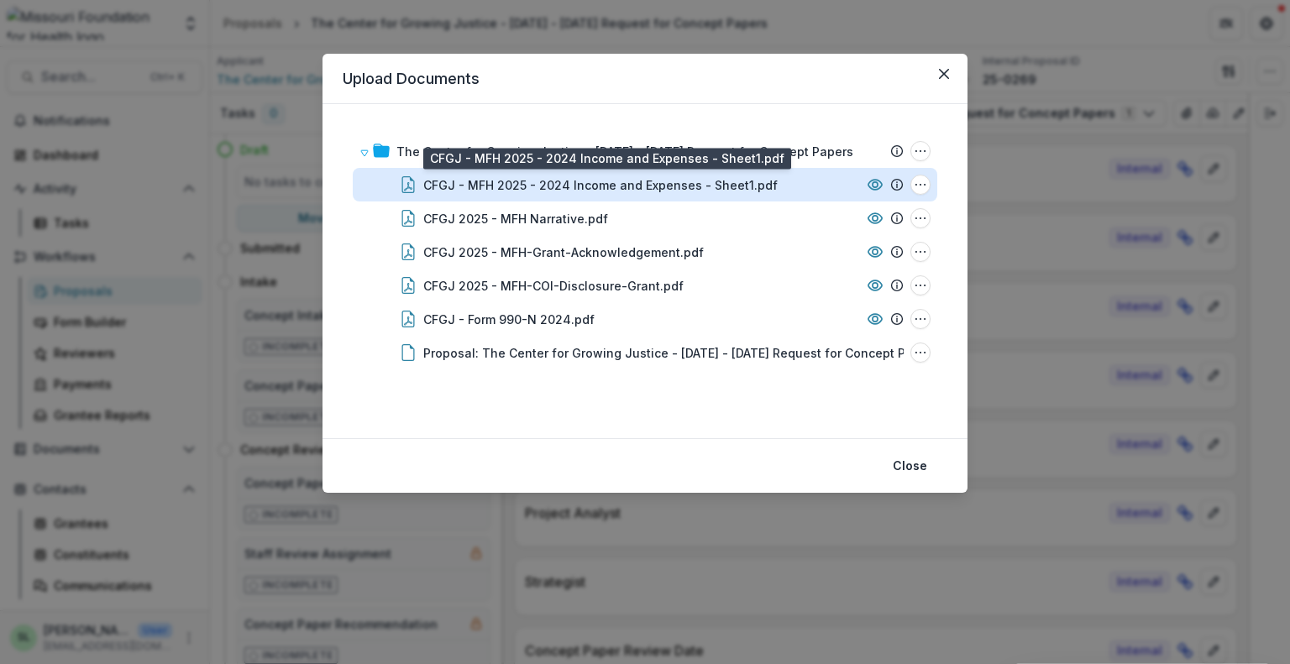
click at [619, 191] on div "CFGJ - MFH 2025 - 2024 Income and Expenses - Sheet1.pdf" at bounding box center [600, 185] width 354 height 18
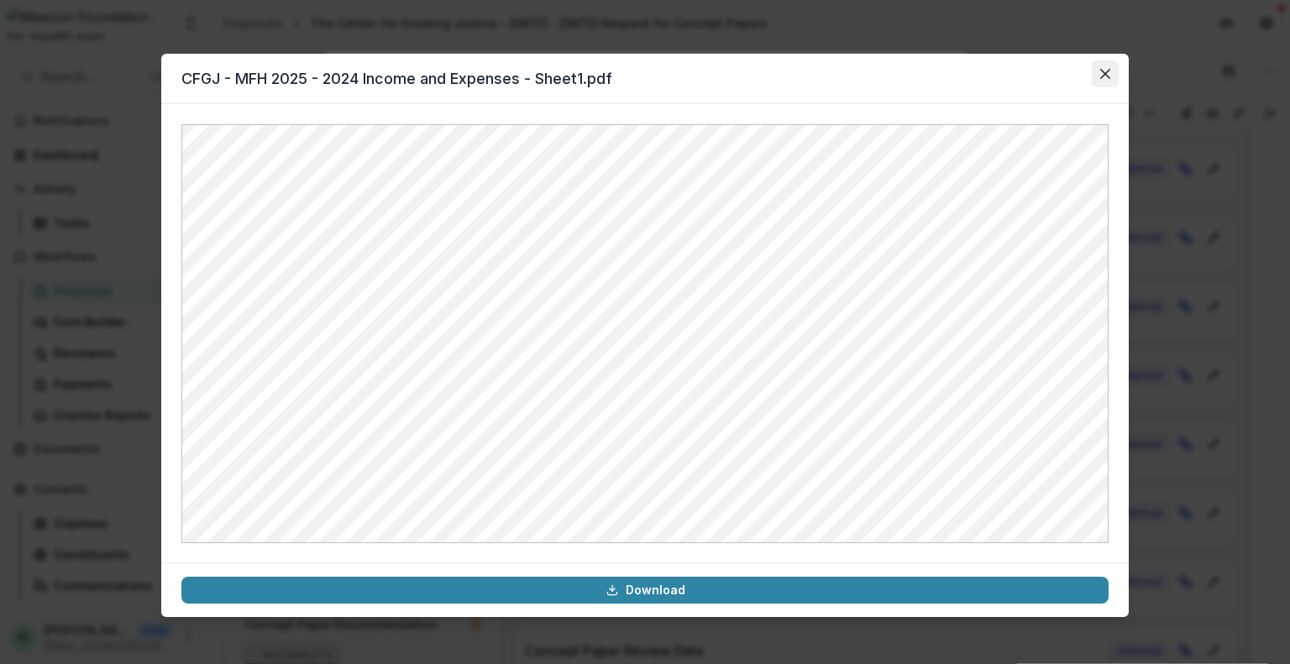
click at [1108, 71] on icon "Close" at bounding box center [1105, 74] width 10 height 10
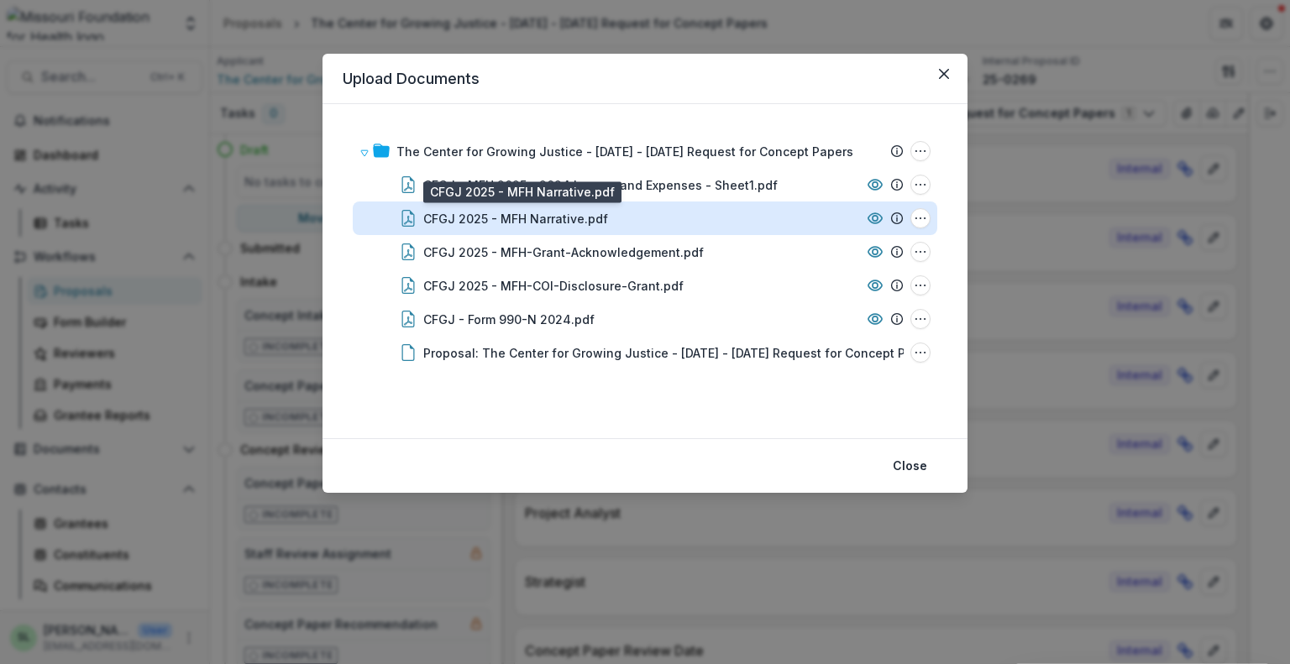
click at [573, 217] on div "CFGJ 2025 - MFH Narrative.pdf" at bounding box center [515, 219] width 185 height 18
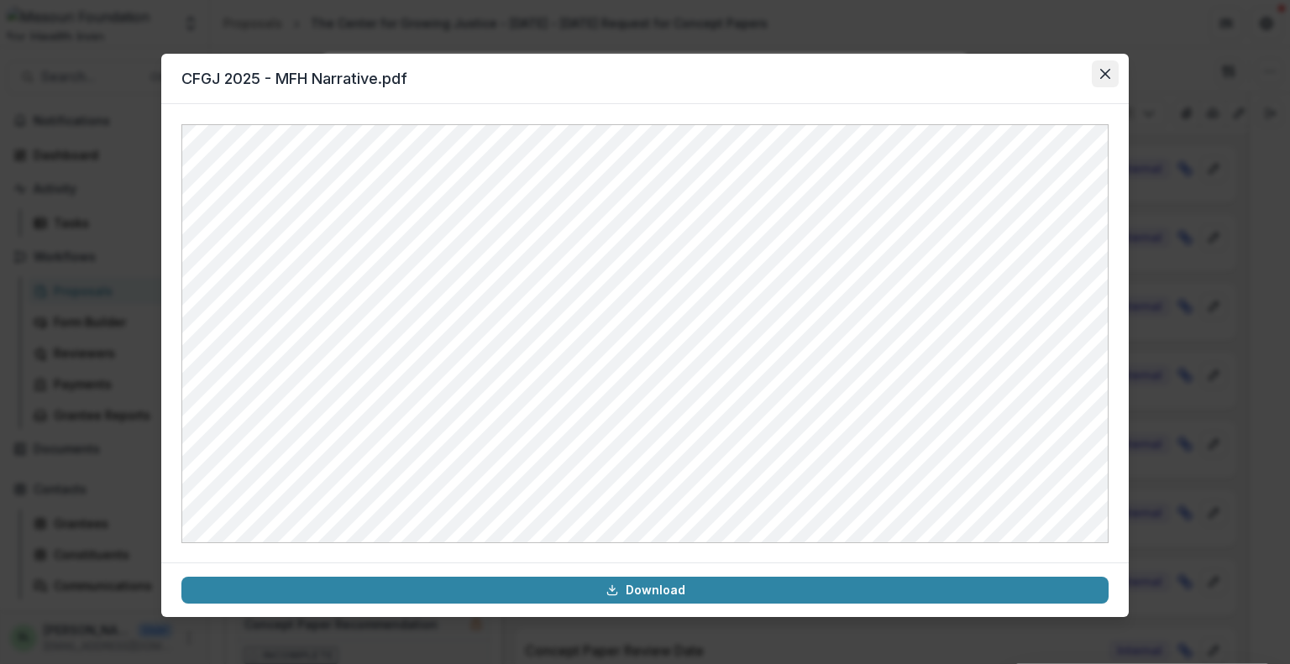
click at [1107, 71] on icon "Close" at bounding box center [1105, 74] width 10 height 10
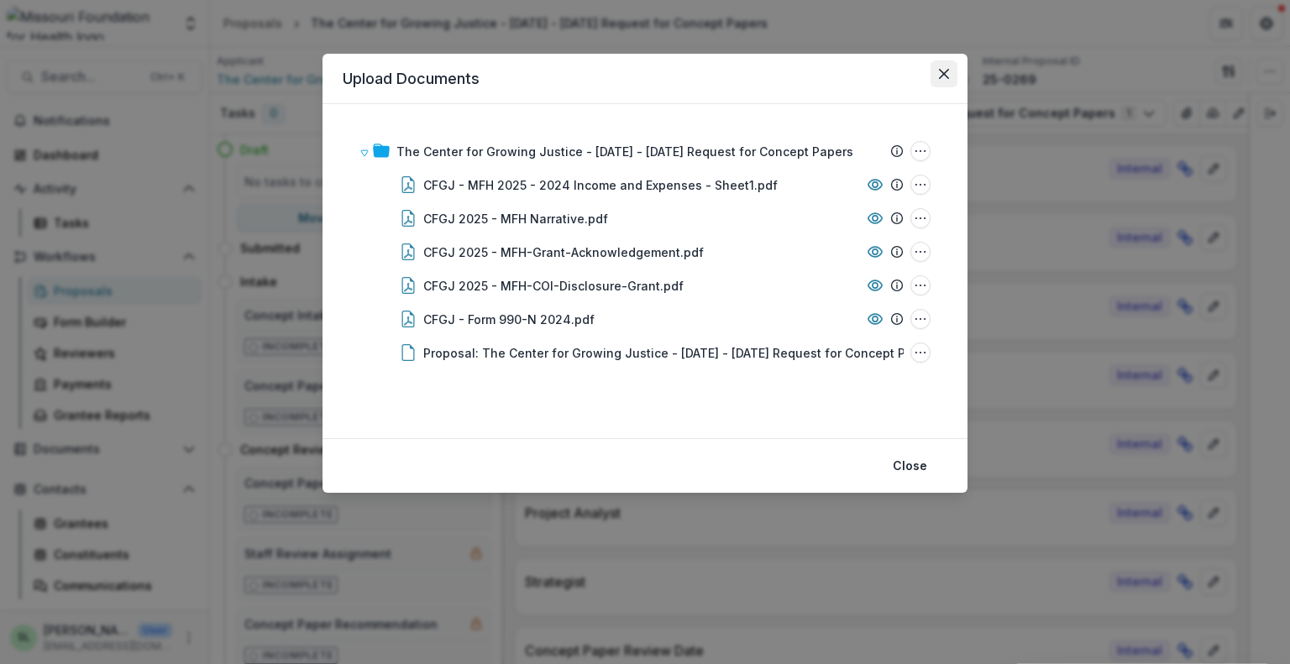
click at [950, 78] on button "Close" at bounding box center [943, 73] width 27 height 27
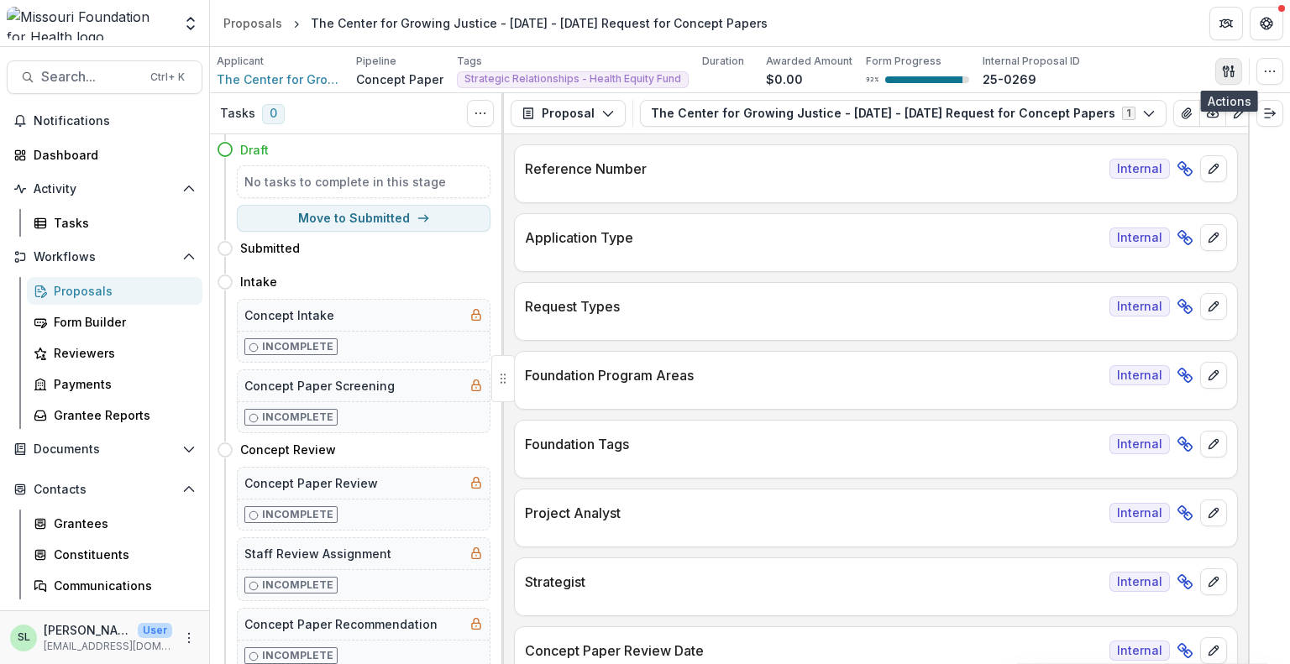
click at [1227, 72] on icon "button" at bounding box center [1228, 71] width 13 height 13
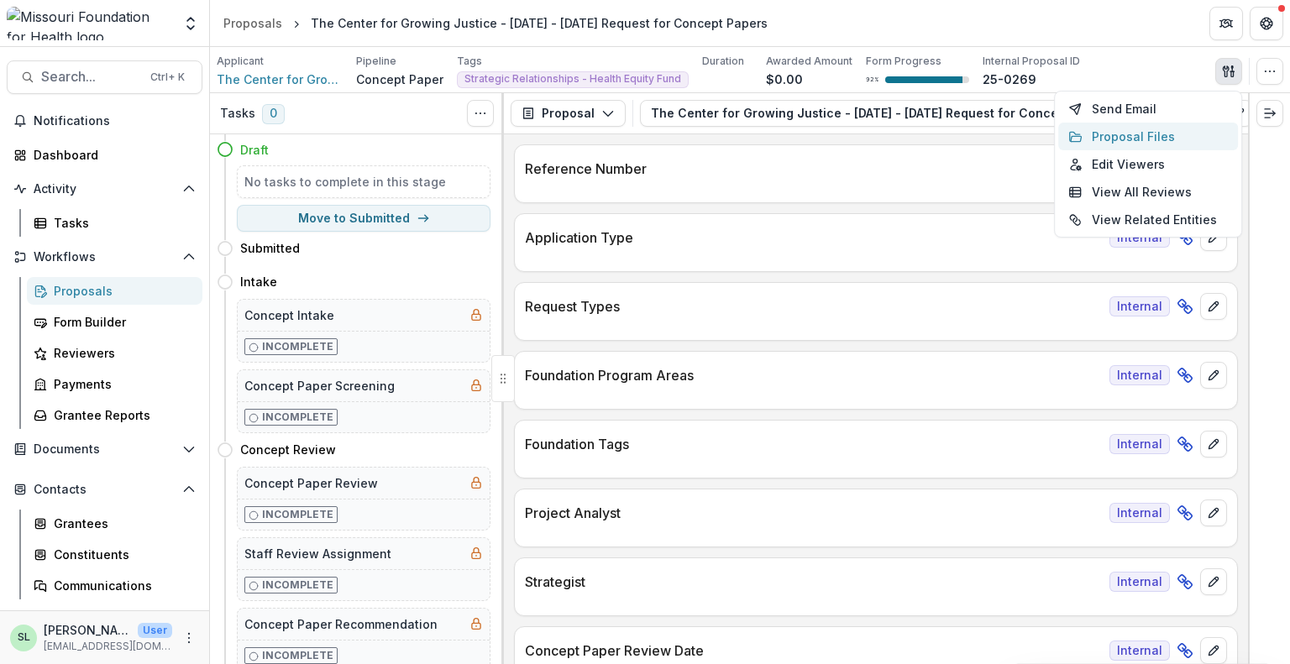
click at [1125, 124] on button "Proposal Files" at bounding box center [1148, 137] width 180 height 28
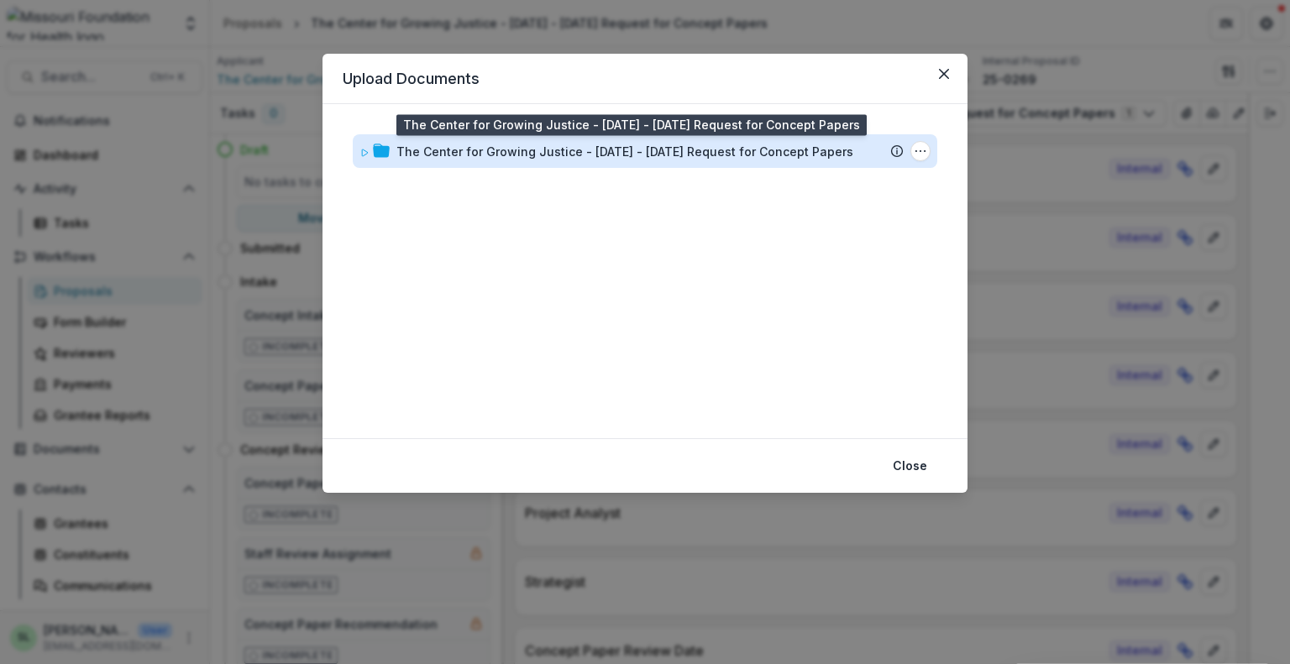
click at [599, 150] on div "The Center for Growing Justice - [DATE] - [DATE] Request for Concept Papers" at bounding box center [624, 152] width 457 height 18
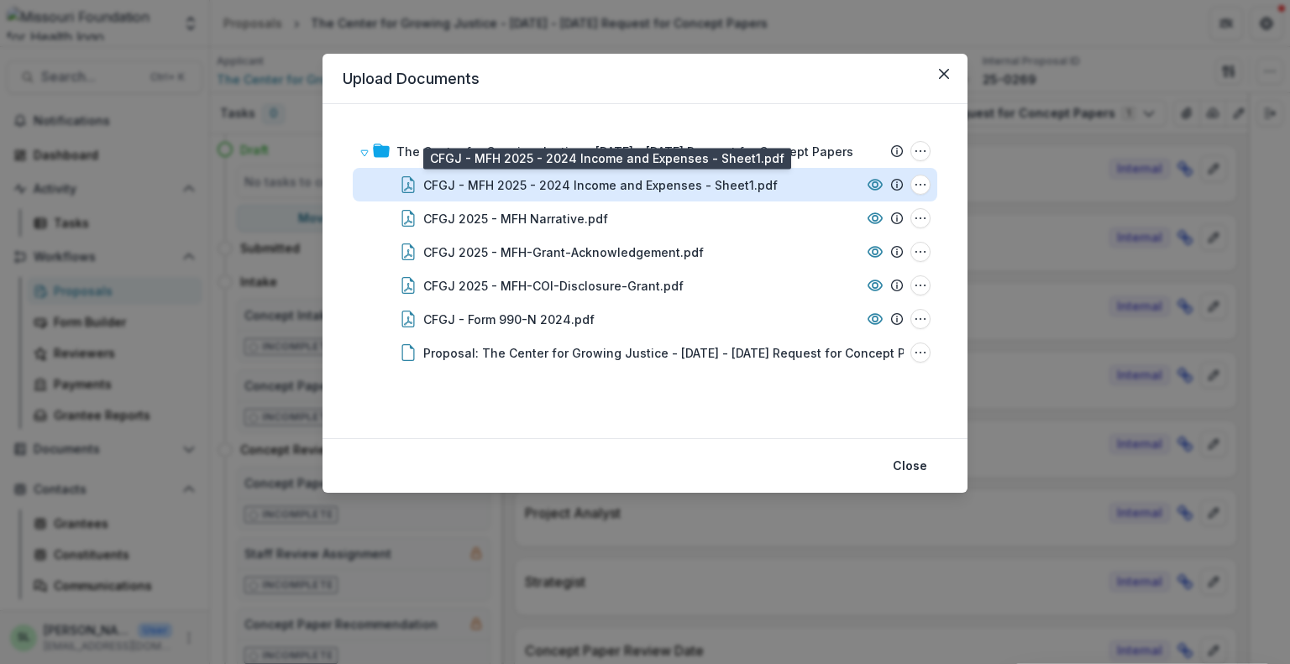
click at [547, 181] on div "CFGJ - MFH 2025 - 2024 Income and Expenses - Sheet1.pdf" at bounding box center [600, 185] width 354 height 18
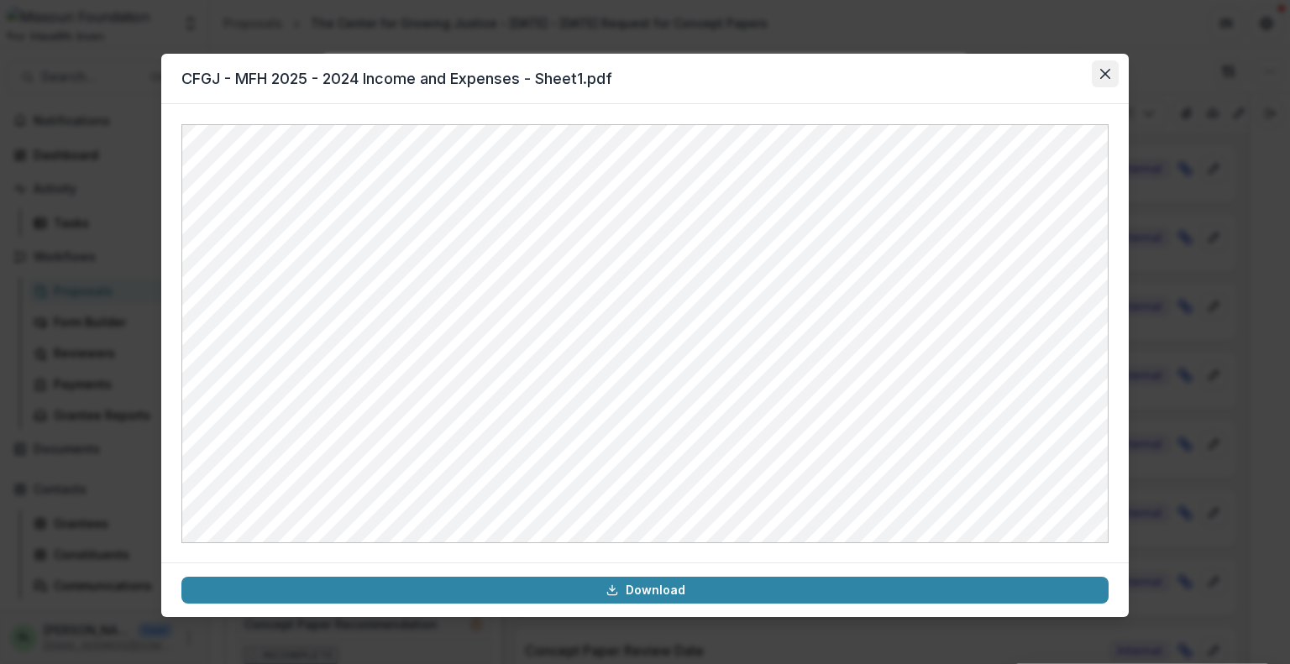
click at [1115, 75] on button "Close" at bounding box center [1104, 73] width 27 height 27
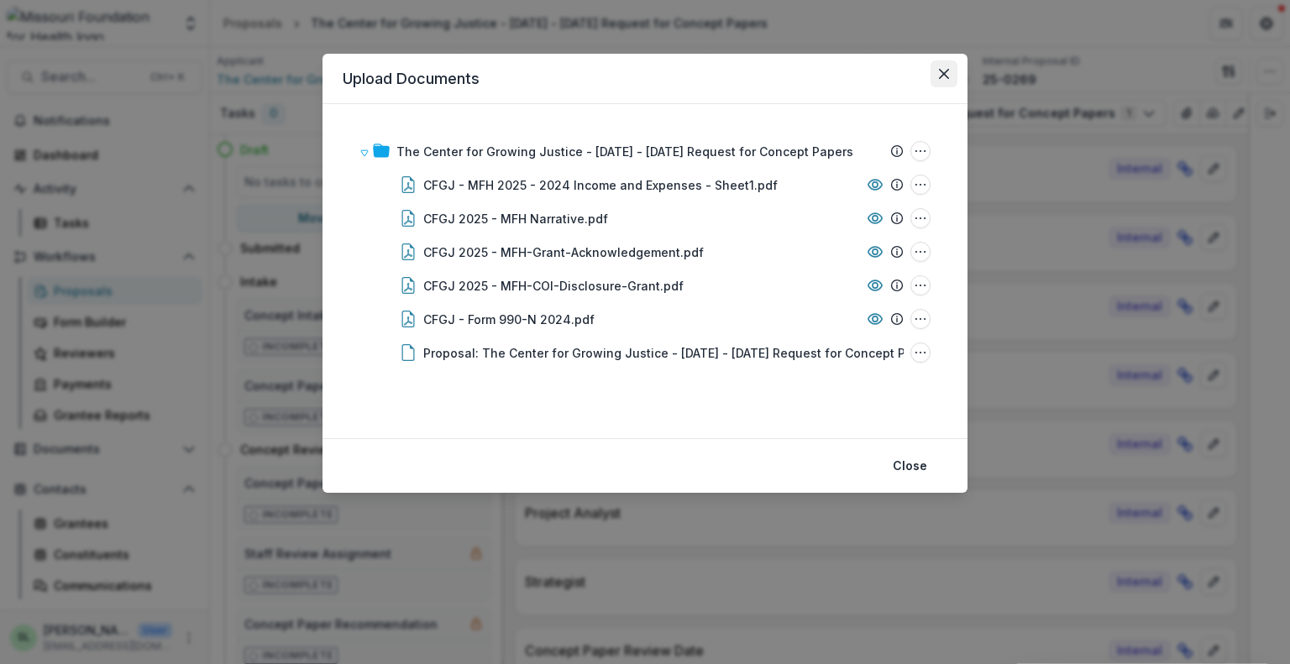
click at [942, 72] on icon "Close" at bounding box center [944, 74] width 10 height 10
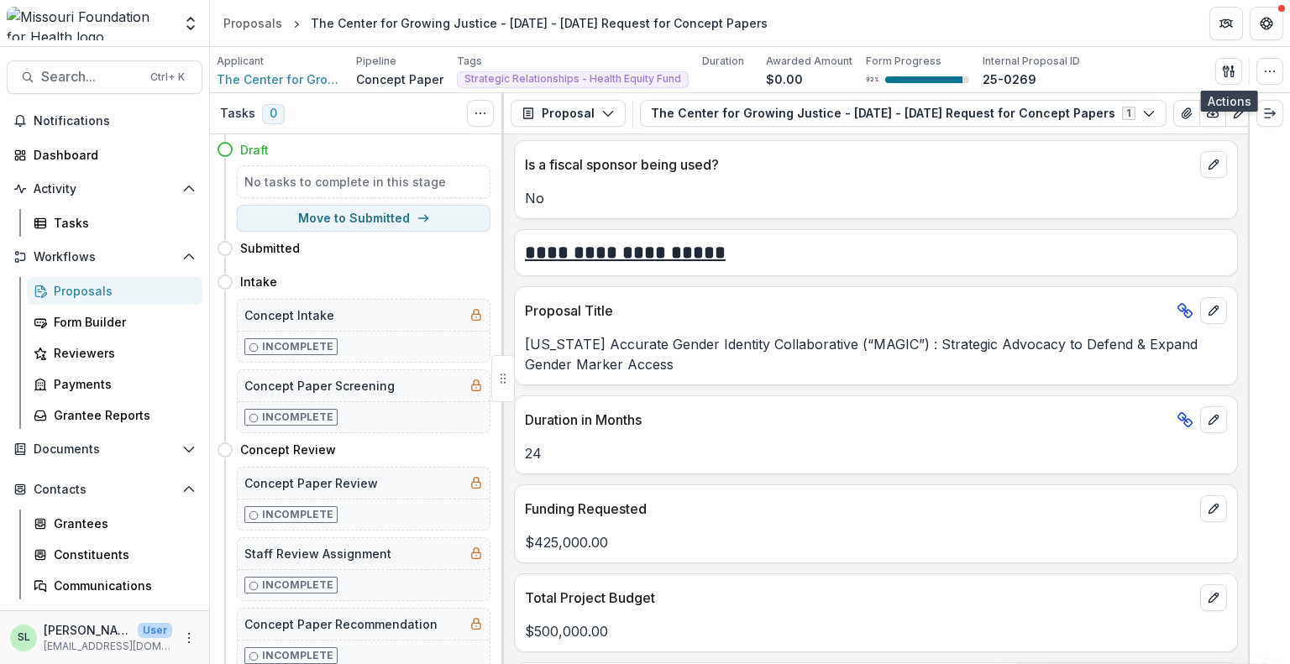
scroll to position [3190, 0]
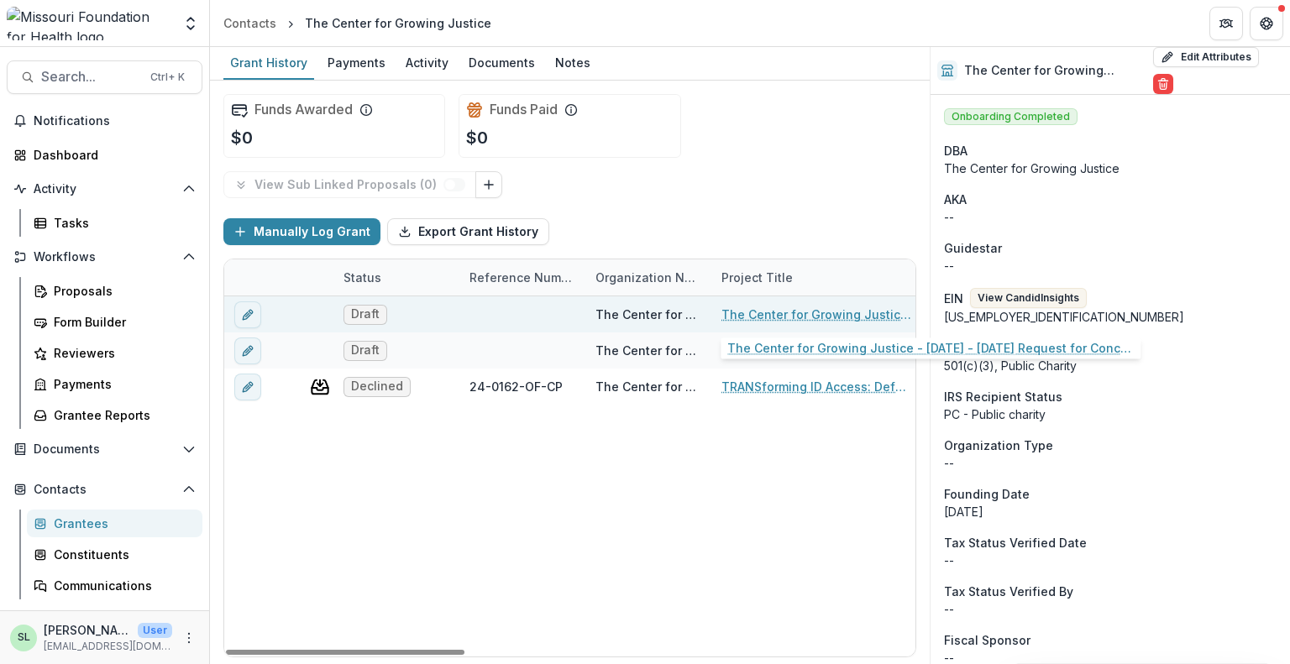
click at [804, 319] on link "The Center for Growing Justice - [DATE] - [DATE] Request for Concept Papers" at bounding box center [816, 315] width 190 height 18
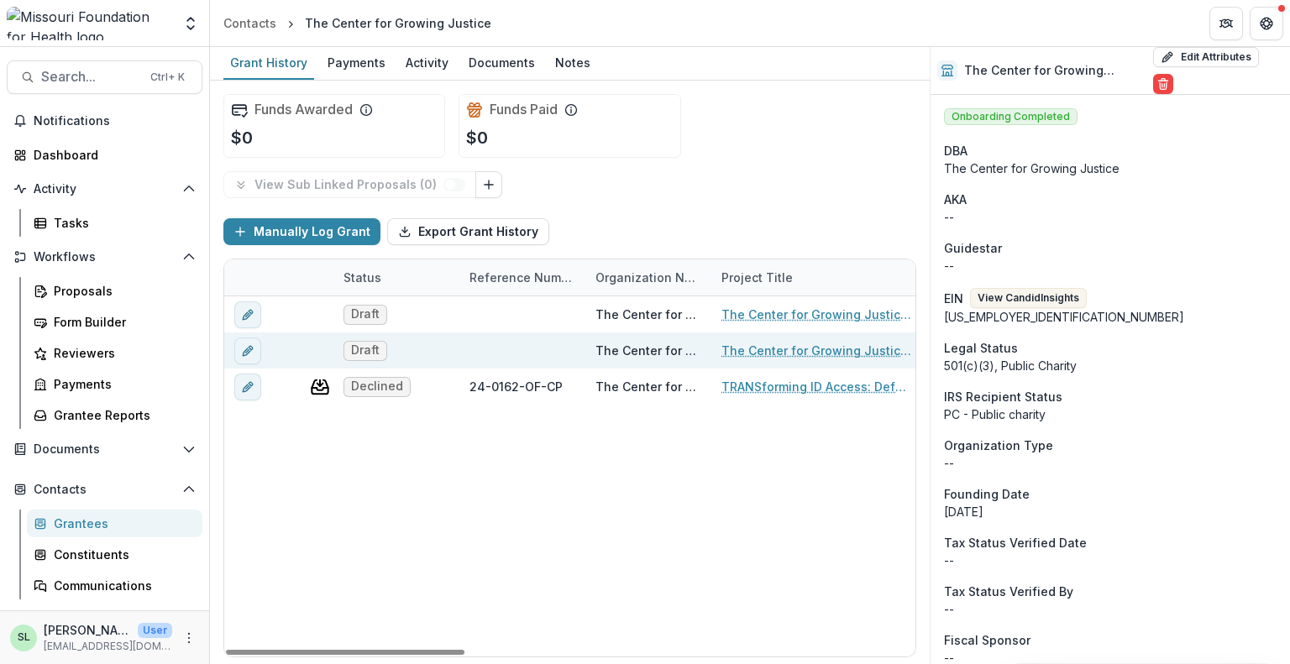
click at [779, 350] on link "The Center for Growing Justice - [DATE] - [DATE] Request for Concept Papers" at bounding box center [816, 351] width 190 height 18
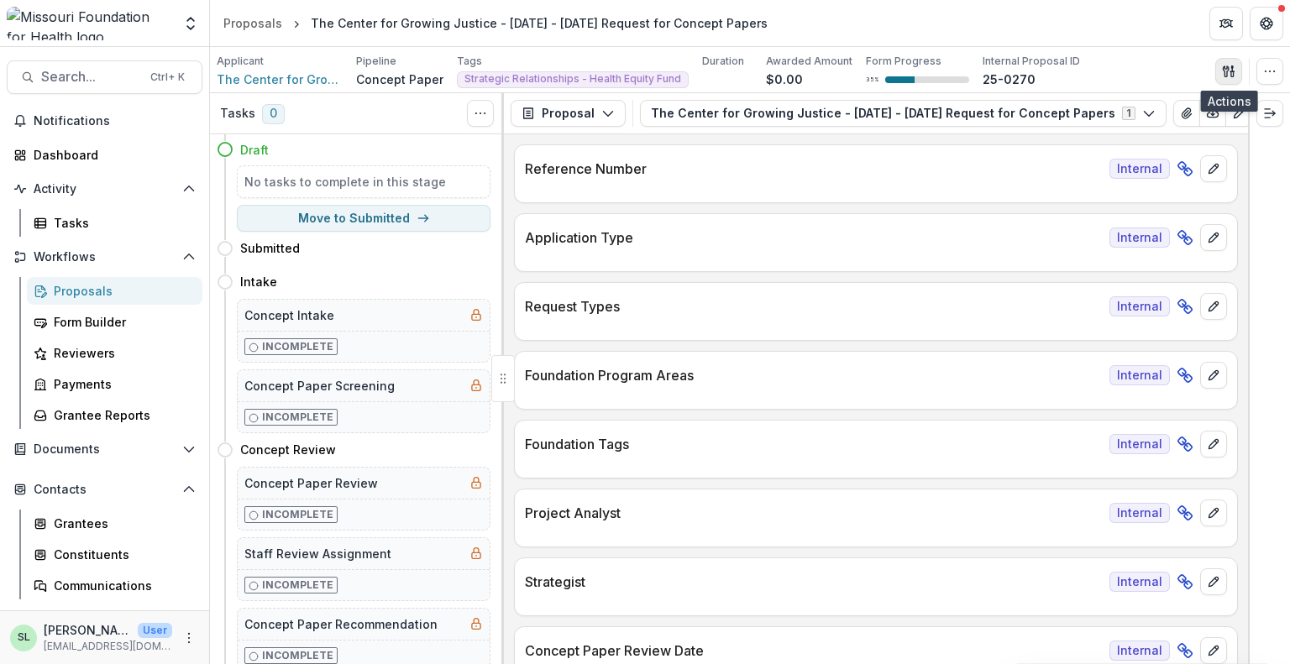
click at [1229, 71] on icon "button" at bounding box center [1228, 71] width 13 height 13
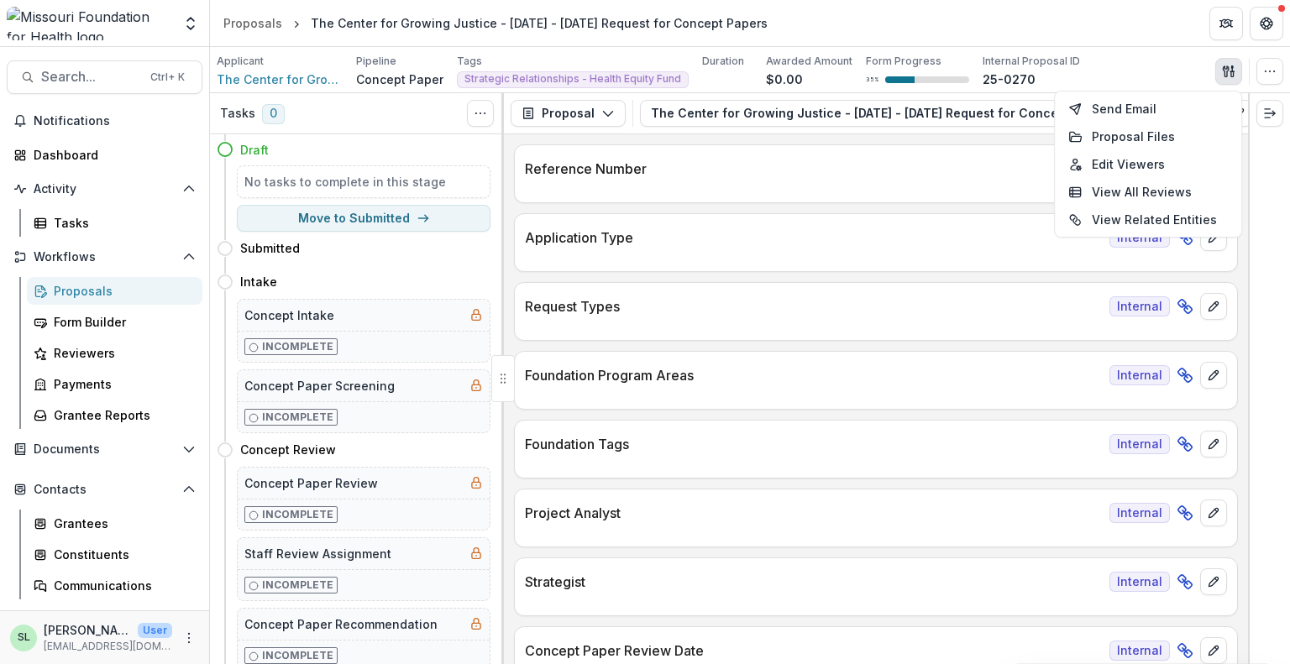
click at [1226, 71] on icon "button" at bounding box center [1225, 70] width 6 height 11
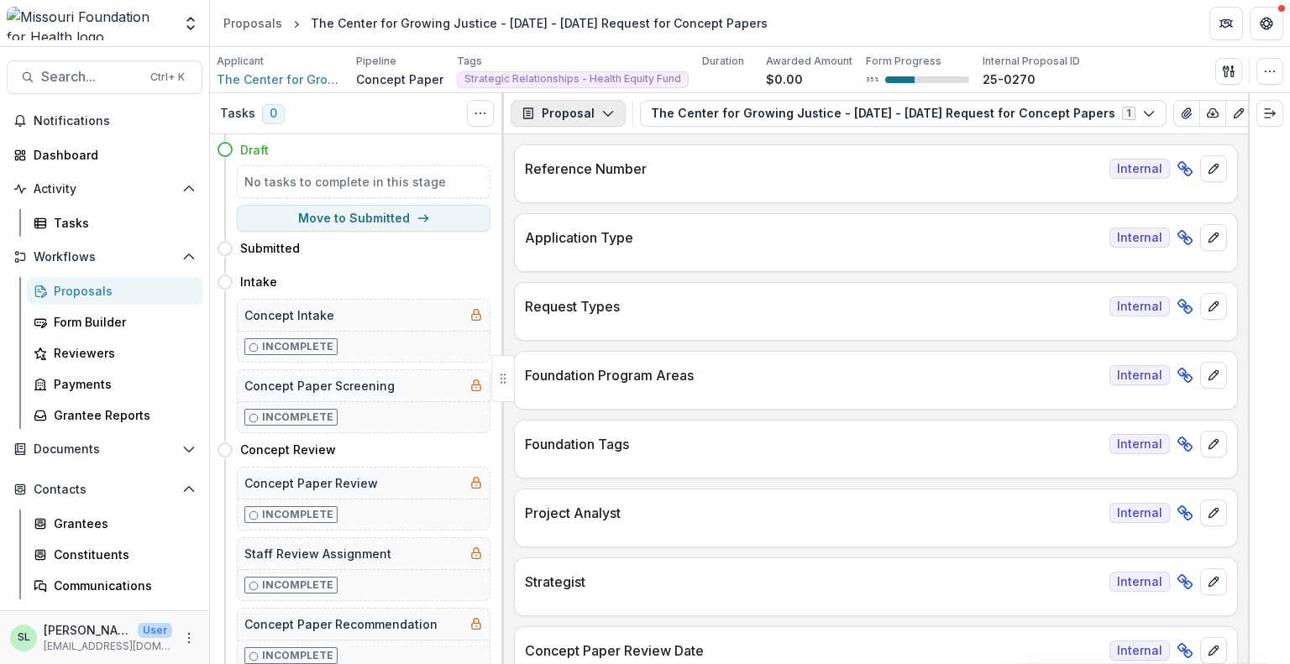
click at [601, 109] on icon "button" at bounding box center [607, 113] width 13 height 13
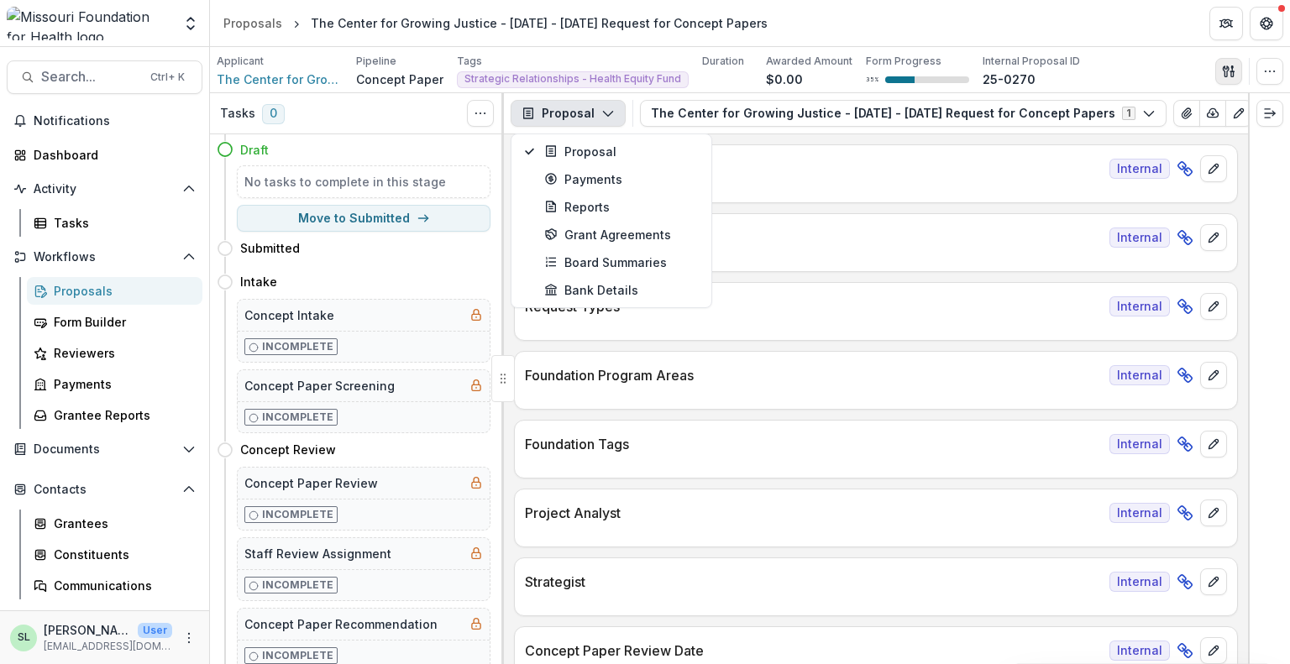
click at [1221, 71] on button "button" at bounding box center [1228, 71] width 27 height 27
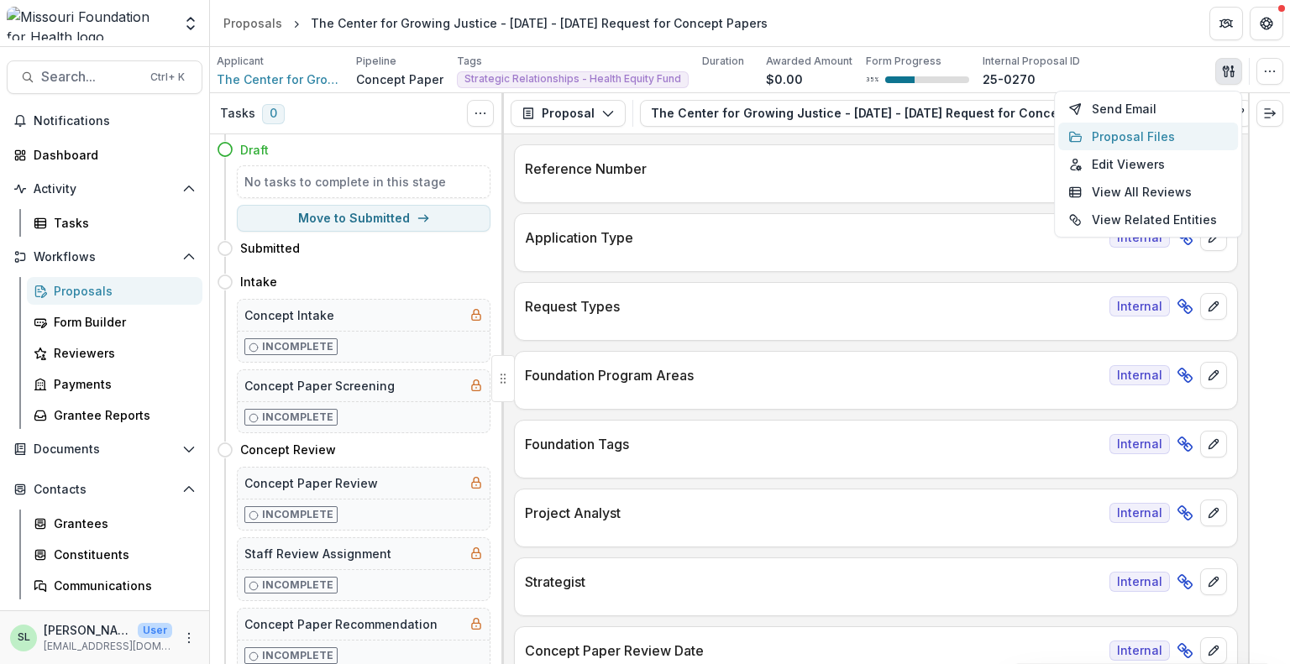
click at [1142, 143] on button "Proposal Files" at bounding box center [1148, 137] width 180 height 28
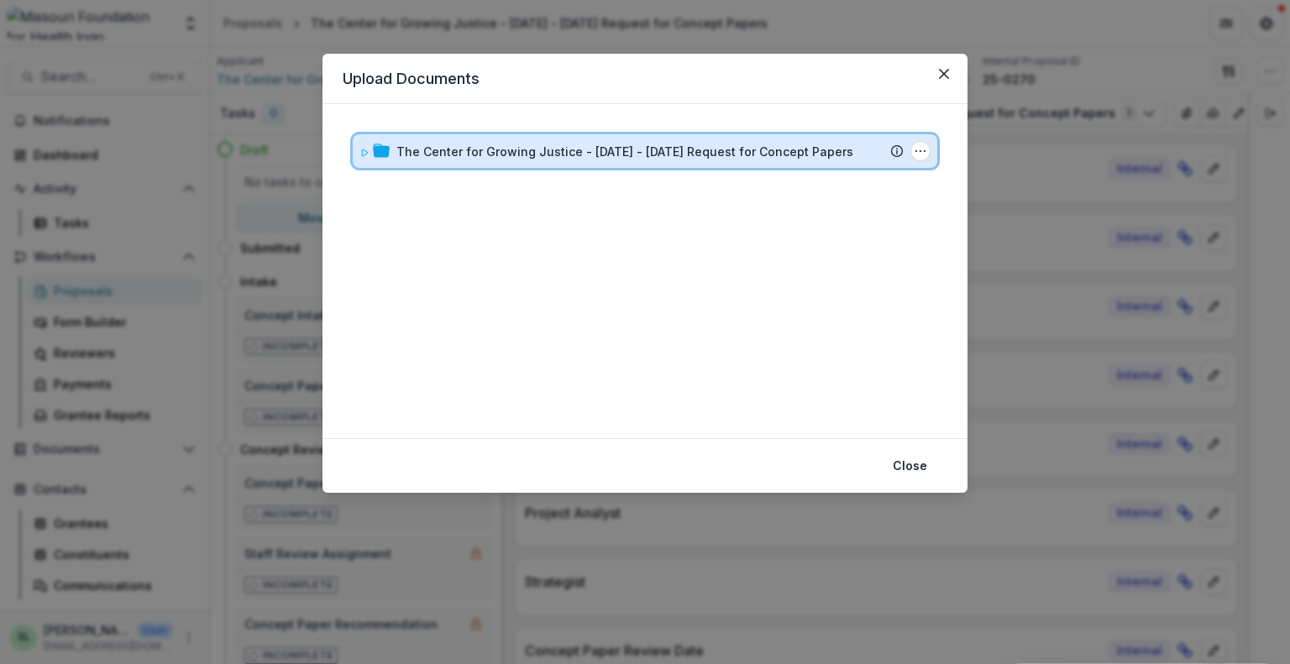
click at [605, 161] on div "The Center for Growing Justice - [DATE] - [DATE] Request for Concept Papers Sub…" at bounding box center [645, 151] width 584 height 34
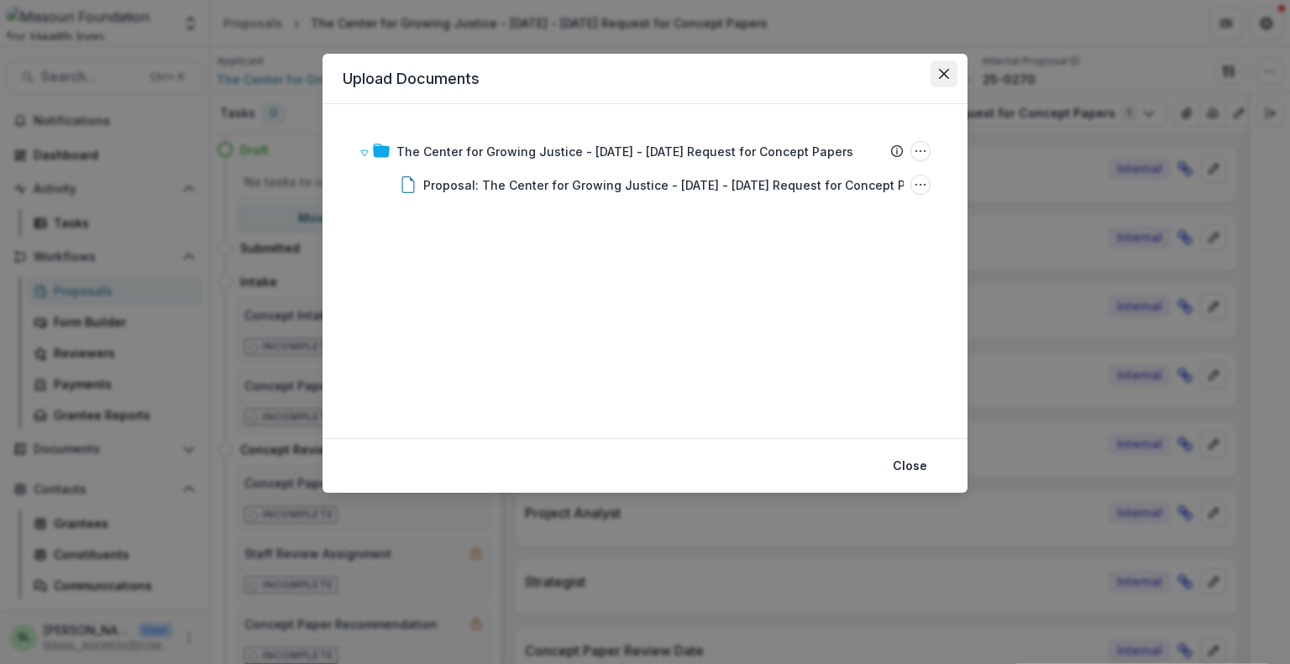
click at [940, 77] on icon "Close" at bounding box center [944, 74] width 10 height 10
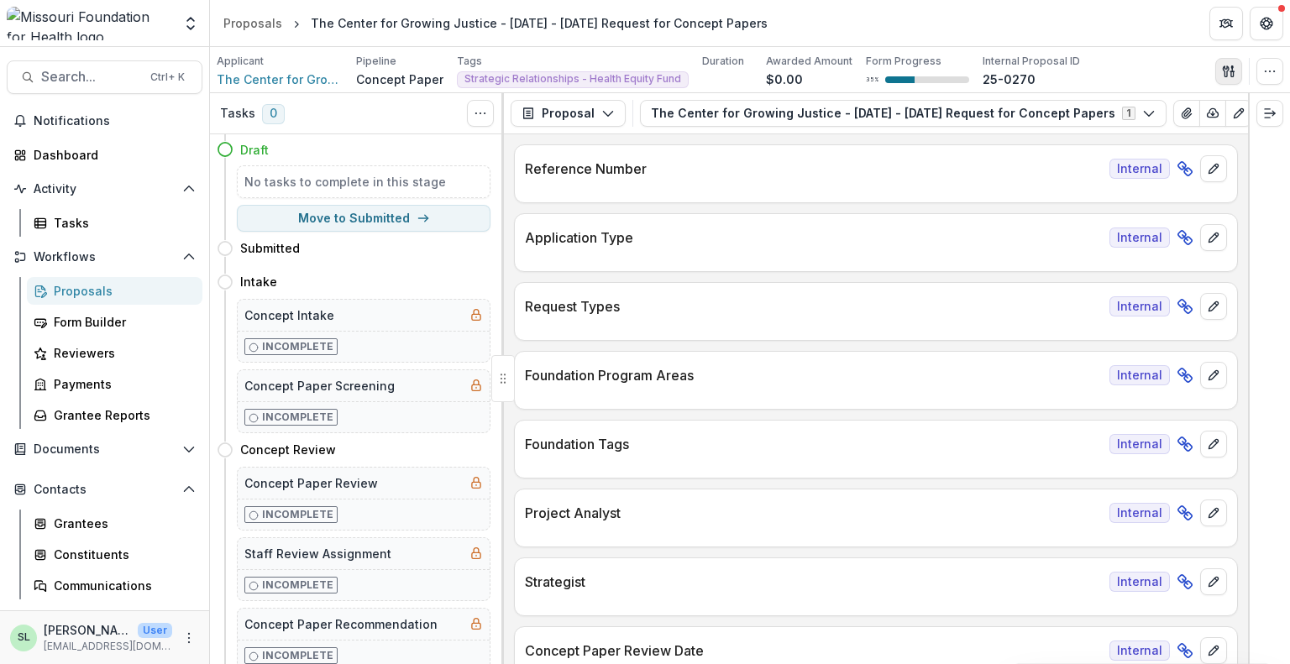
click at [1233, 67] on icon "button" at bounding box center [1228, 71] width 13 height 13
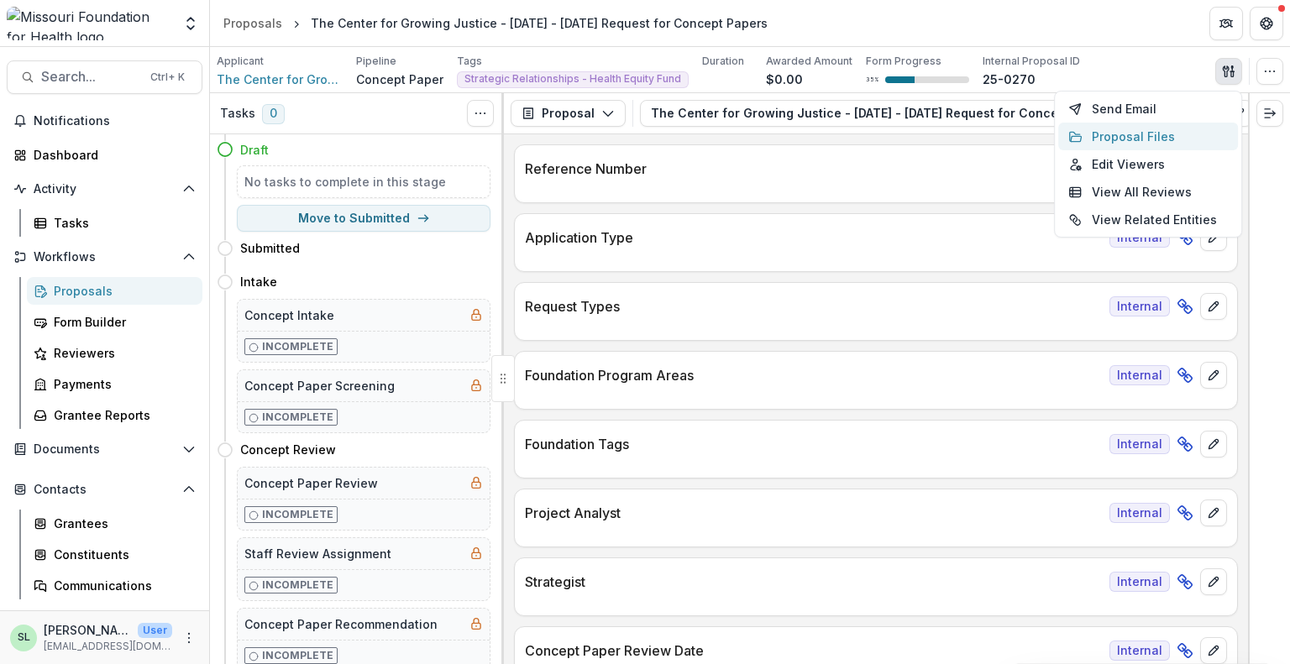
click at [1137, 138] on button "Proposal Files" at bounding box center [1148, 137] width 180 height 28
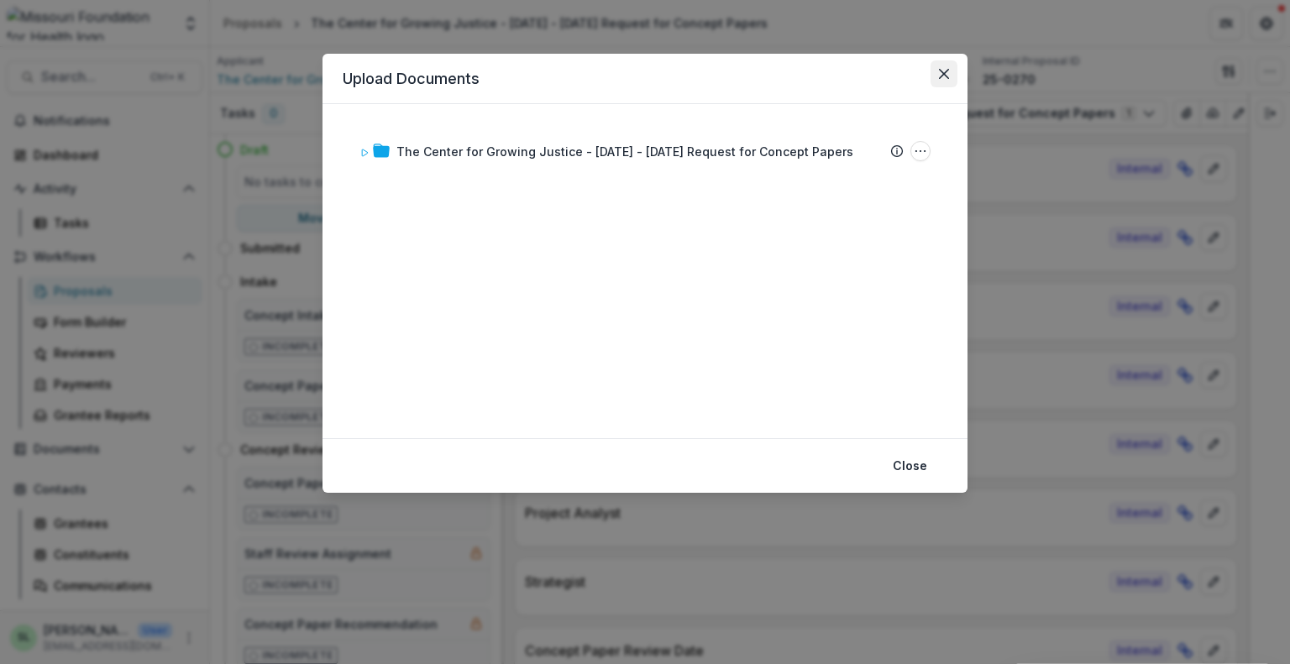
click at [941, 71] on icon "Close" at bounding box center [944, 74] width 10 height 10
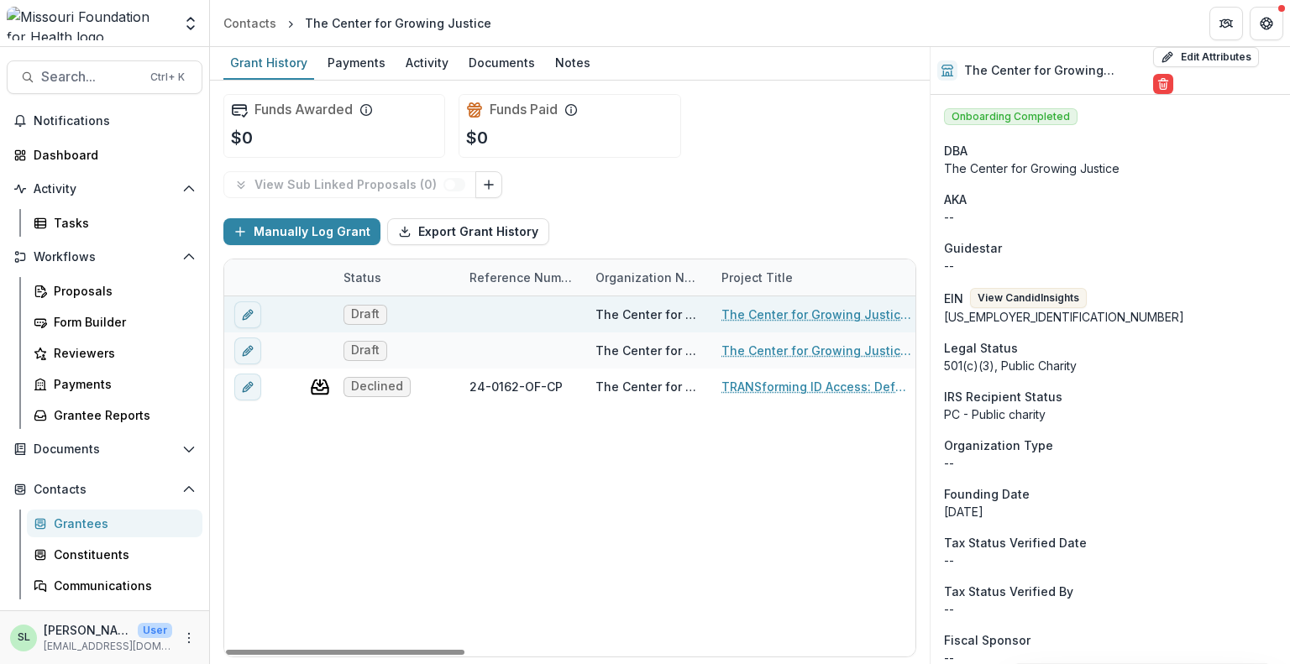
click at [798, 317] on link "The Center for Growing Justice - [DATE] - [DATE] Request for Concept Papers" at bounding box center [816, 315] width 190 height 18
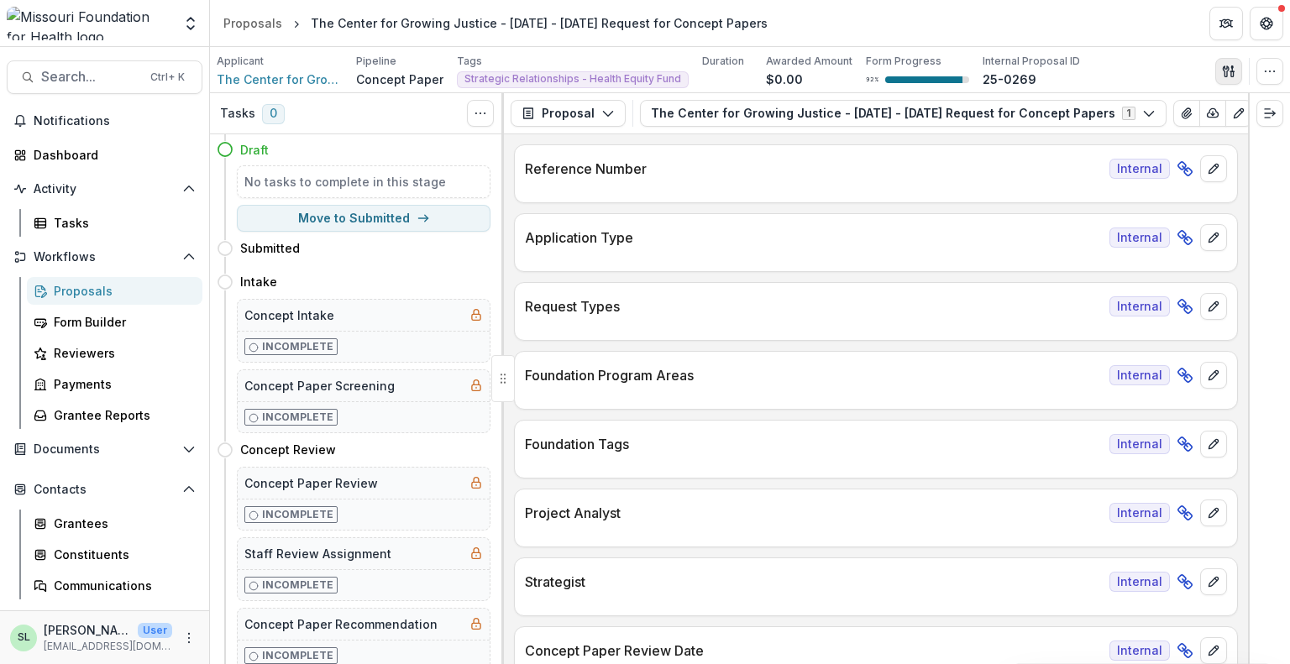
click at [1232, 72] on icon "button" at bounding box center [1232, 73] width 3 height 5
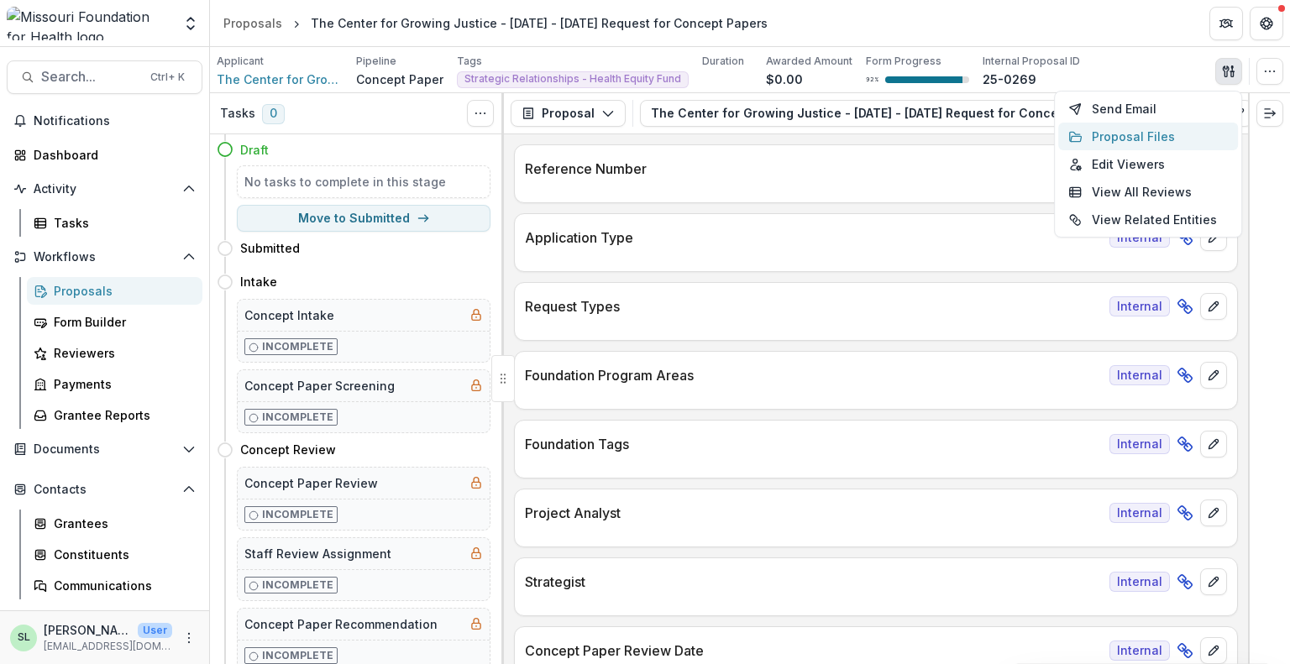
click at [1114, 142] on button "Proposal Files" at bounding box center [1148, 137] width 180 height 28
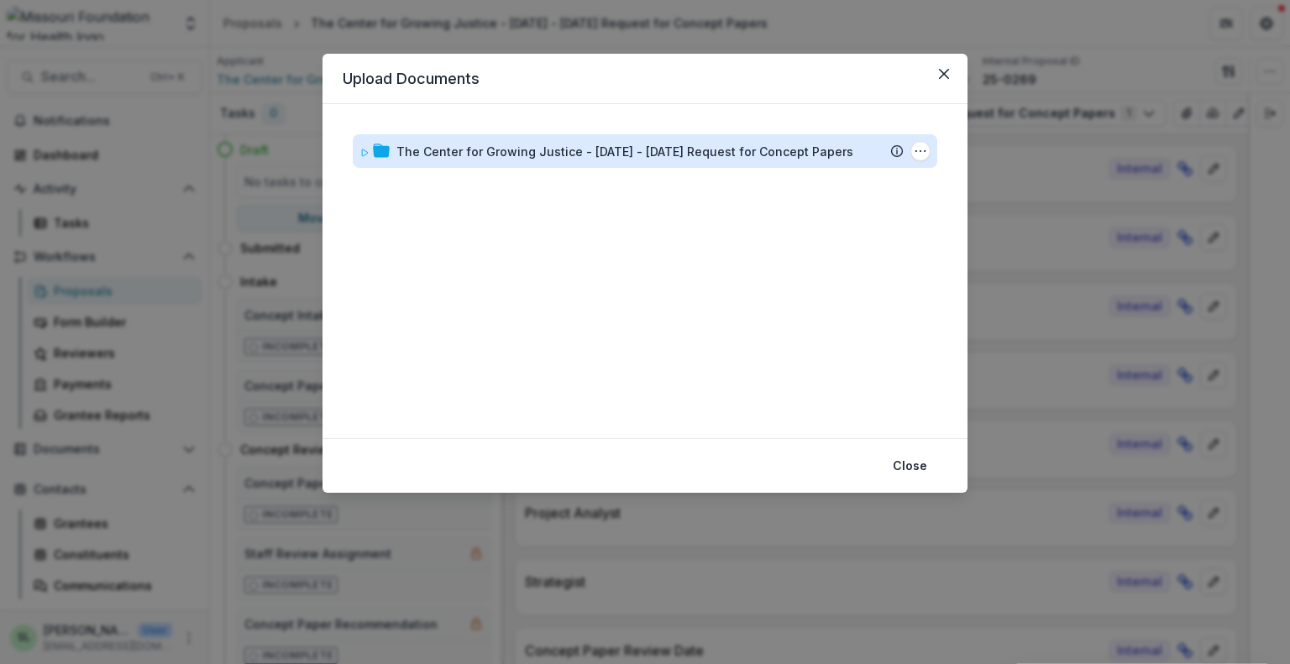
click at [623, 149] on div "The Center for Growing Justice - [DATE] - [DATE] Request for Concept Papers" at bounding box center [624, 152] width 457 height 18
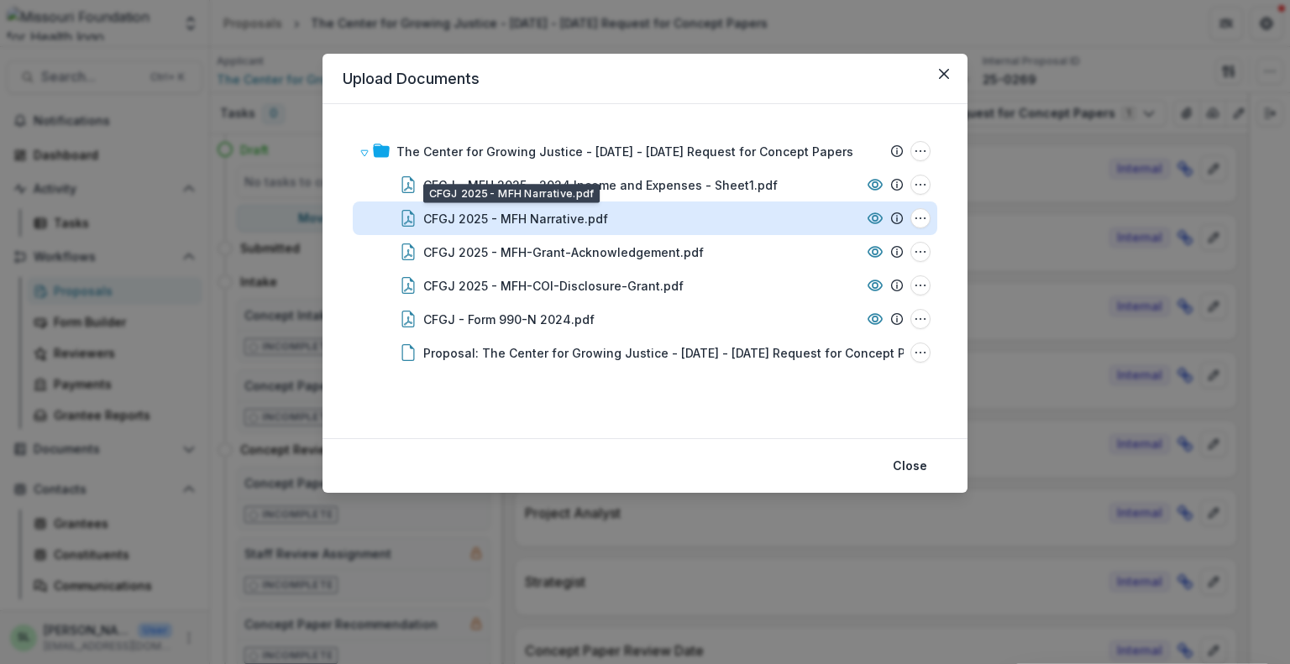
click at [578, 210] on div "CFGJ 2025 - MFH Narrative.pdf" at bounding box center [515, 219] width 185 height 18
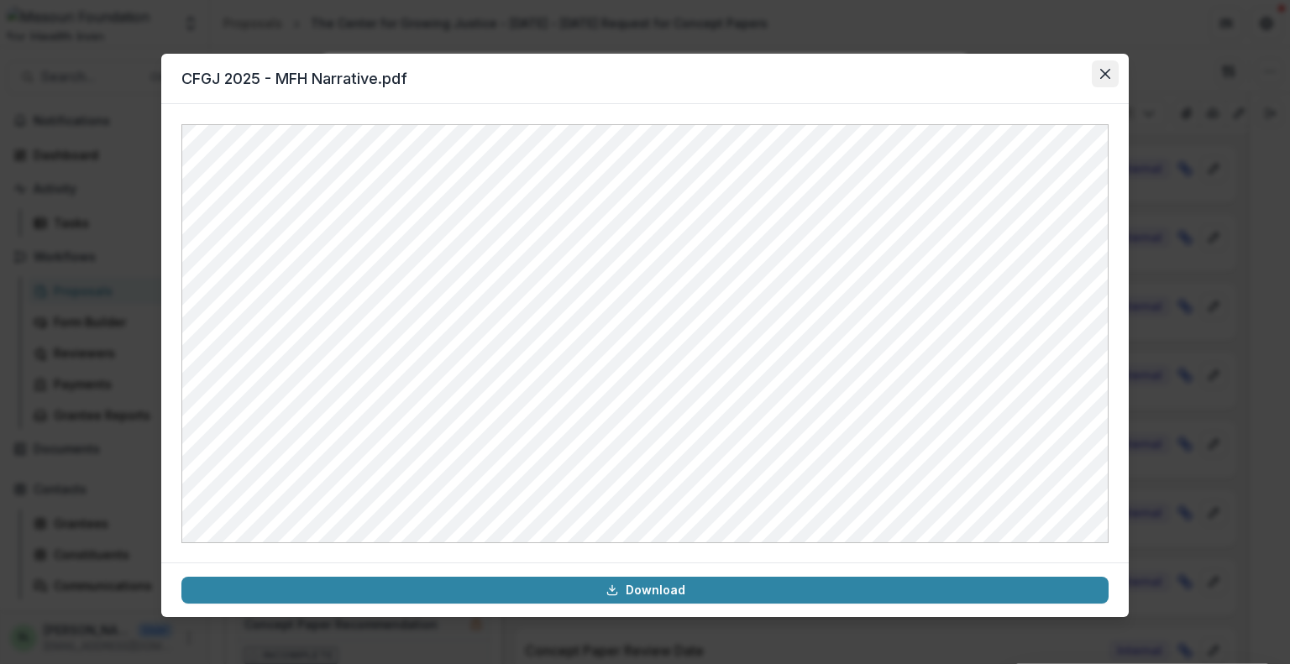
click at [1109, 80] on button "Close" at bounding box center [1104, 73] width 27 height 27
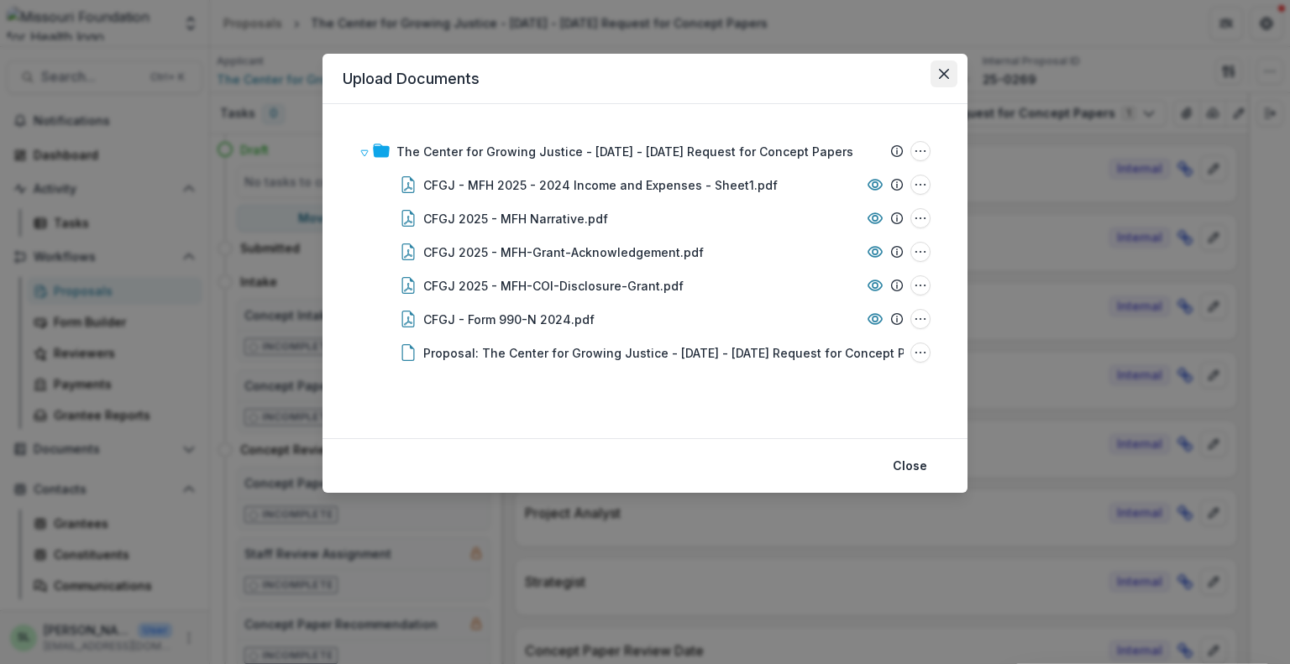
click at [944, 71] on icon "Close" at bounding box center [944, 74] width 10 height 10
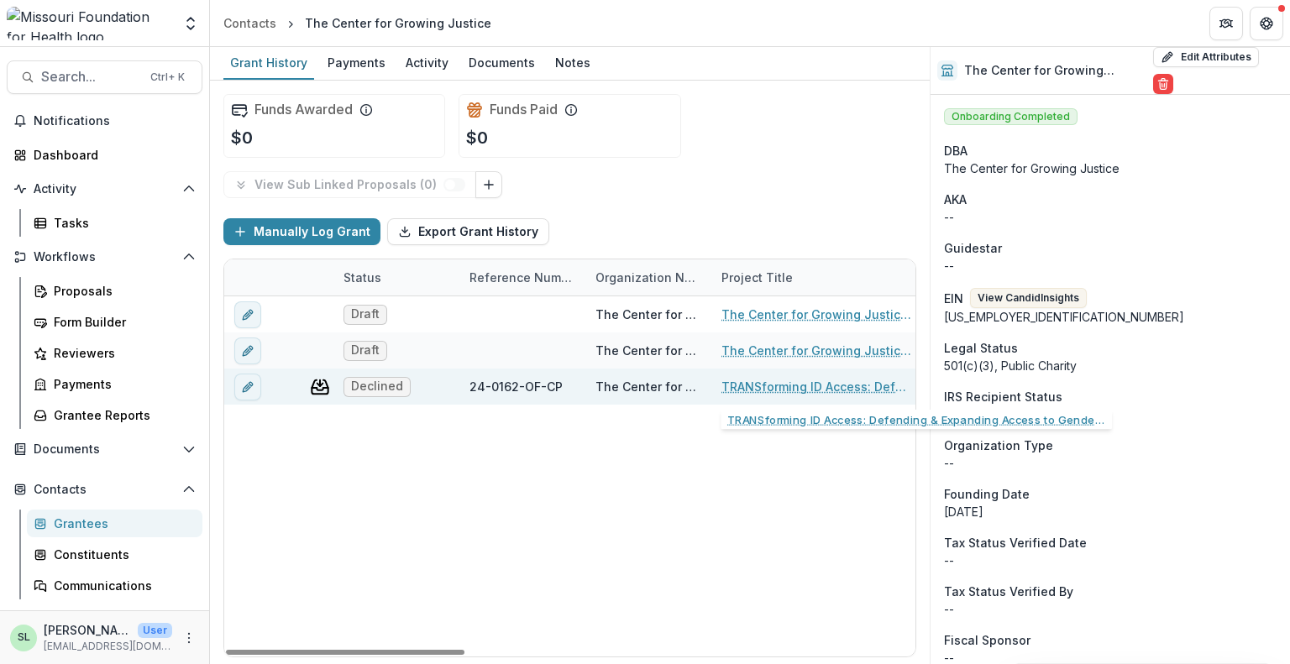
click at [775, 387] on link "TRANSforming ID Access: Defending & Expanding Access to Gender Marker Changes o…" at bounding box center [816, 387] width 190 height 18
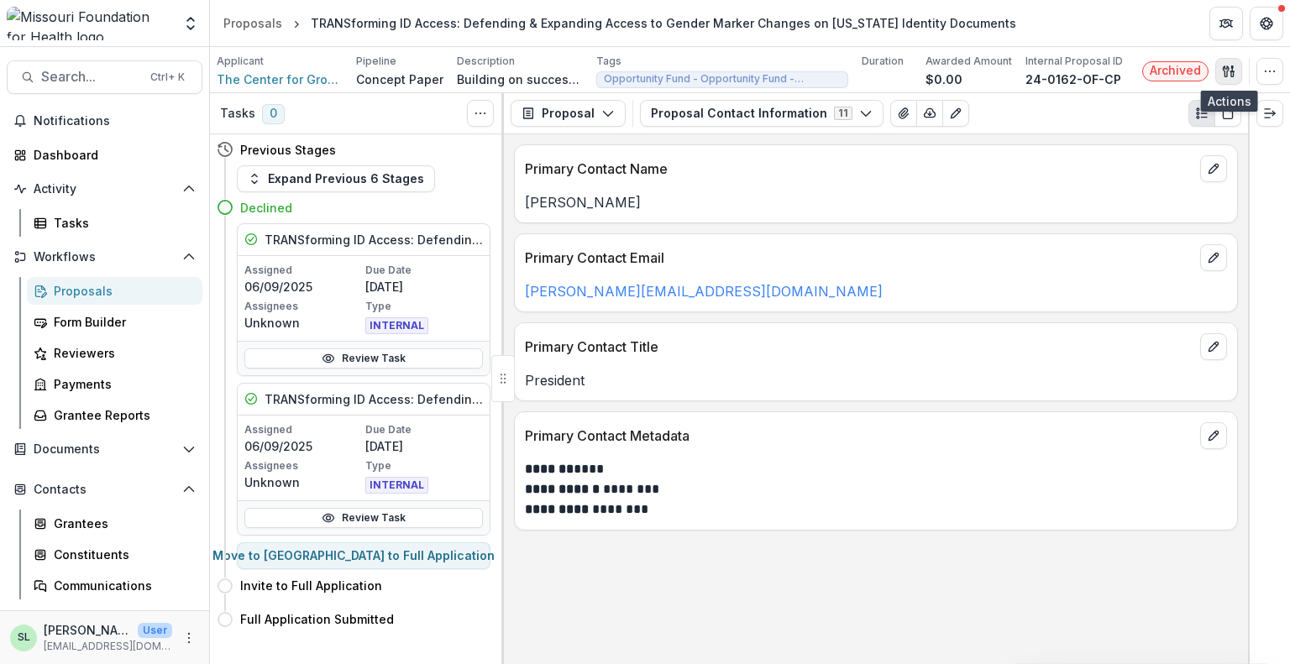
click at [1227, 60] on button "button" at bounding box center [1228, 71] width 27 height 27
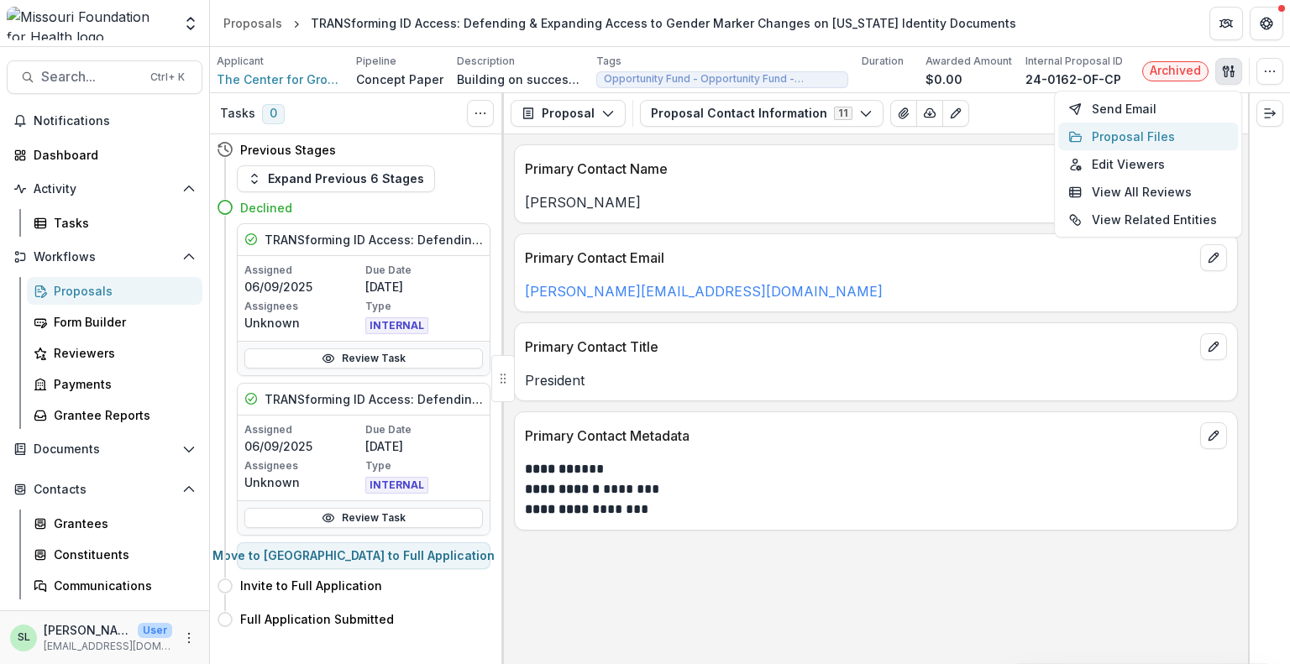
click at [1122, 133] on button "Proposal Files" at bounding box center [1148, 137] width 180 height 28
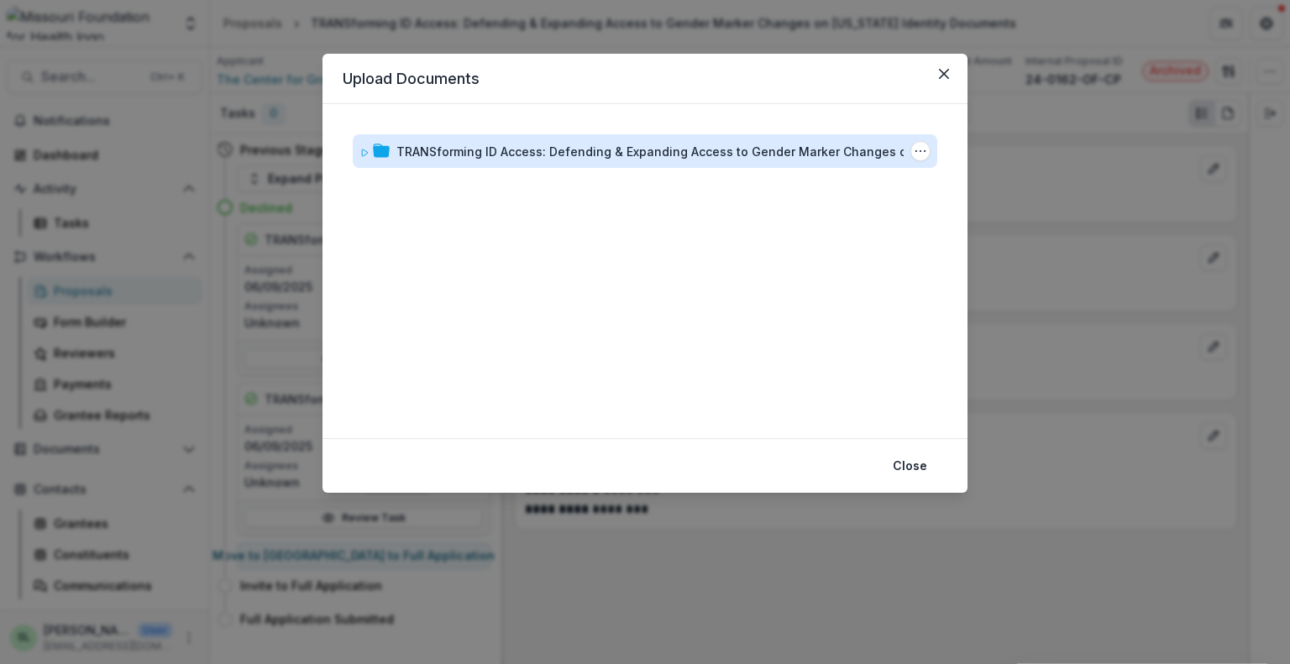
click at [427, 154] on div "TRANSforming ID Access: Defending & Expanding Access to Gender Marker Changes o…" at bounding box center [673, 152] width 554 height 18
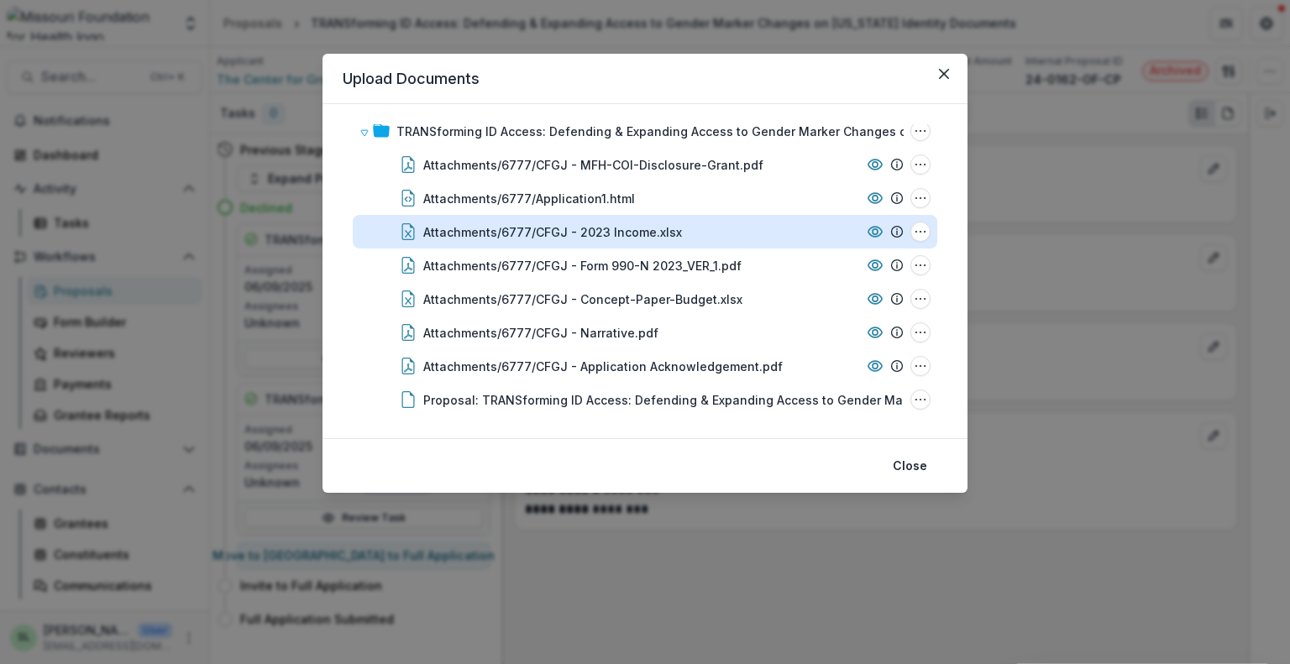
scroll to position [28, 0]
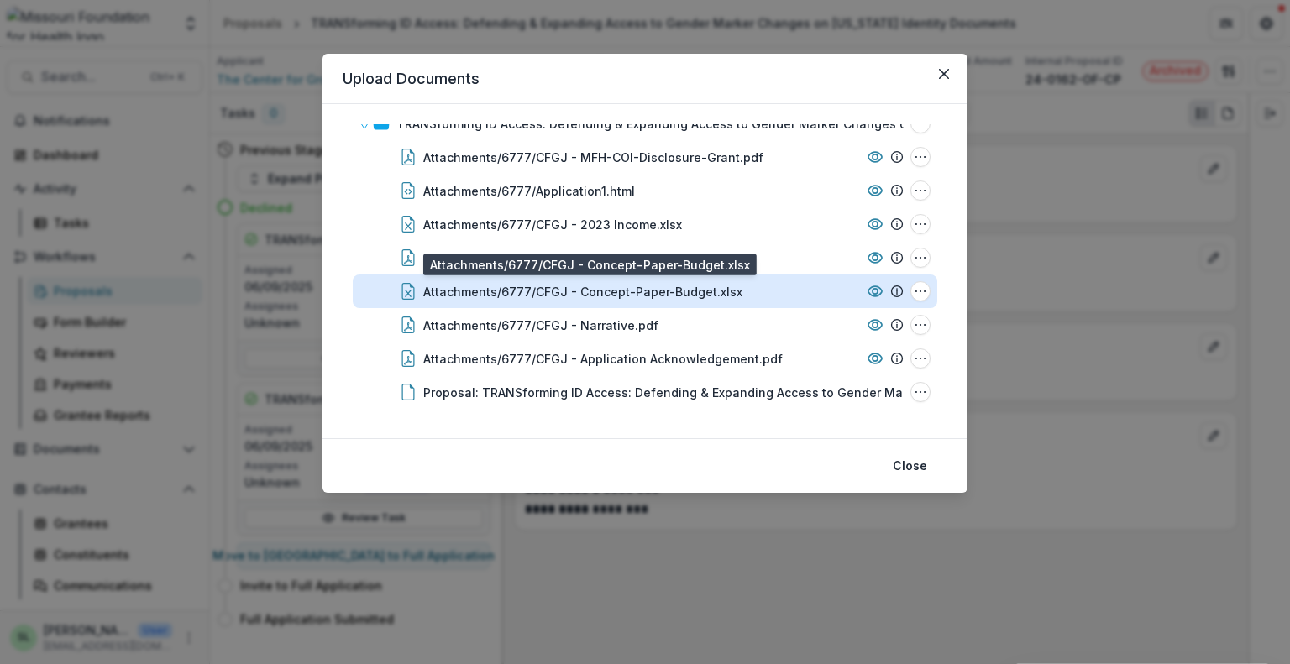
click at [695, 283] on div "Attachments/6777/CFGJ - Concept-Paper-Budget.xlsx" at bounding box center [582, 292] width 319 height 18
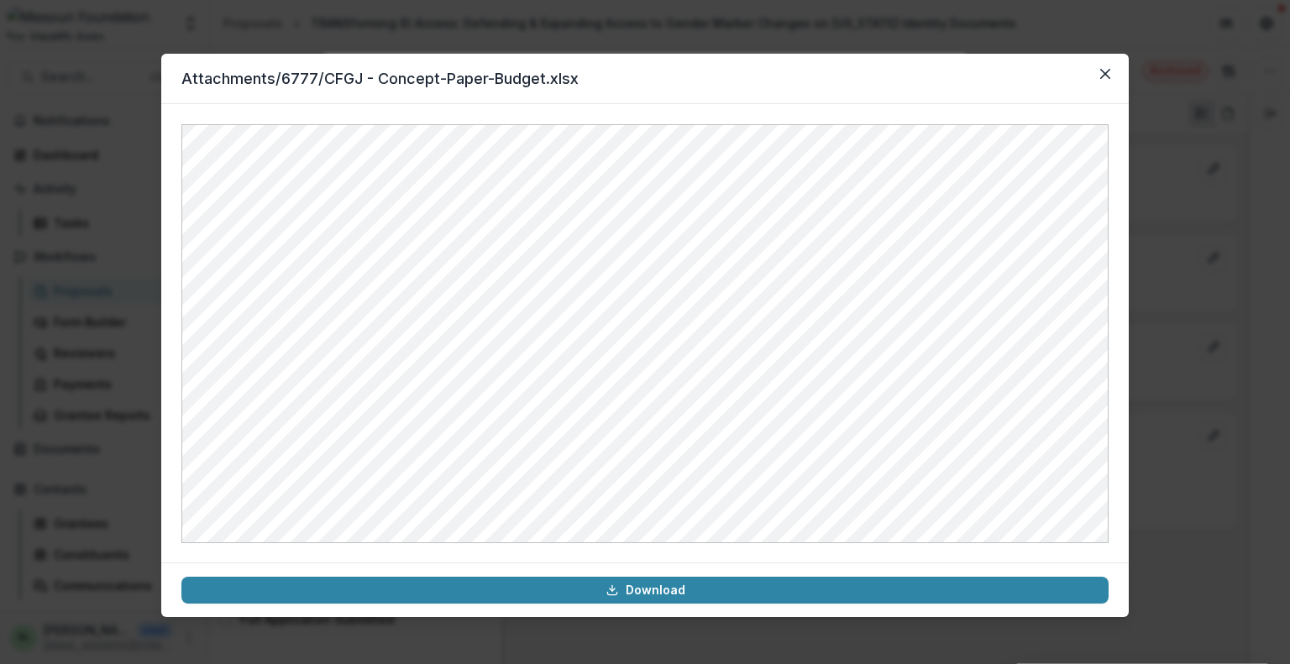
click at [403, 29] on div "Attachments/6777/CFGJ - Concept-Paper-Budget.xlsx Download" at bounding box center [645, 332] width 1290 height 664
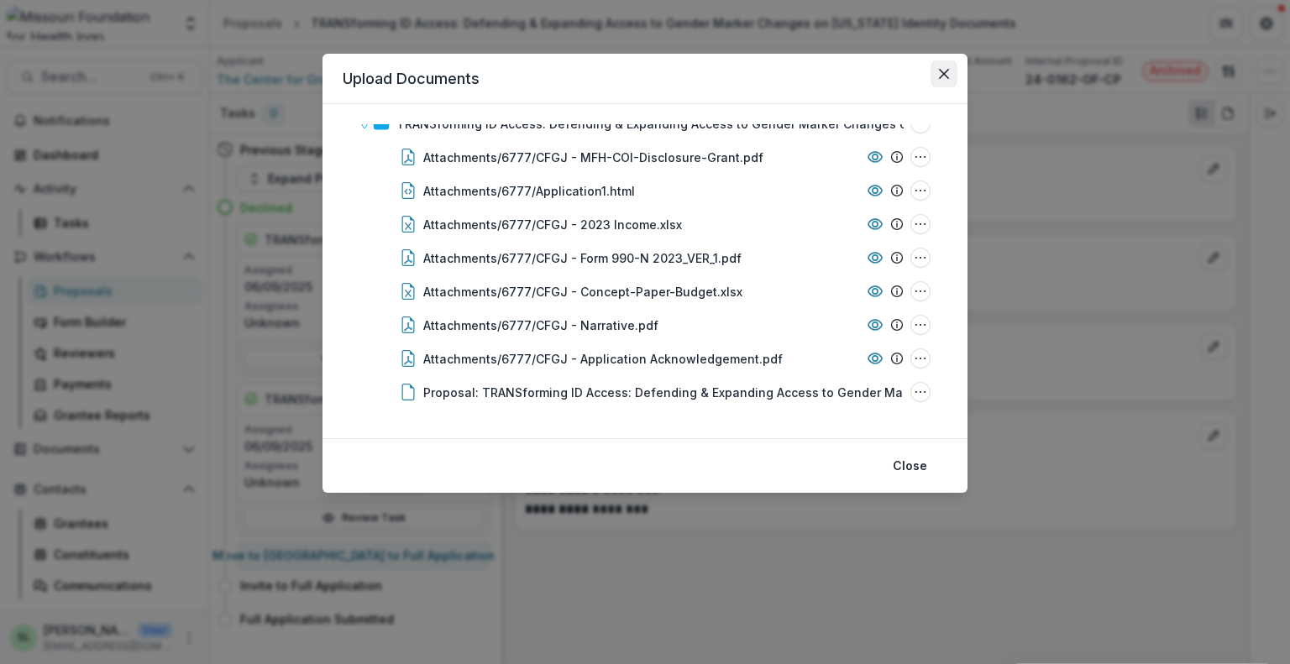
click at [944, 76] on icon "Close" at bounding box center [944, 74] width 10 height 10
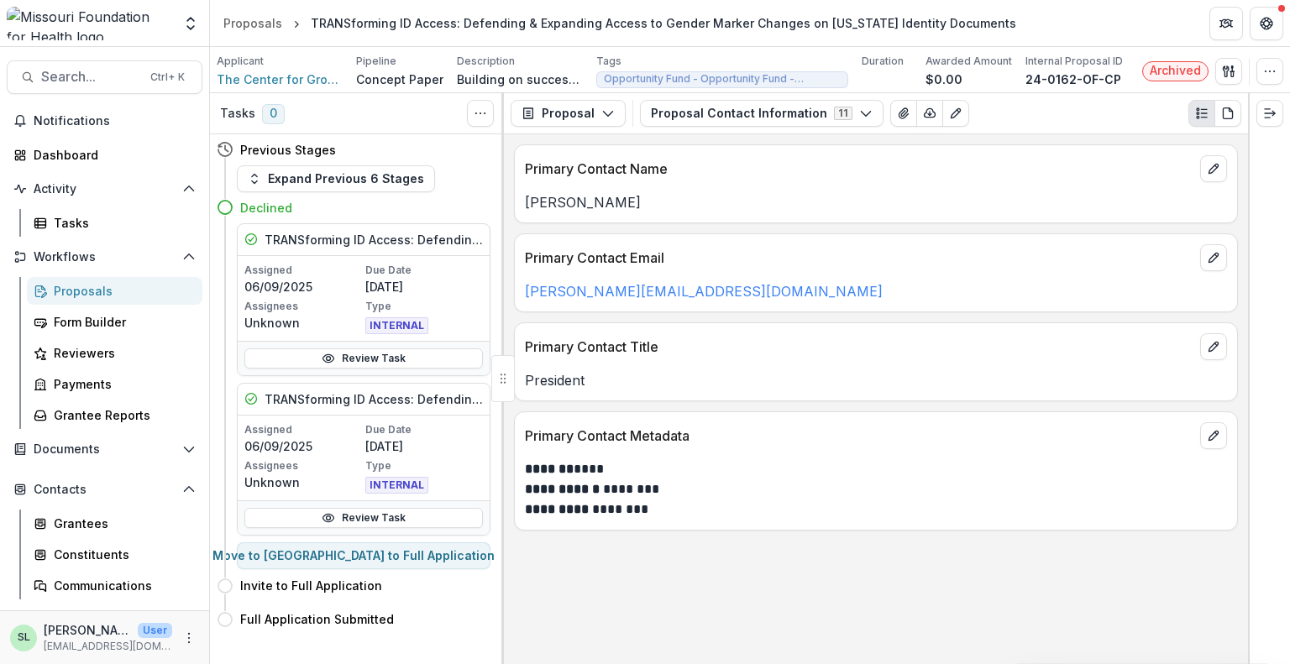
click at [87, 293] on div "Proposals" at bounding box center [121, 291] width 135 height 18
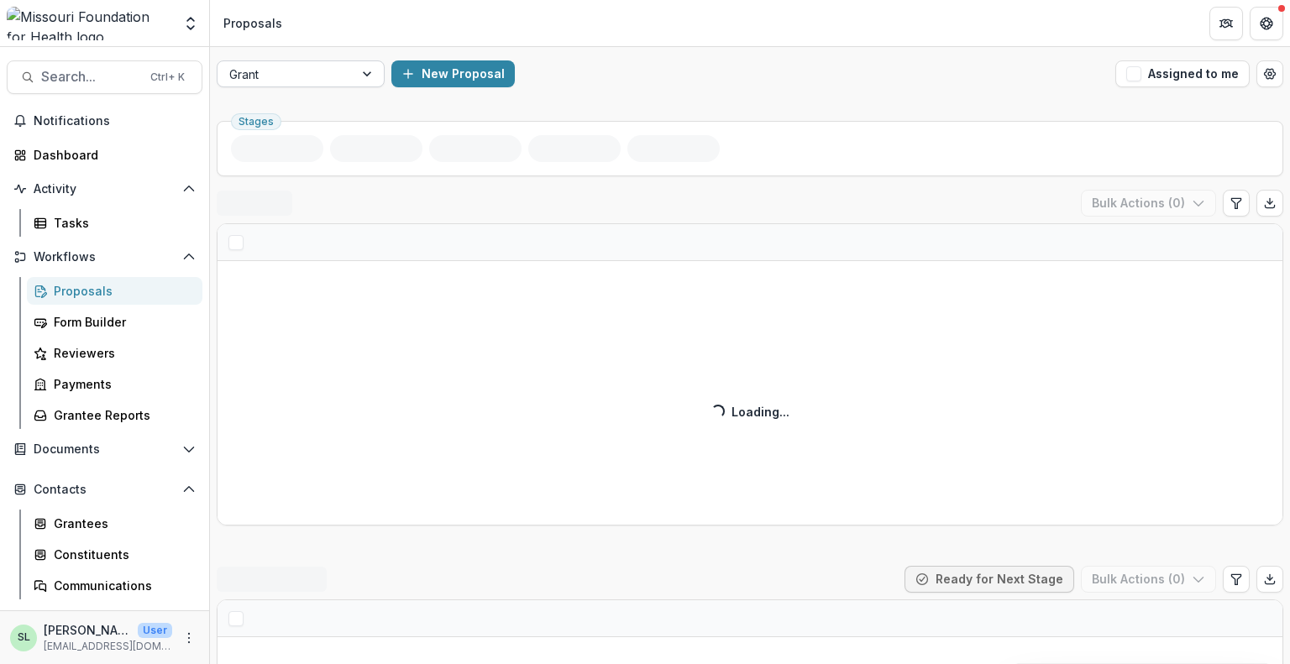
click at [329, 76] on div at bounding box center [285, 74] width 112 height 21
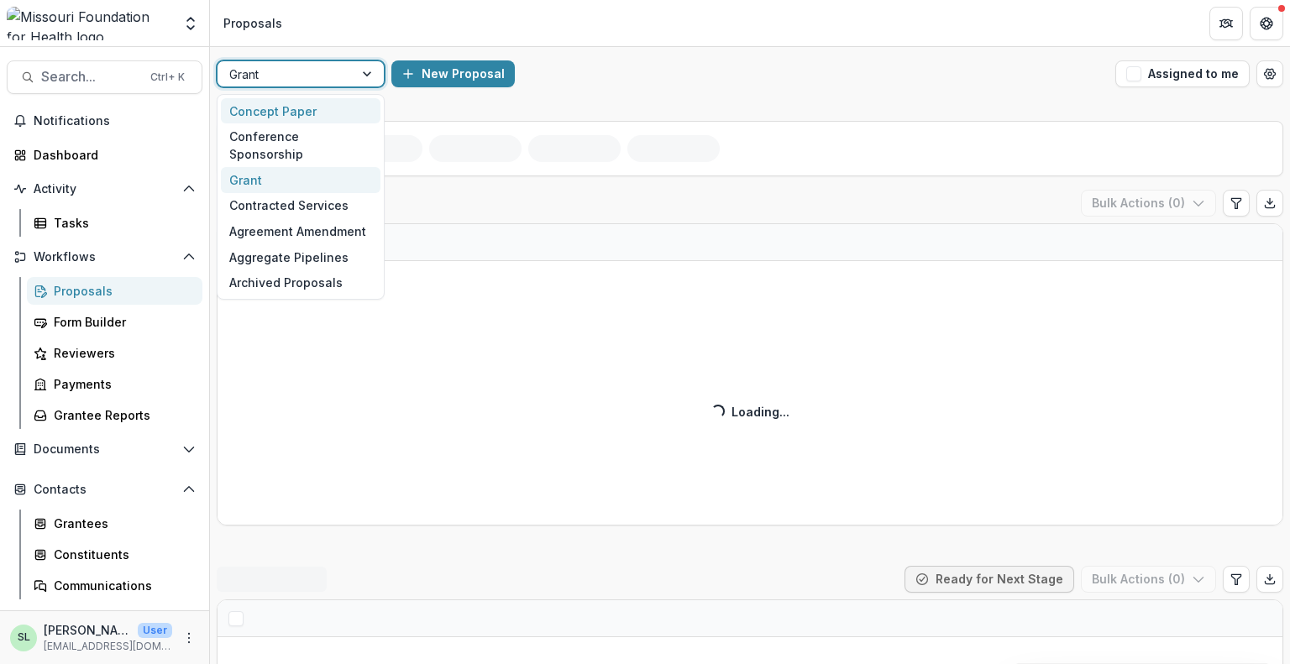
click at [309, 109] on div "Concept Paper" at bounding box center [301, 111] width 160 height 26
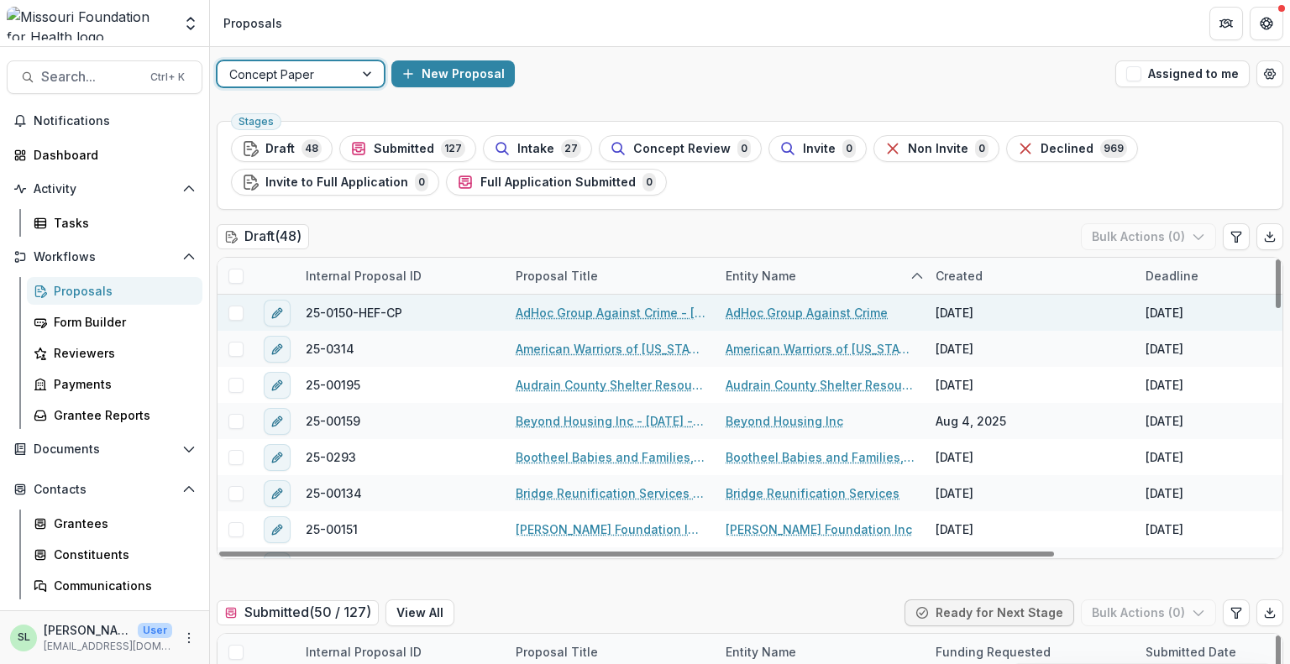
click at [597, 312] on link "AdHoc Group Against Crime - [DATE] - [DATE] Request for Concept Papers" at bounding box center [610, 313] width 190 height 18
